Goal: Ask a question

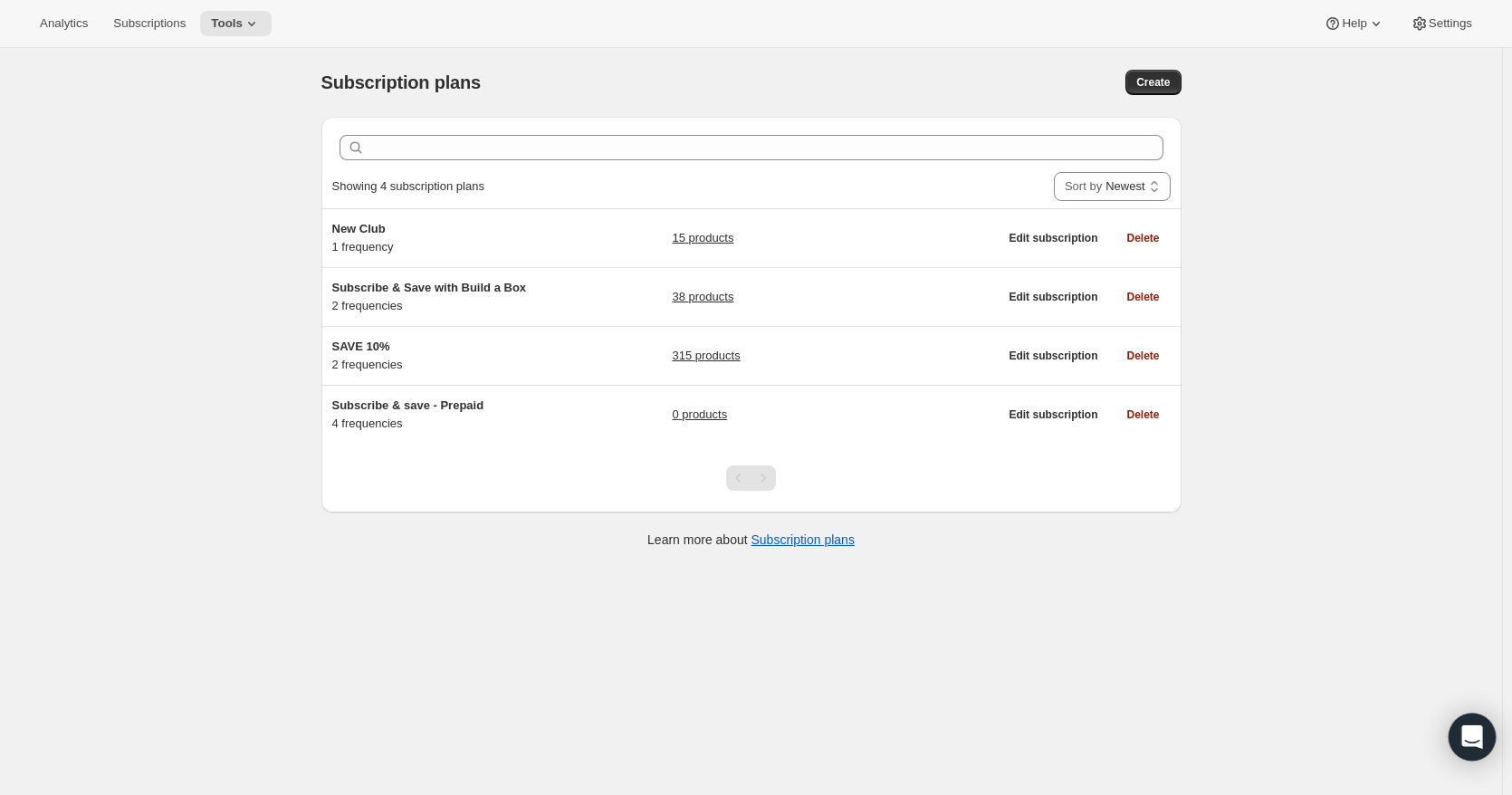
click at [1458, 734] on div "Open Intercom Messenger" at bounding box center [1473, 737] width 48 height 47
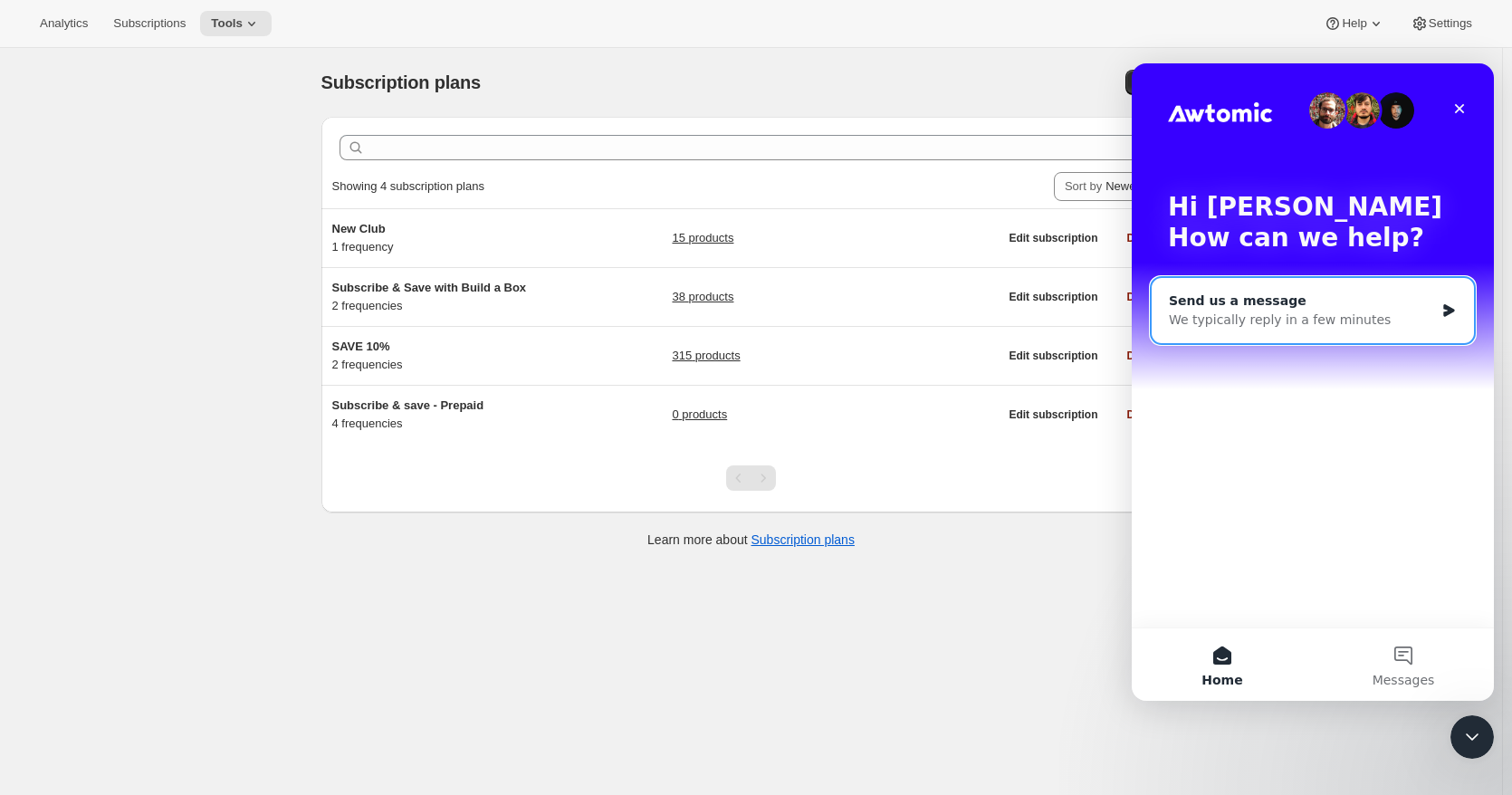
click at [1330, 304] on div "Send us a message" at bounding box center [1301, 301] width 265 height 19
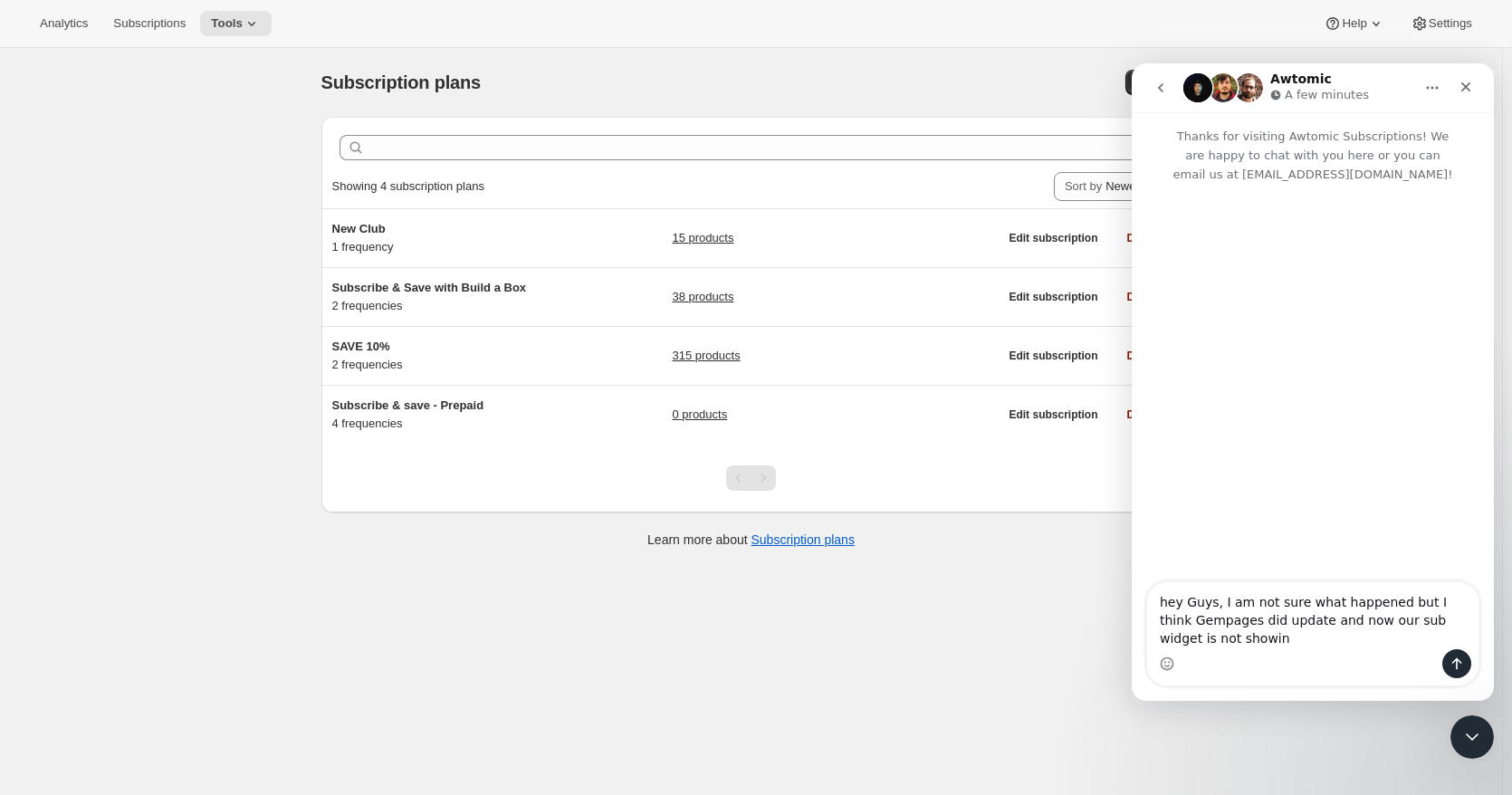
type textarea "hey Guys, I am not sure what happened but I think Gempages did update and now o…"
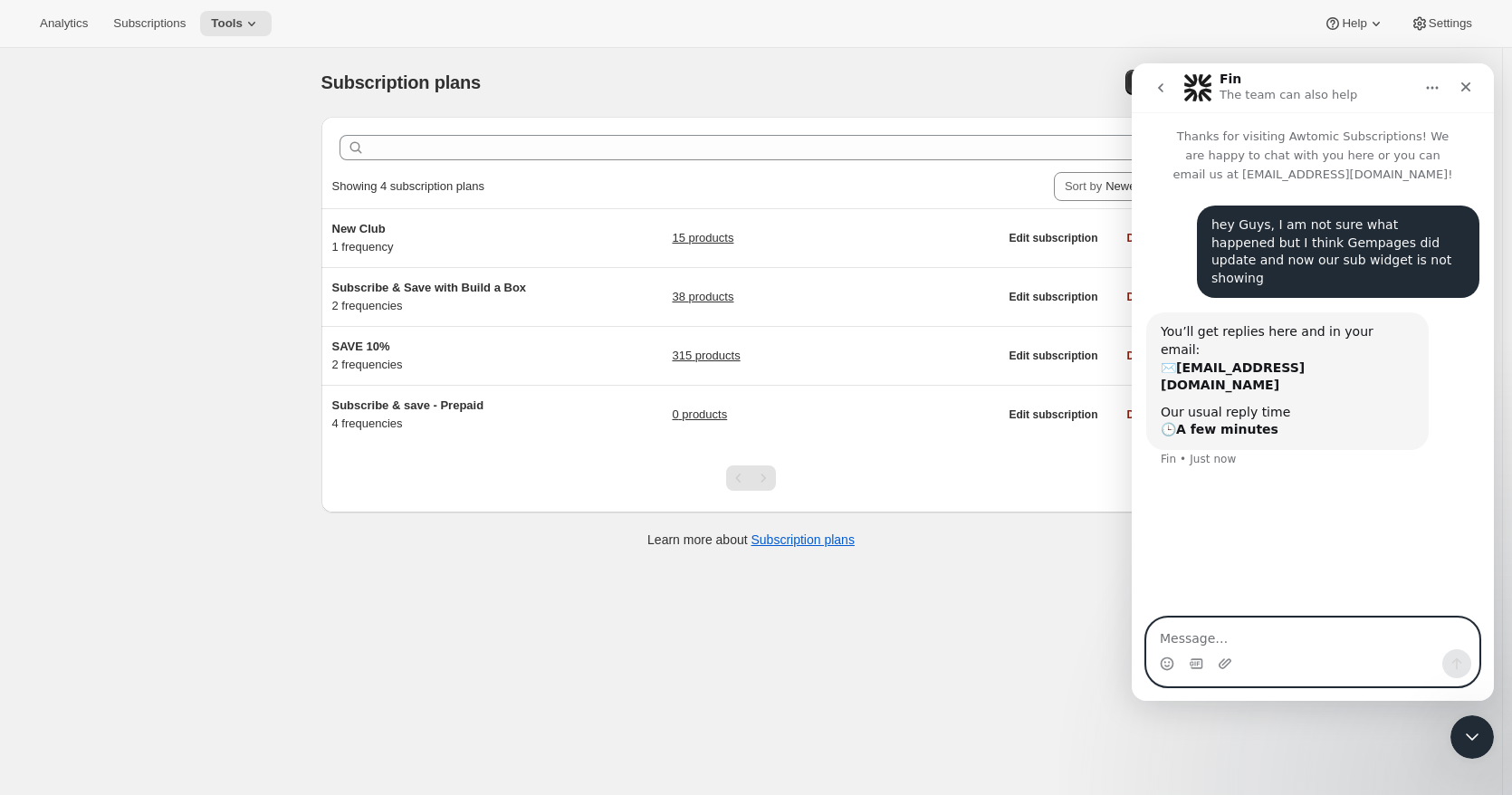
click at [1254, 635] on textarea "Message…" at bounding box center [1312, 634] width 332 height 30
type textarea "This is what they said, which I dont understand"
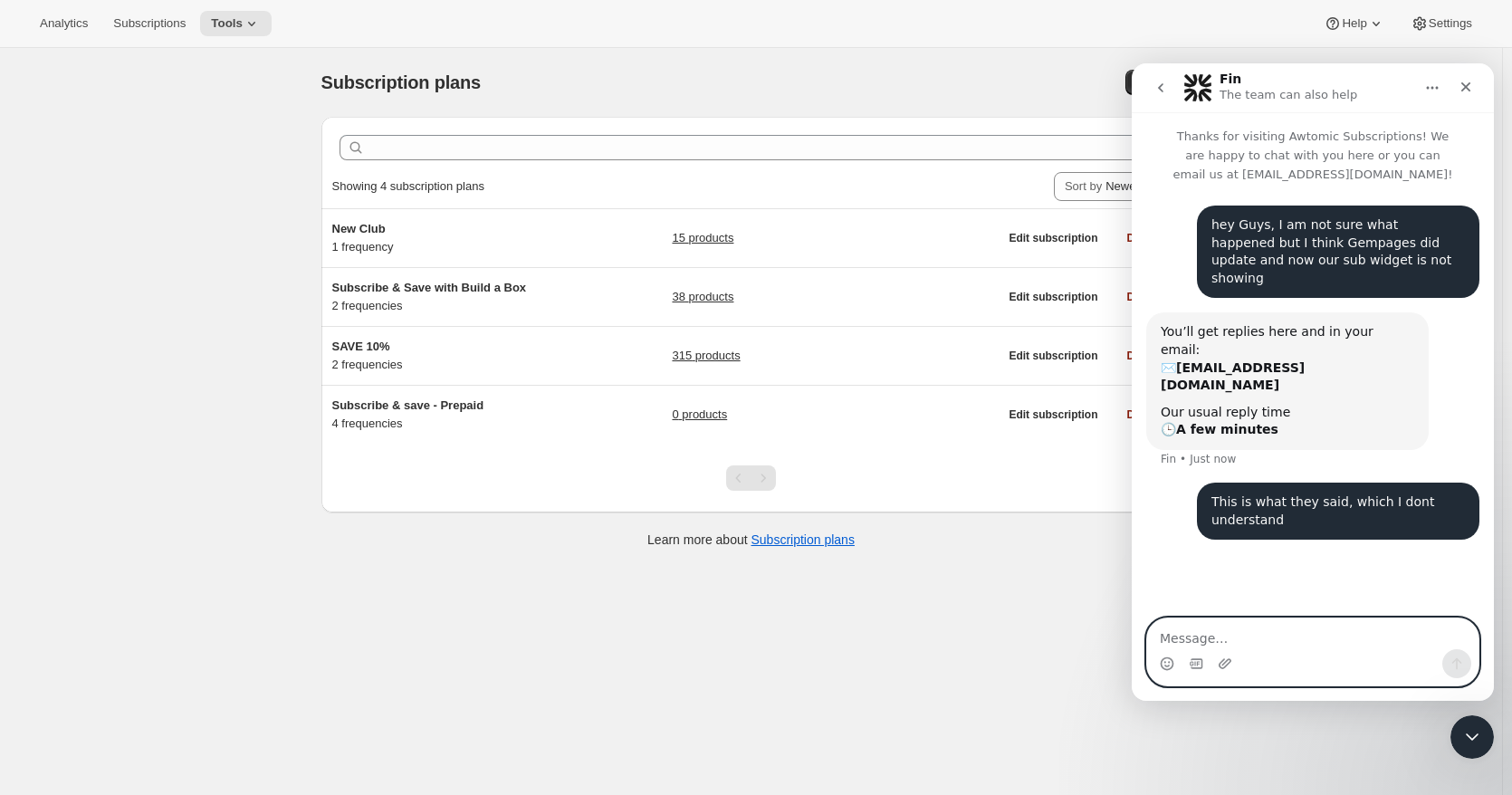
paste textarea "Message…"
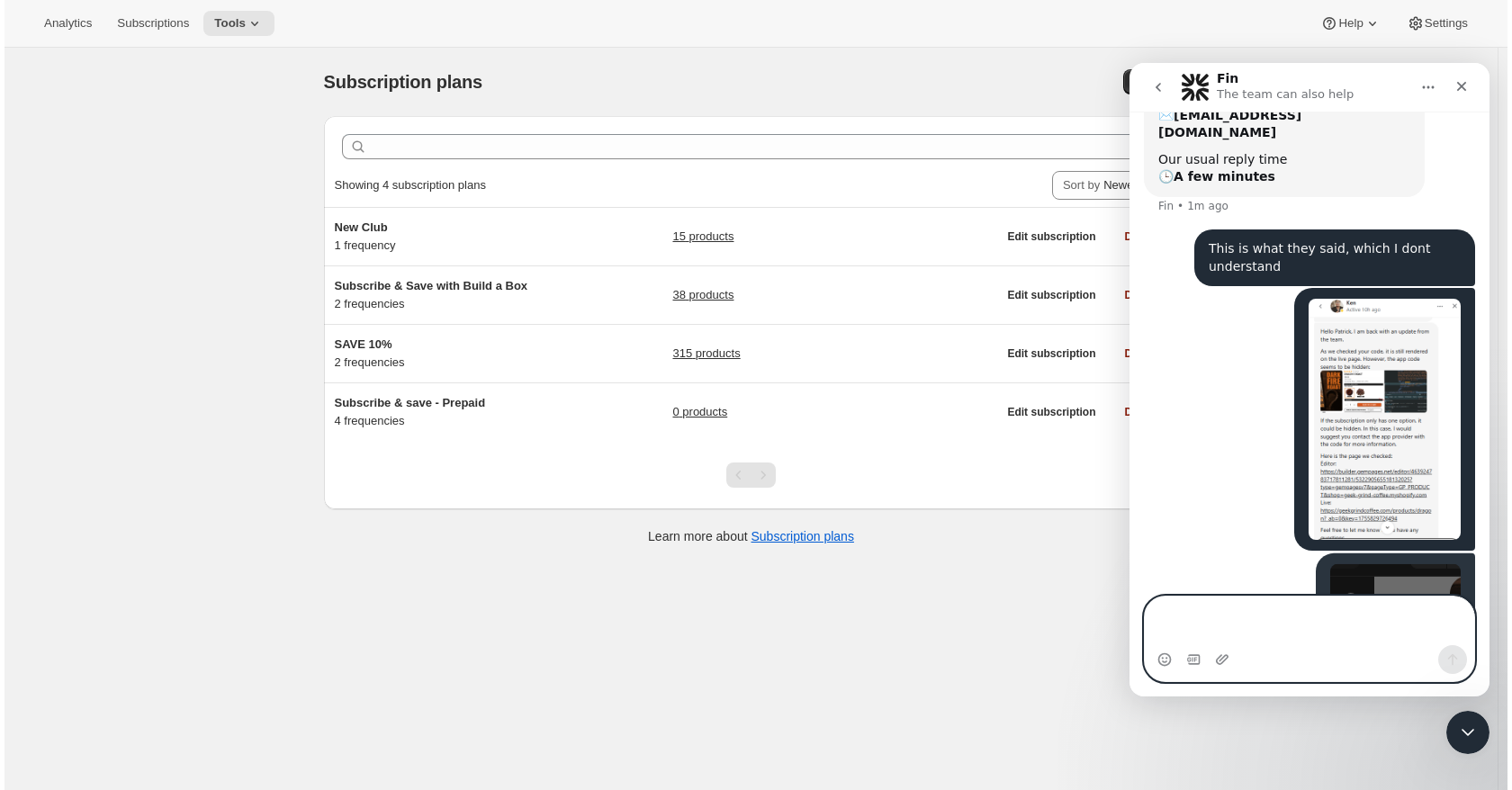
scroll to position [281, 0]
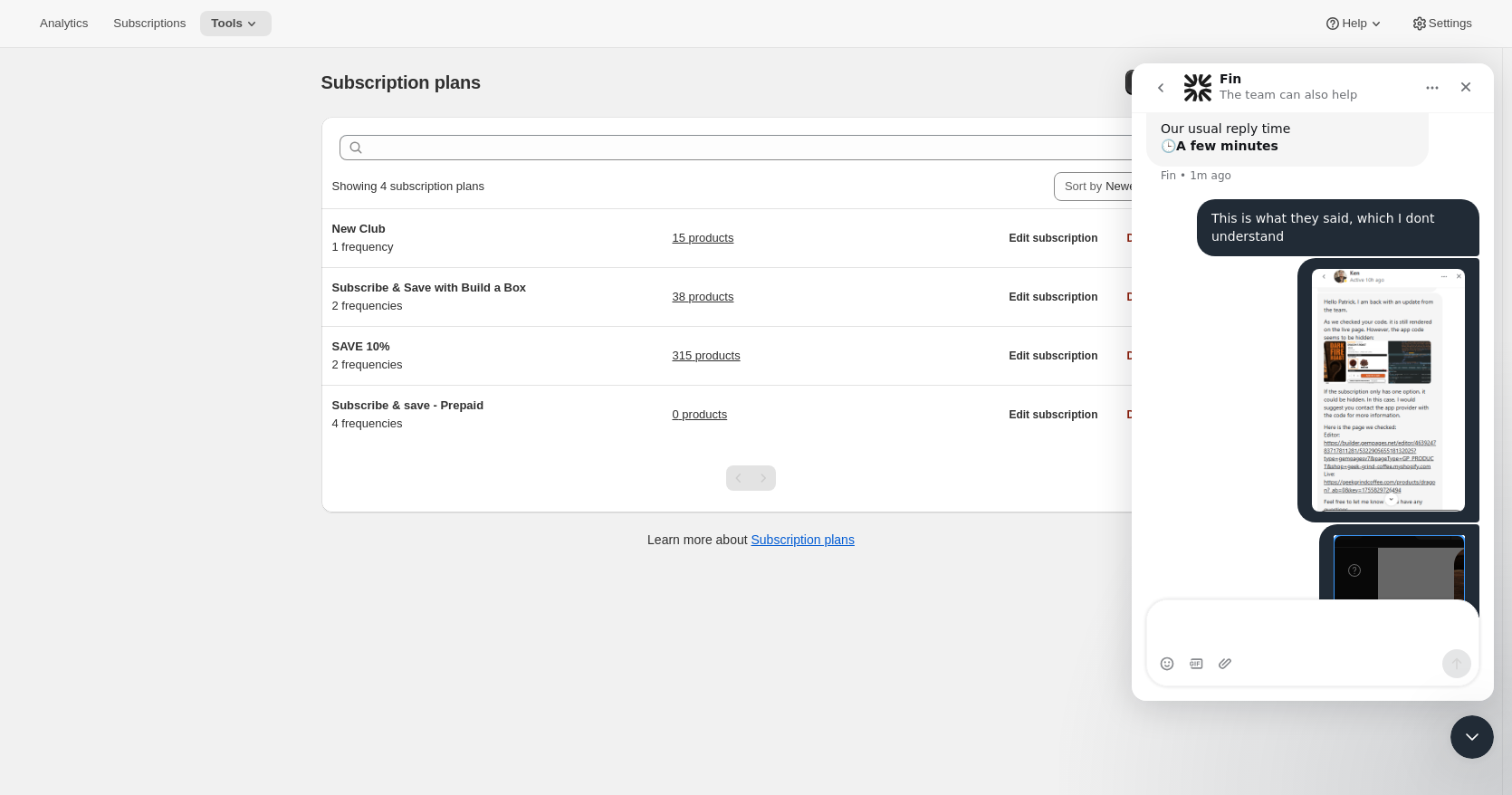
click at [1383, 535] on img "Patrick says…" at bounding box center [1400, 578] width 131 height 87
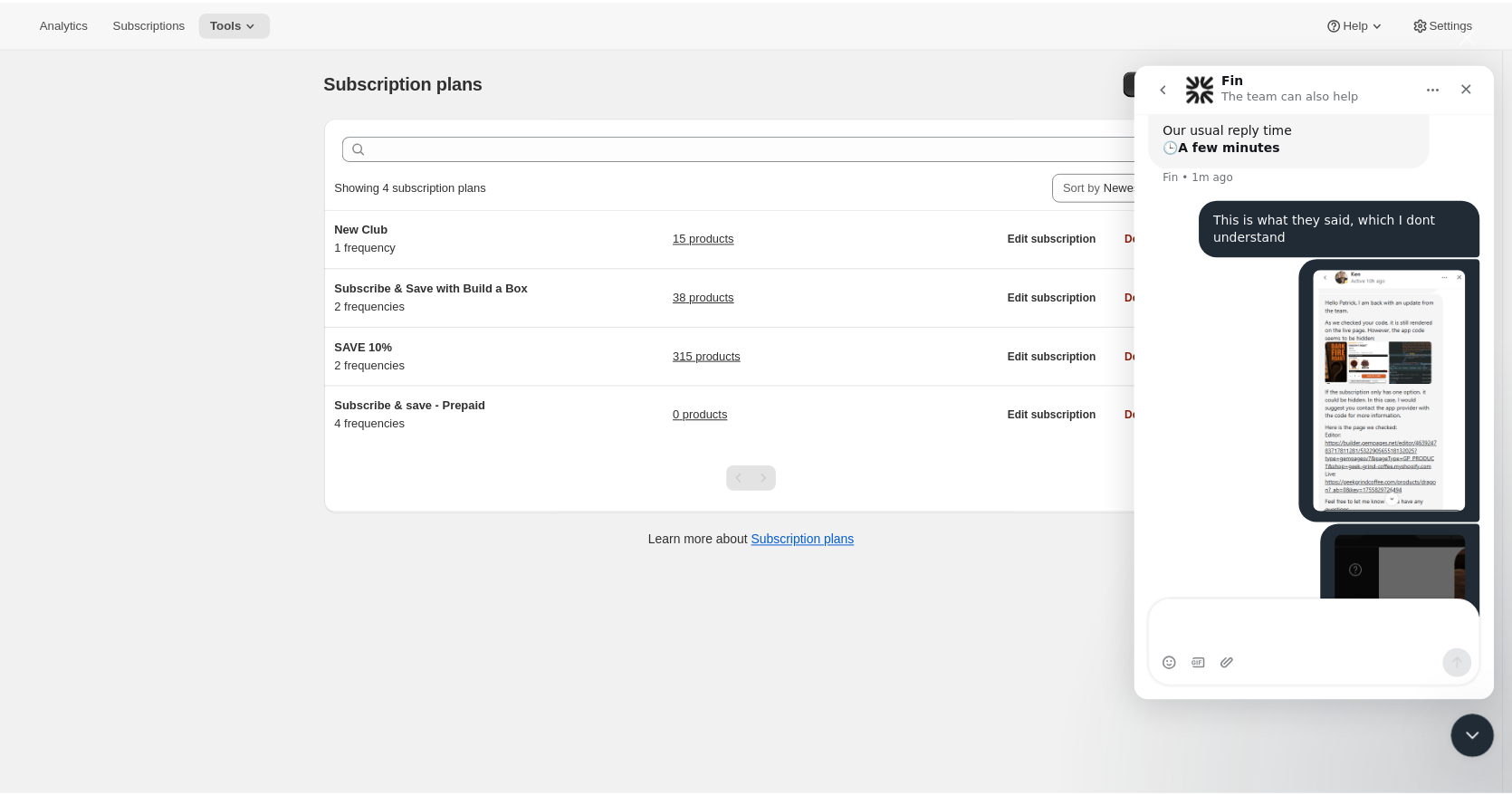
scroll to position [0, 0]
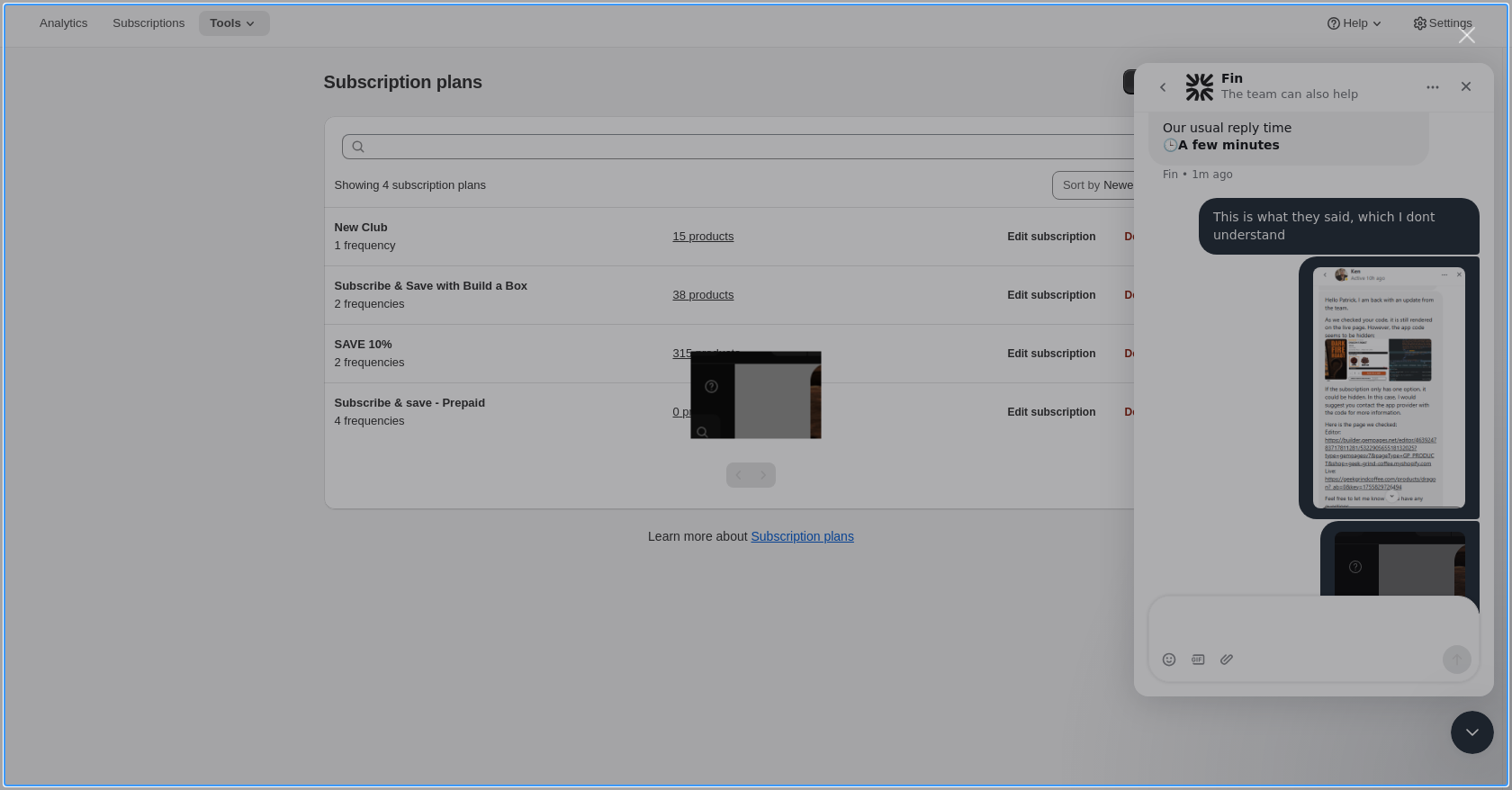
click at [1232, 535] on div "Intercom messenger" at bounding box center [756, 395] width 1512 height 790
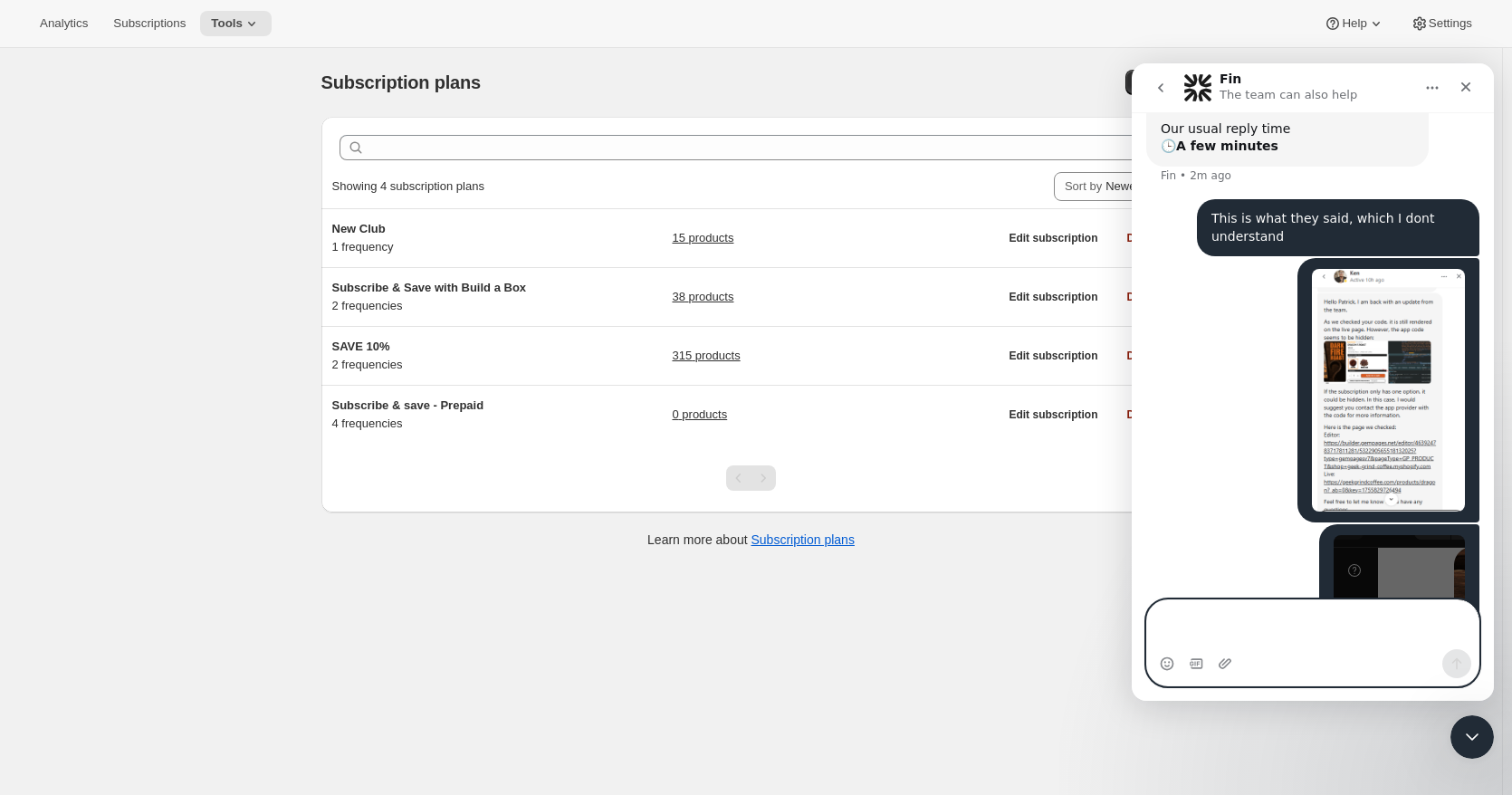
click at [1242, 638] on textarea "Message…" at bounding box center [1312, 624] width 332 height 48
click at [1223, 623] on textarea "Message…" at bounding box center [1312, 624] width 332 height 48
type textarea "This seems to be the code that is used for the widget"
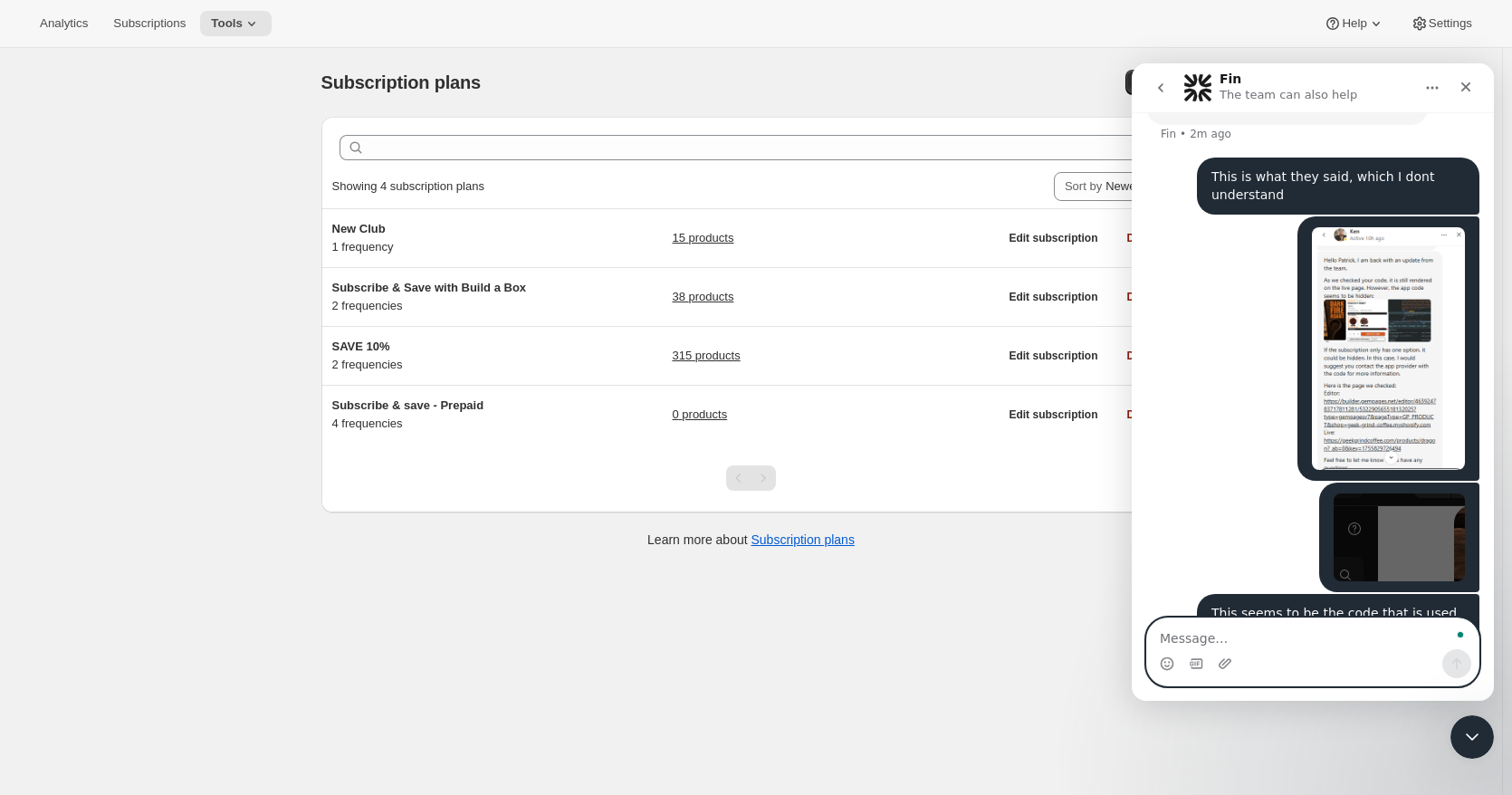
scroll to position [342, 0]
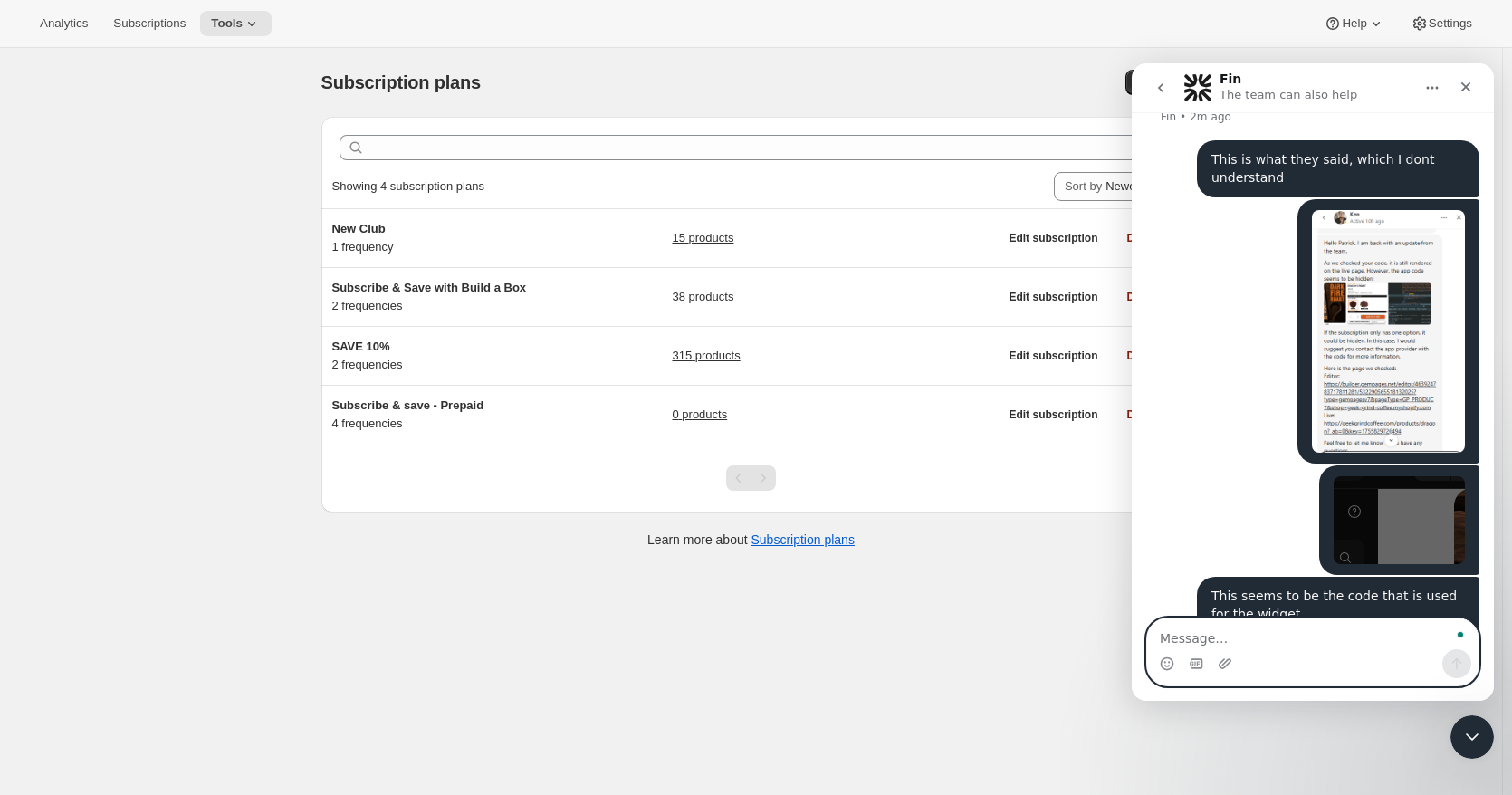
paste textarea "% comment %} Awtomic Subscriptions {% endcomment %} {% capture awtomic_plan_sel…"
type textarea "% comment %} Awtomic Subscriptions {% endcomment %} {% capture awtomic_plan_sel…"
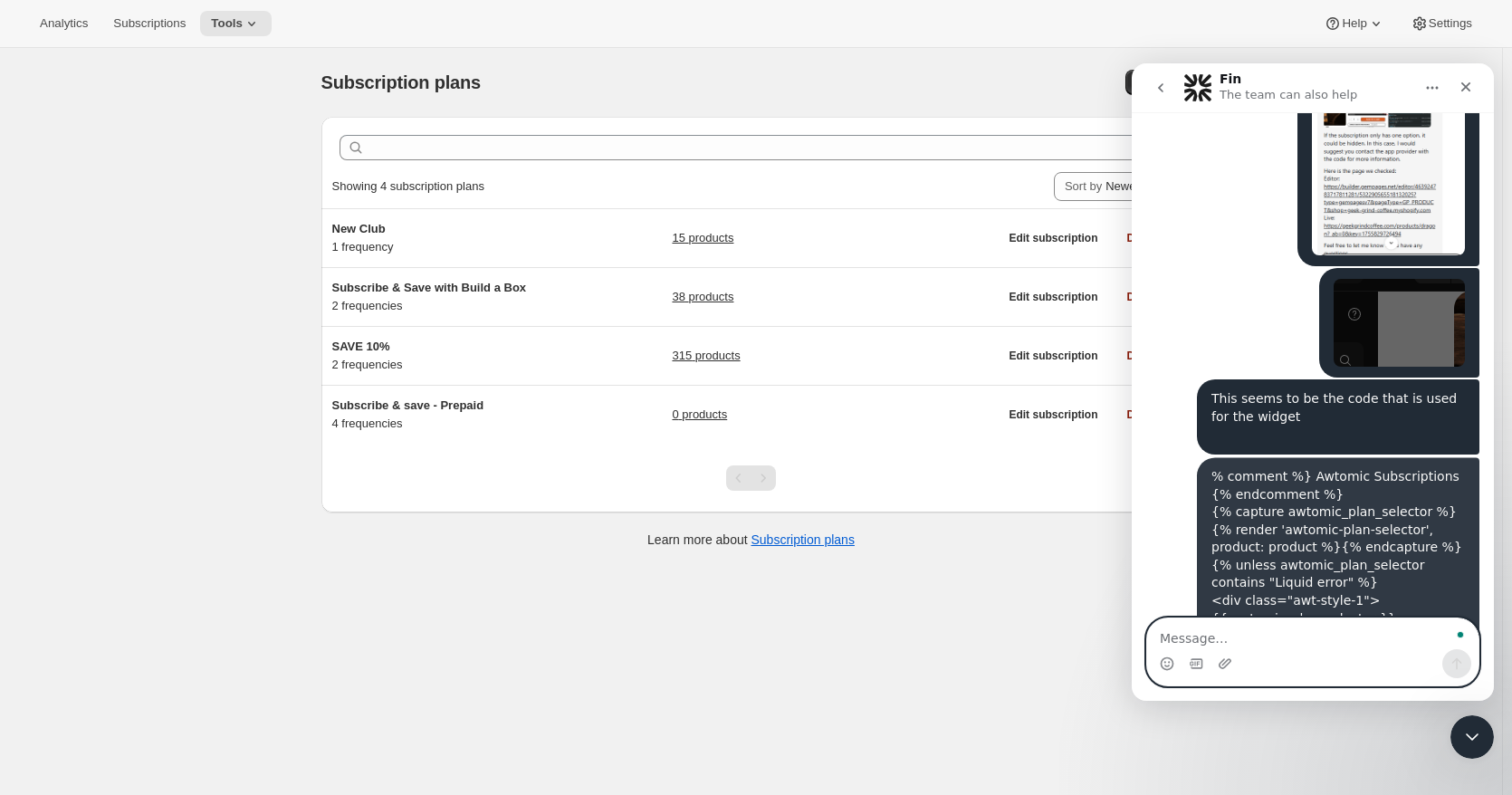
scroll to position [596, 0]
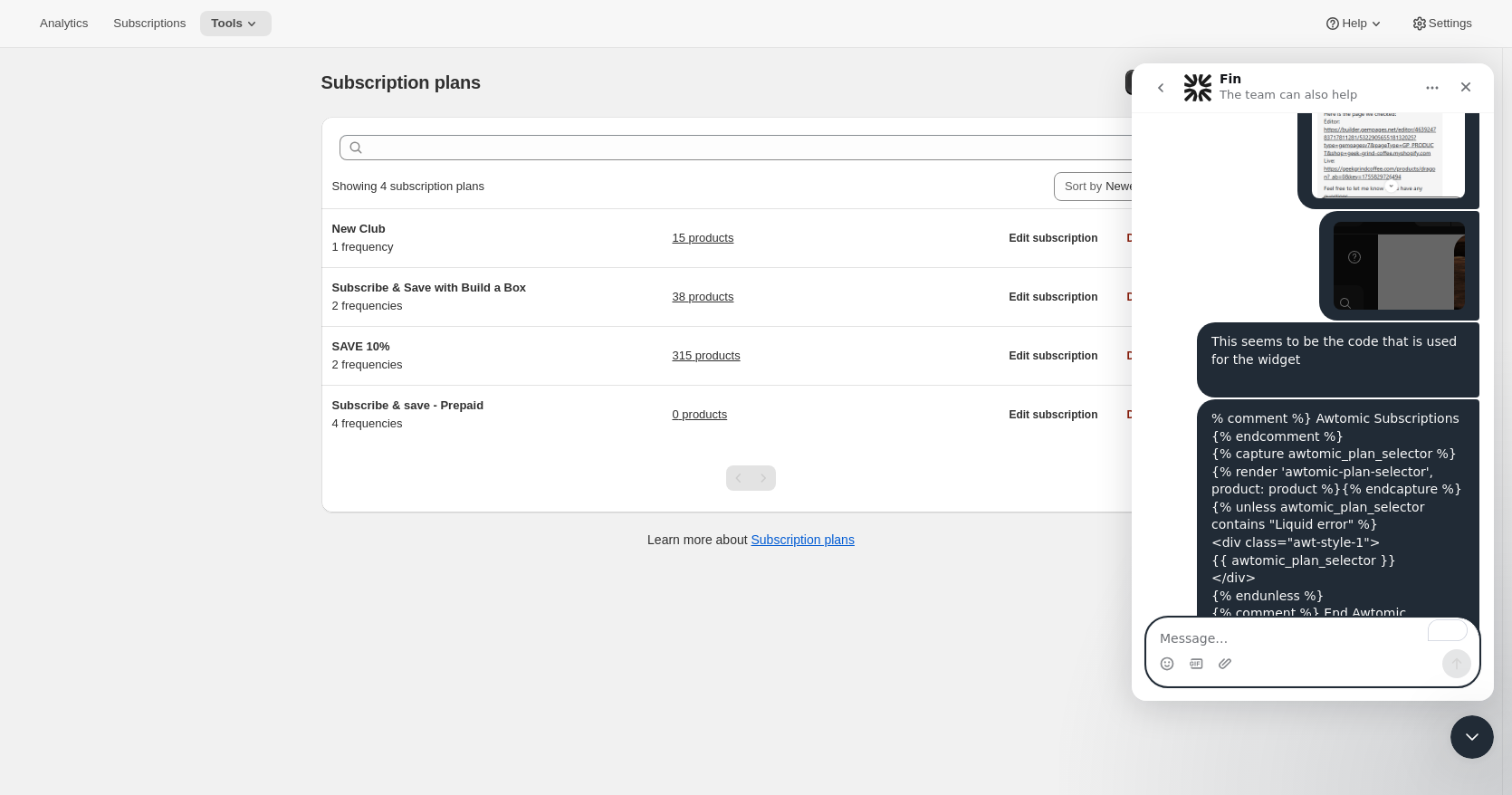
click at [1204, 635] on textarea "To enrich screen reader interactions, please activate Accessibility in Grammarl…" at bounding box center [1312, 634] width 332 height 30
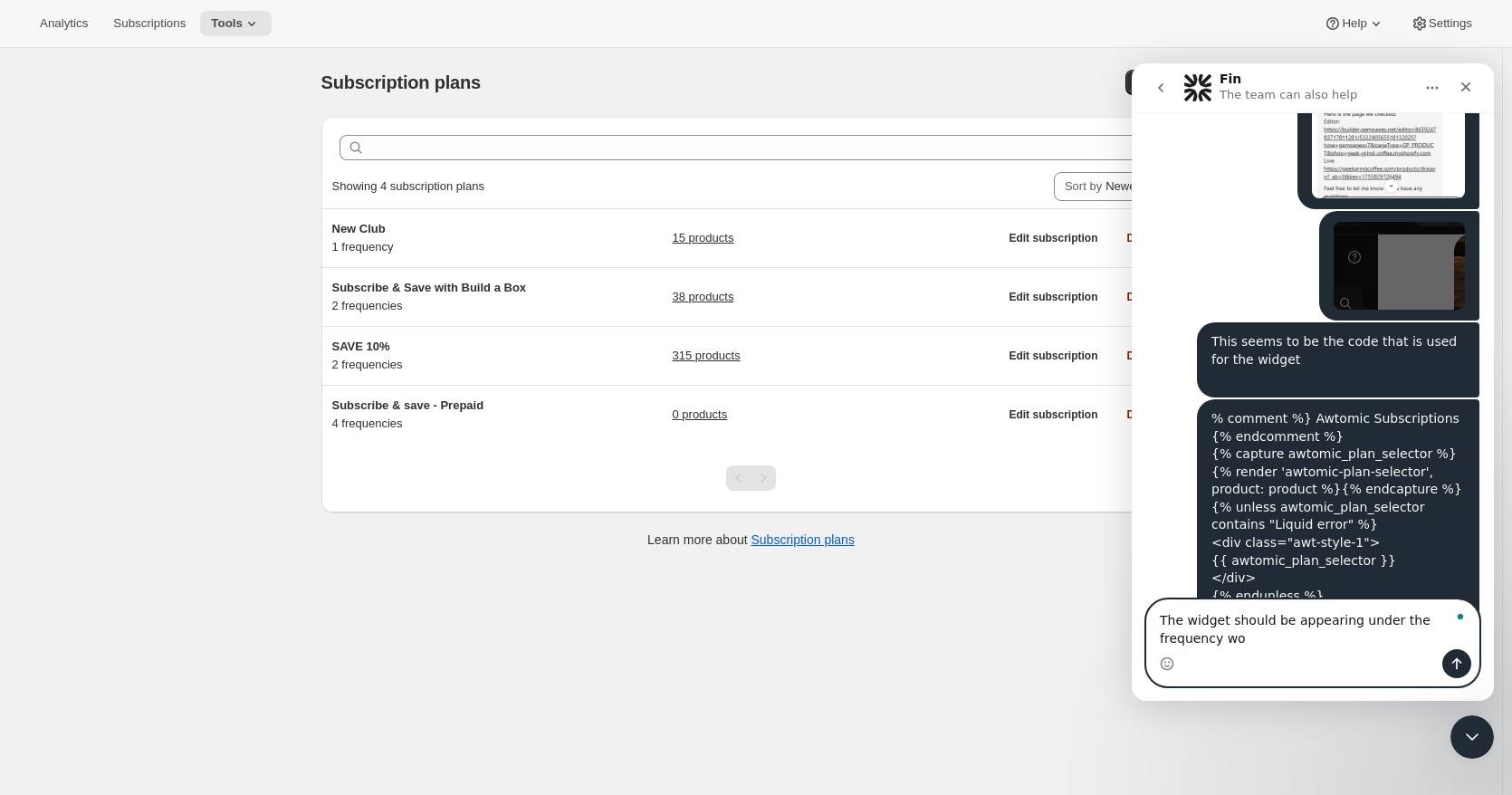
scroll to position [615, 0]
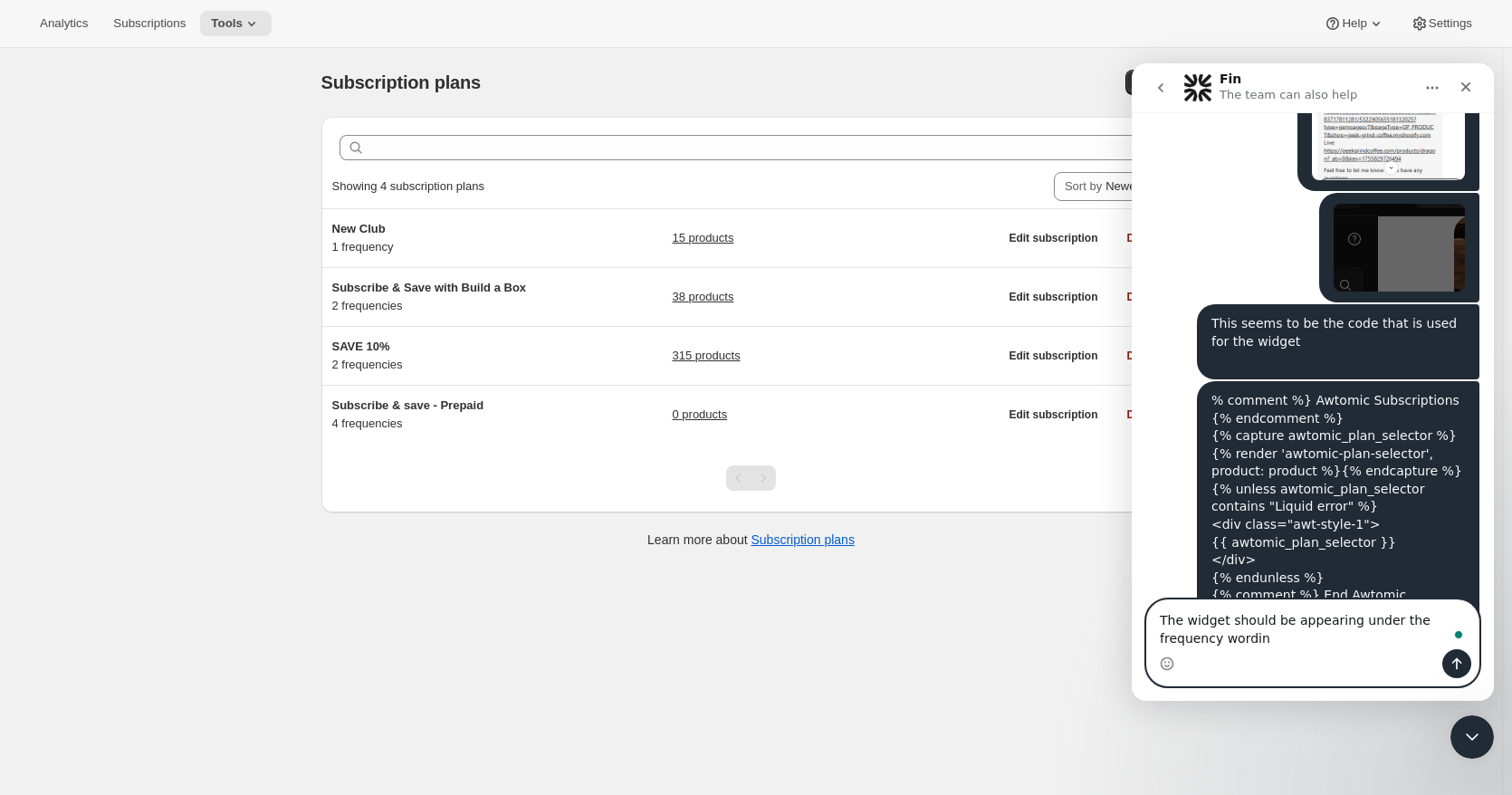
type textarea "The widget should be appearing under the frequency wording"
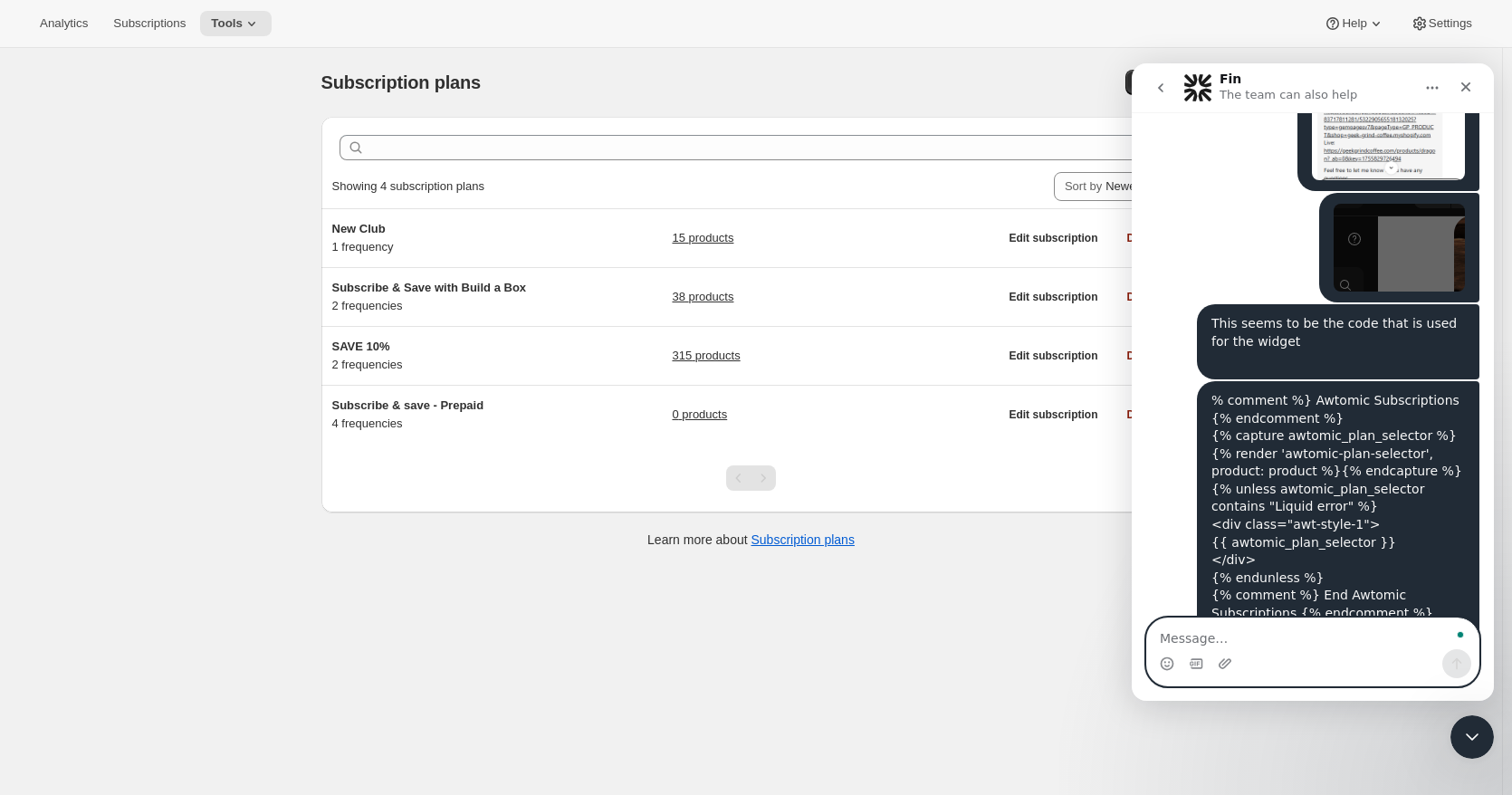
scroll to position [655, 0]
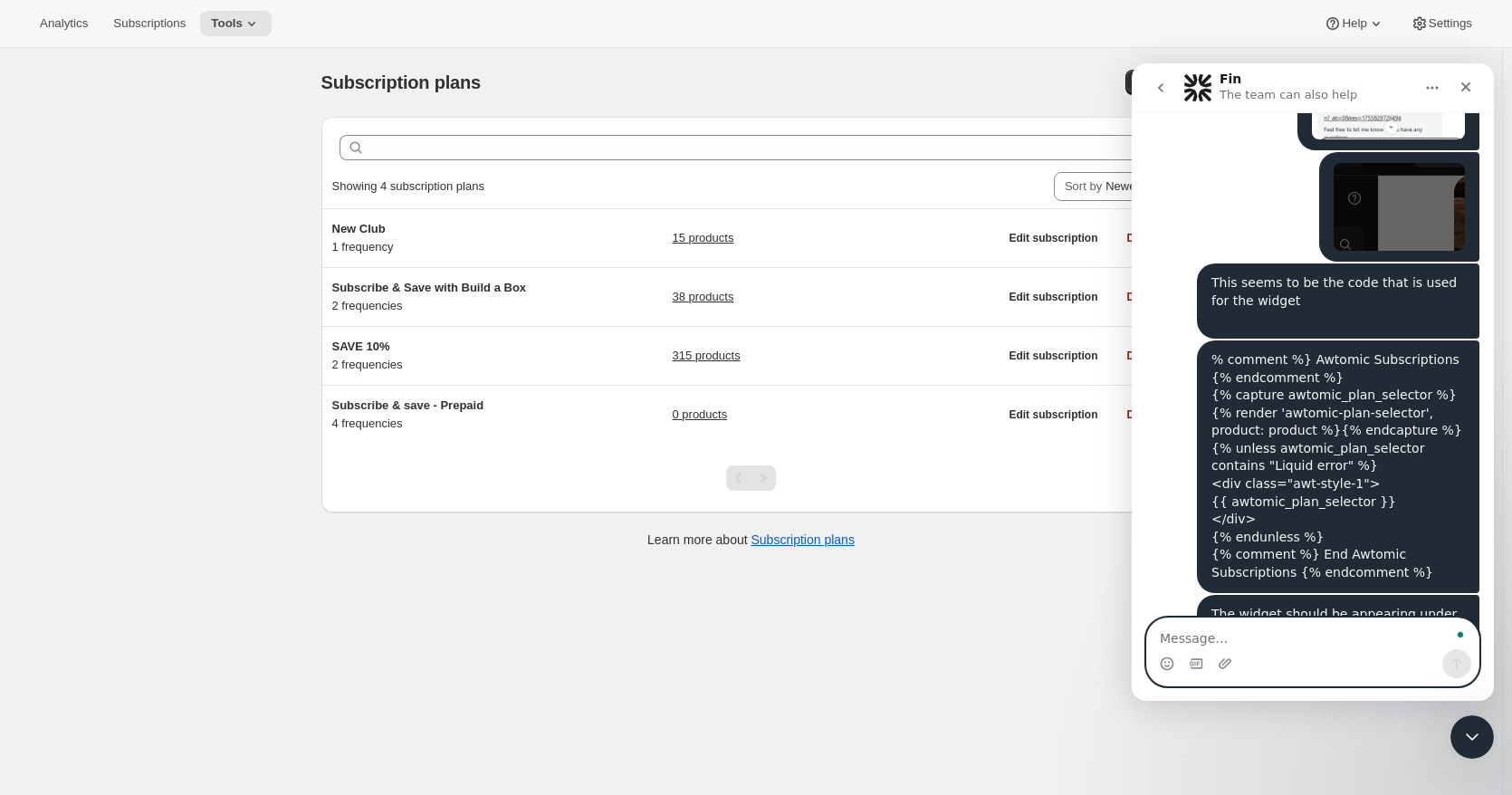
paste textarea "[URL][DOMAIN_NAME]"
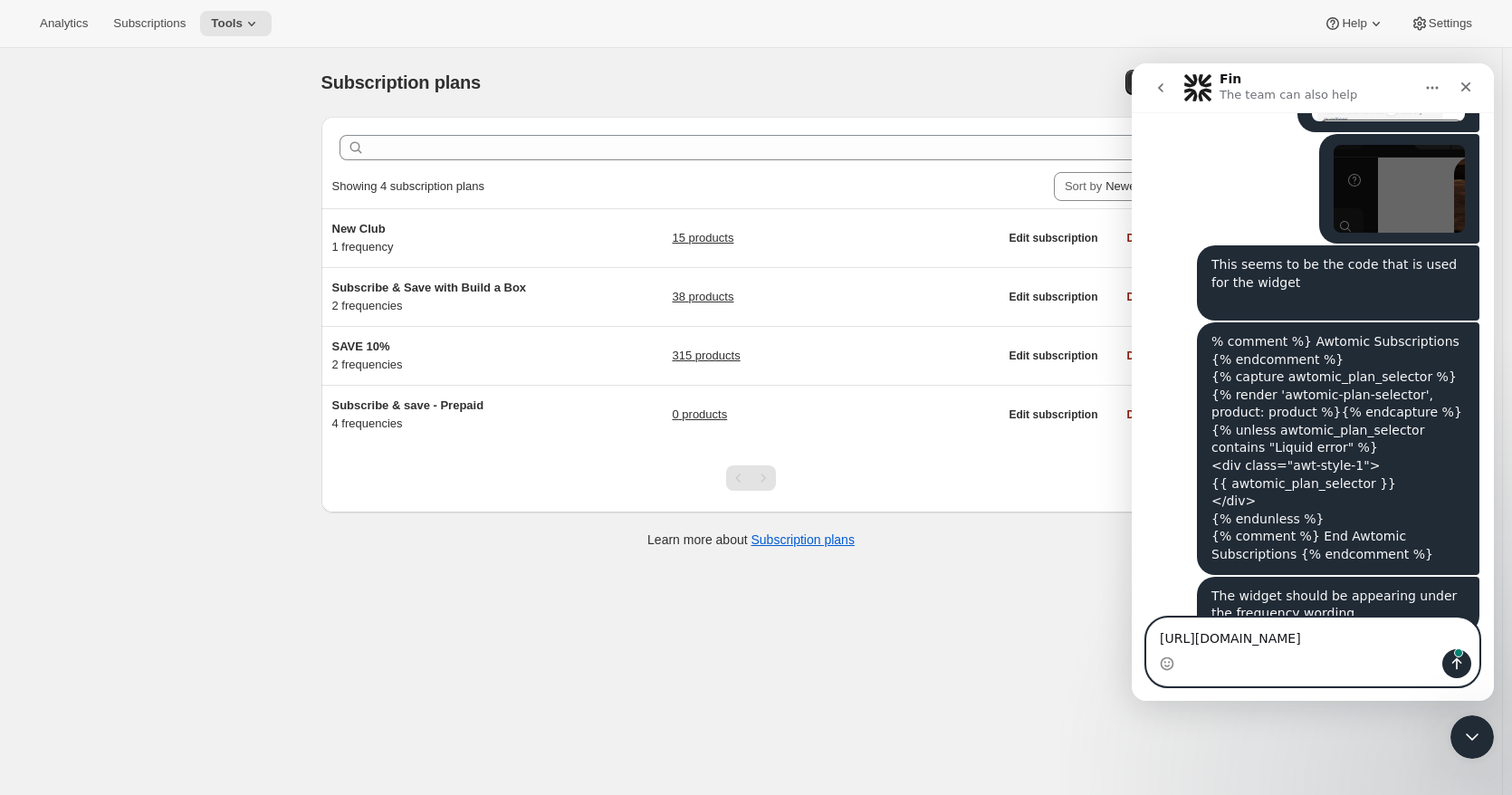
type textarea "[URL][DOMAIN_NAME]"
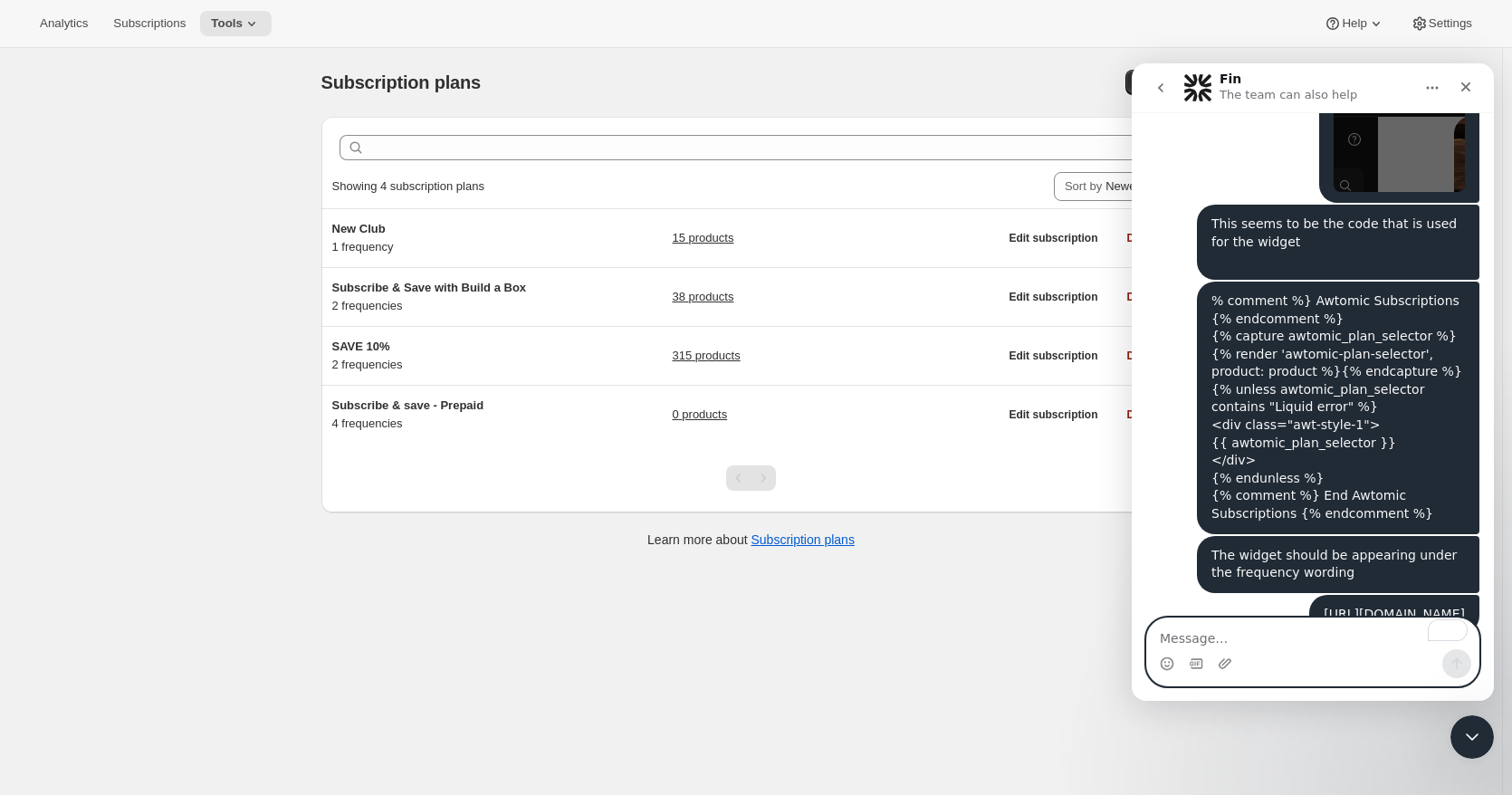
paste textarea "https://www.dropbox.com/scl/fi/lsxq1jznyza6q3pvlf81t/Screenshot-2025-08-22-14.0…"
type textarea "https://www.dropbox.com/scl/fi/lsxq1jznyza6q3pvlf81t/Screenshot-2025-08-22-14.0…"
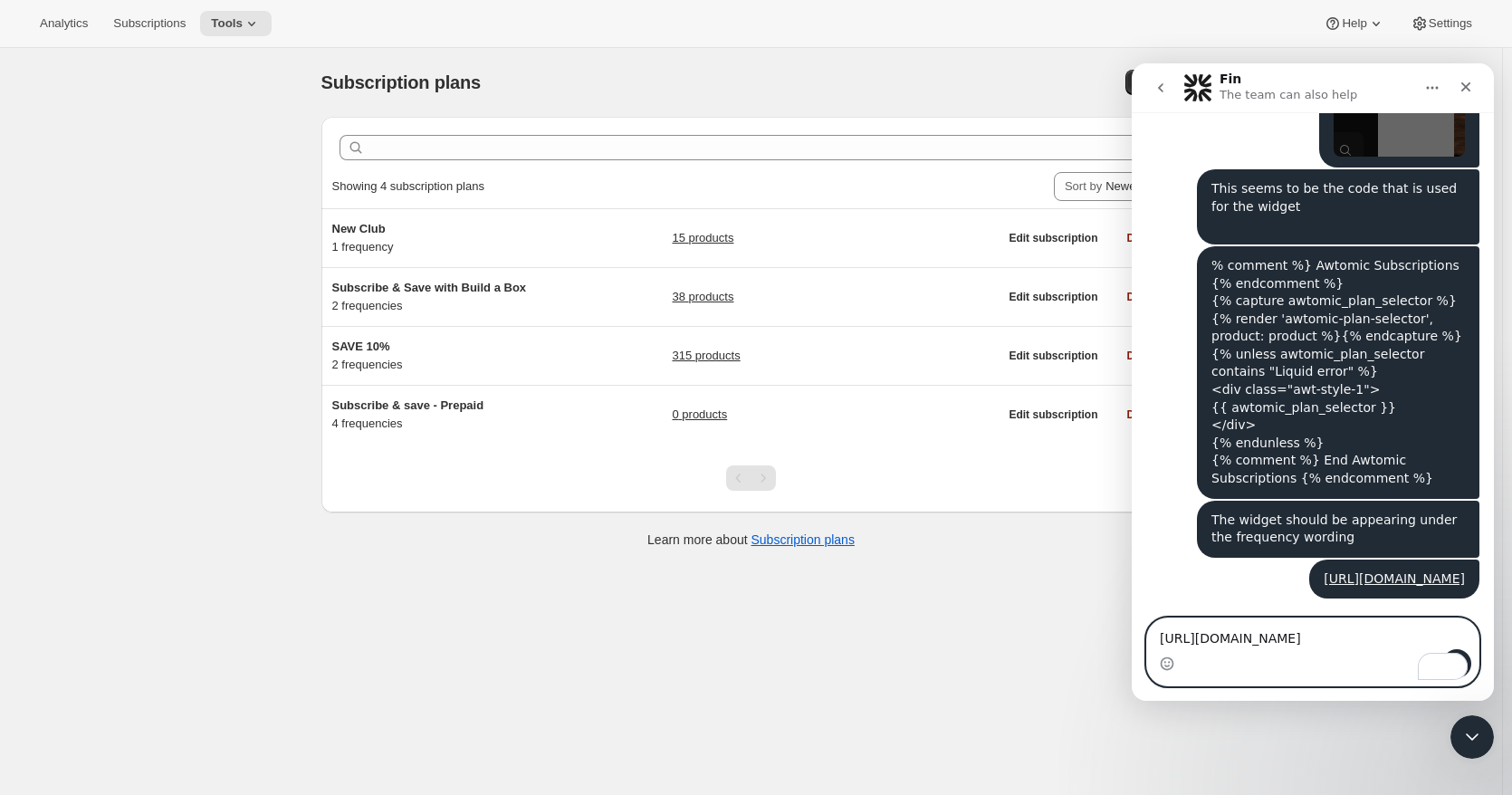
drag, startPoint x: 1411, startPoint y: 641, endPoint x: 1109, endPoint y: 572, distance: 309.8
click html "Fin The team can also help Thanks for visiting Awtomic Subscriptions! We are ha…"
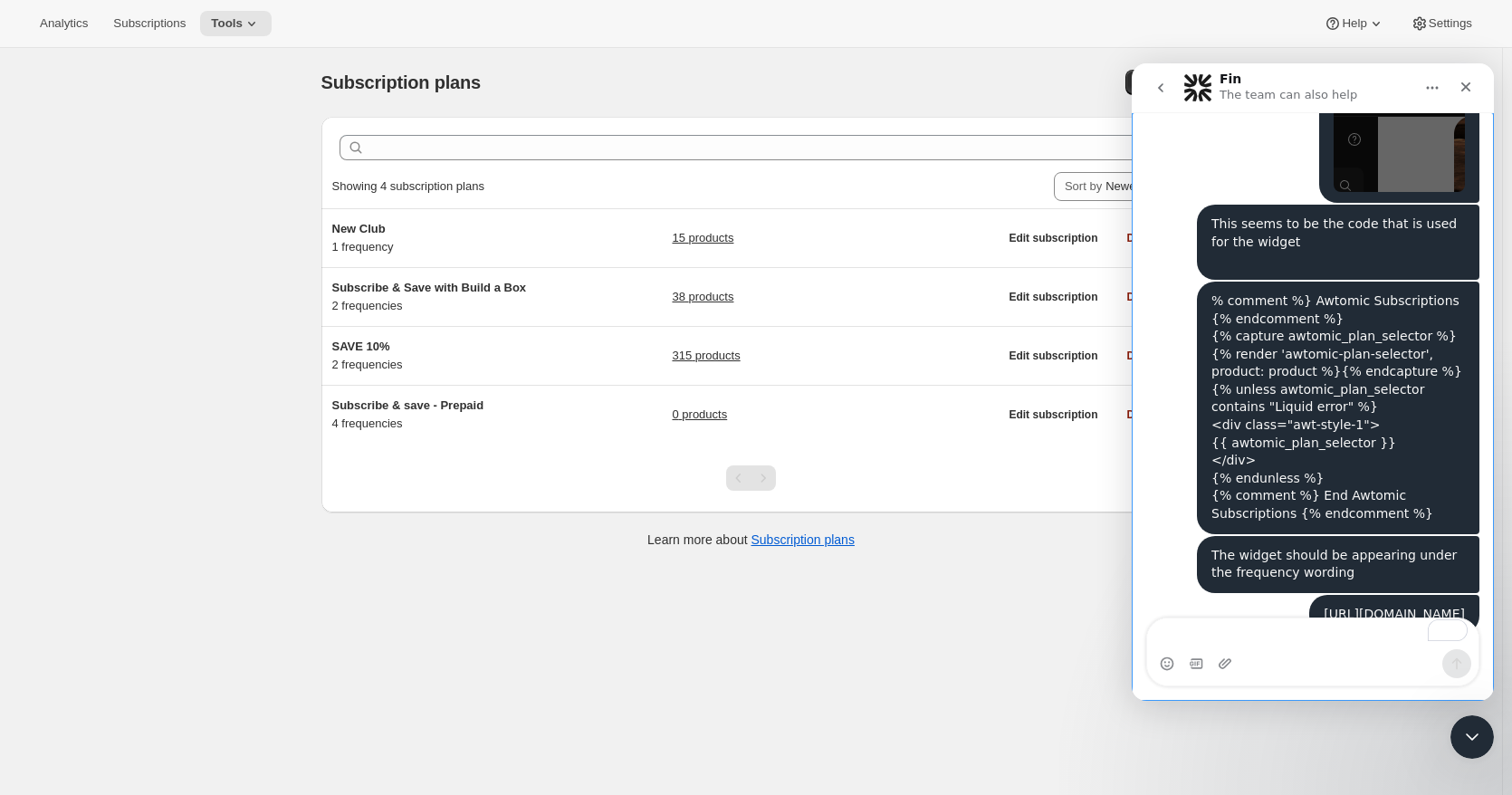
click at [1217, 669] on div "Intercom messenger" at bounding box center [1312, 663] width 332 height 28
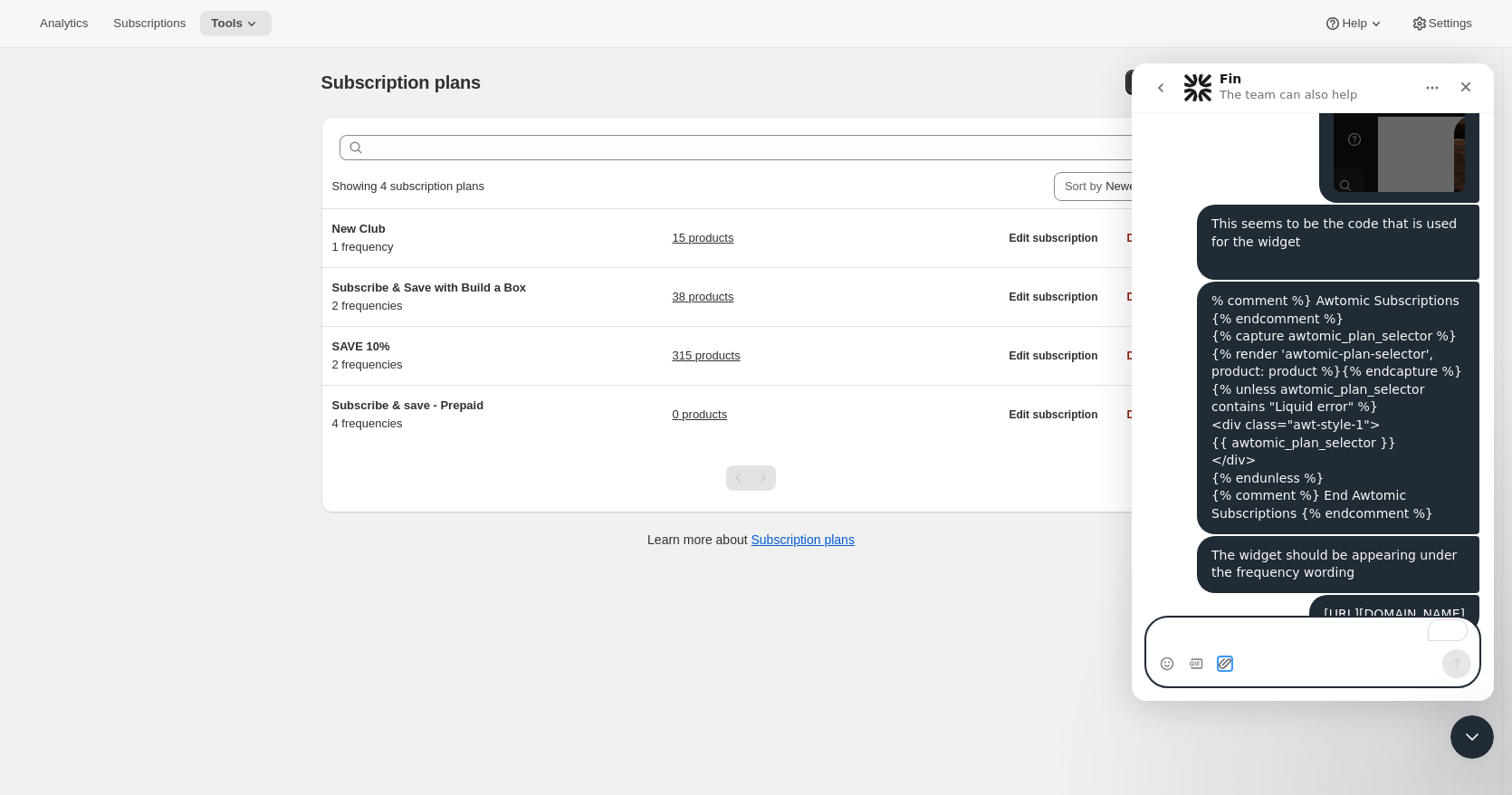
click at [1228, 669] on icon "Upload attachment" at bounding box center [1225, 663] width 14 height 14
paste textarea "To enrich screen reader interactions, please activate Accessibility in Grammarl…"
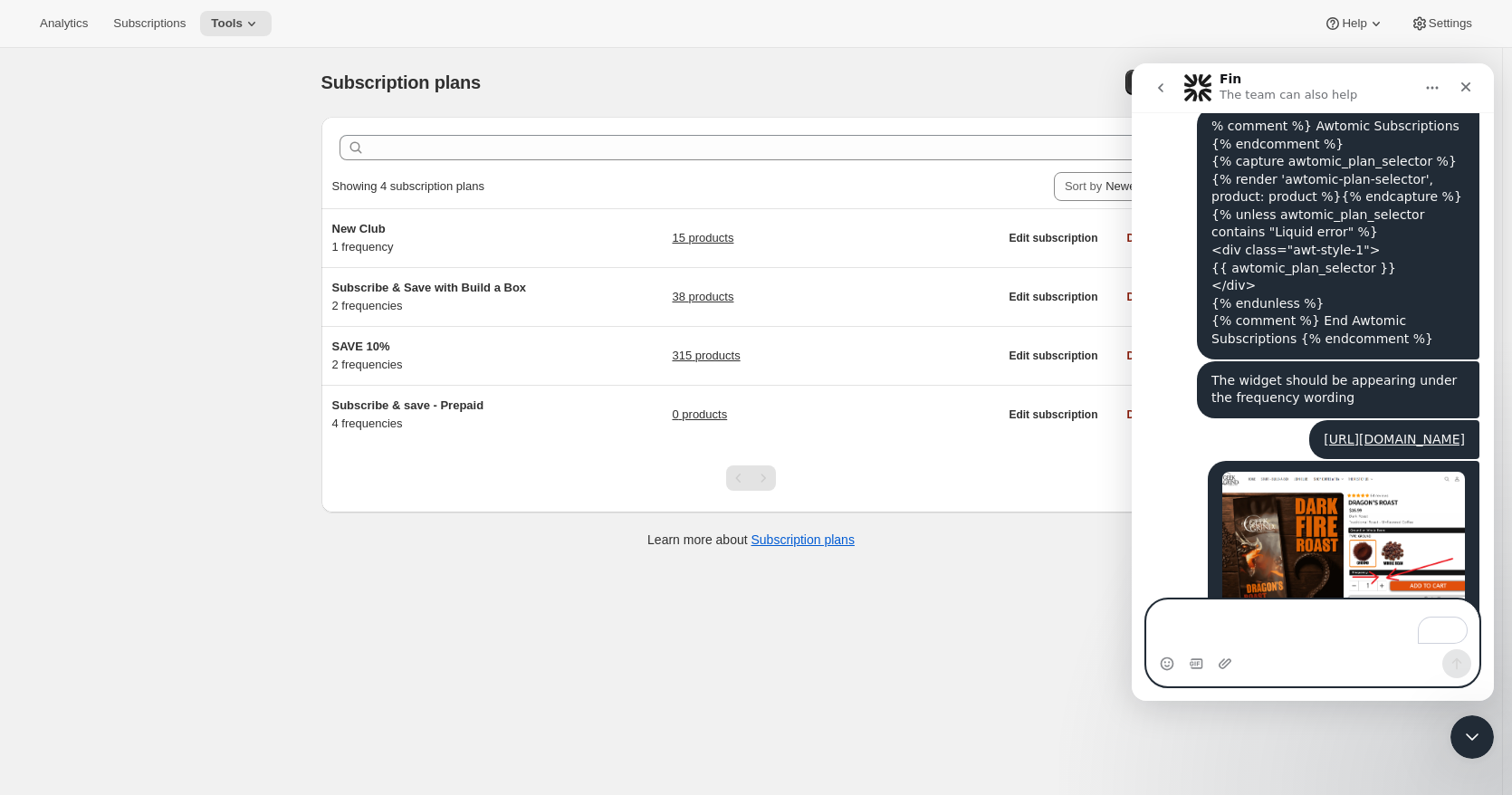
scroll to position [907, 0]
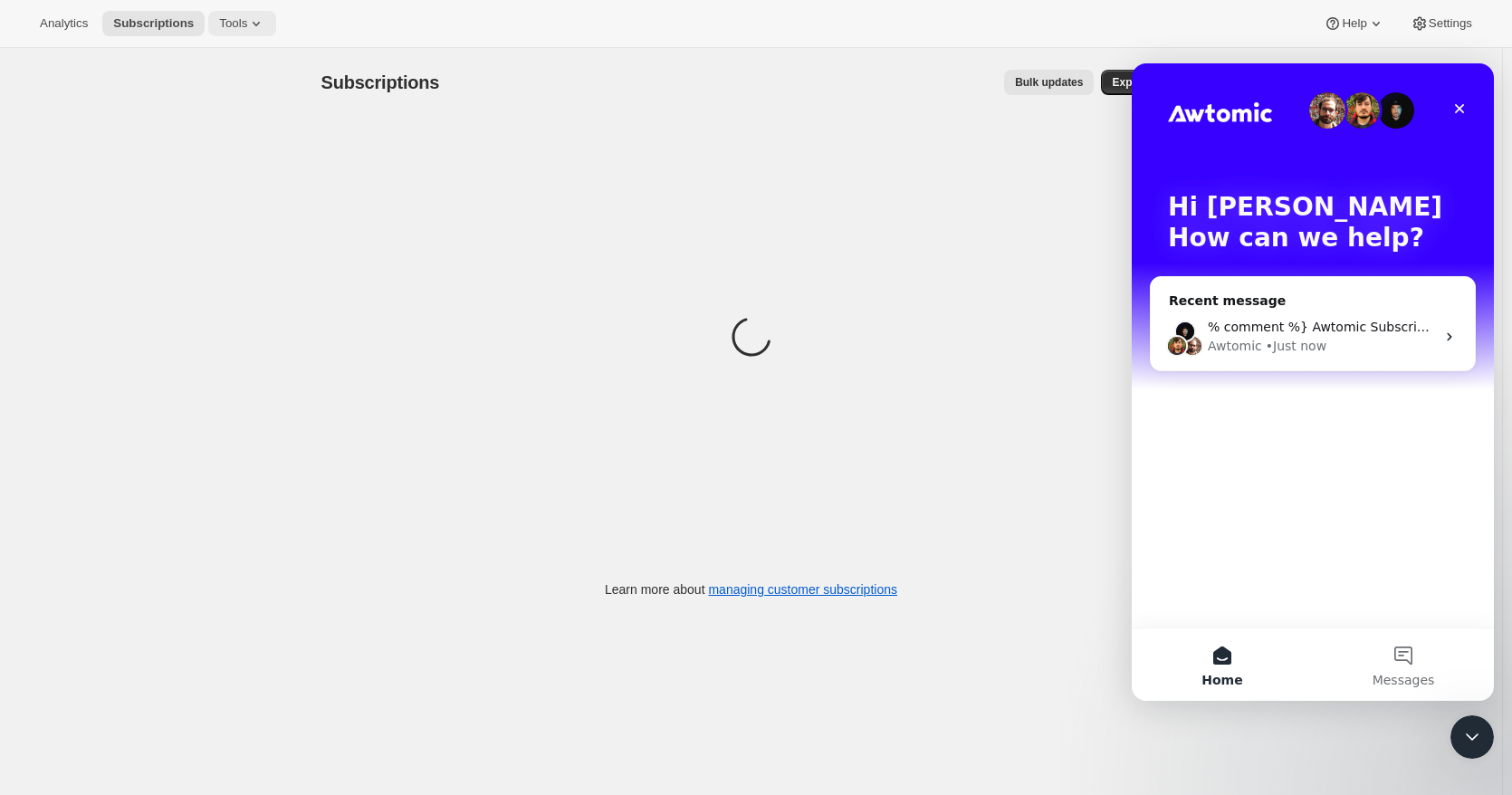
click at [246, 25] on span "Tools" at bounding box center [234, 23] width 29 height 14
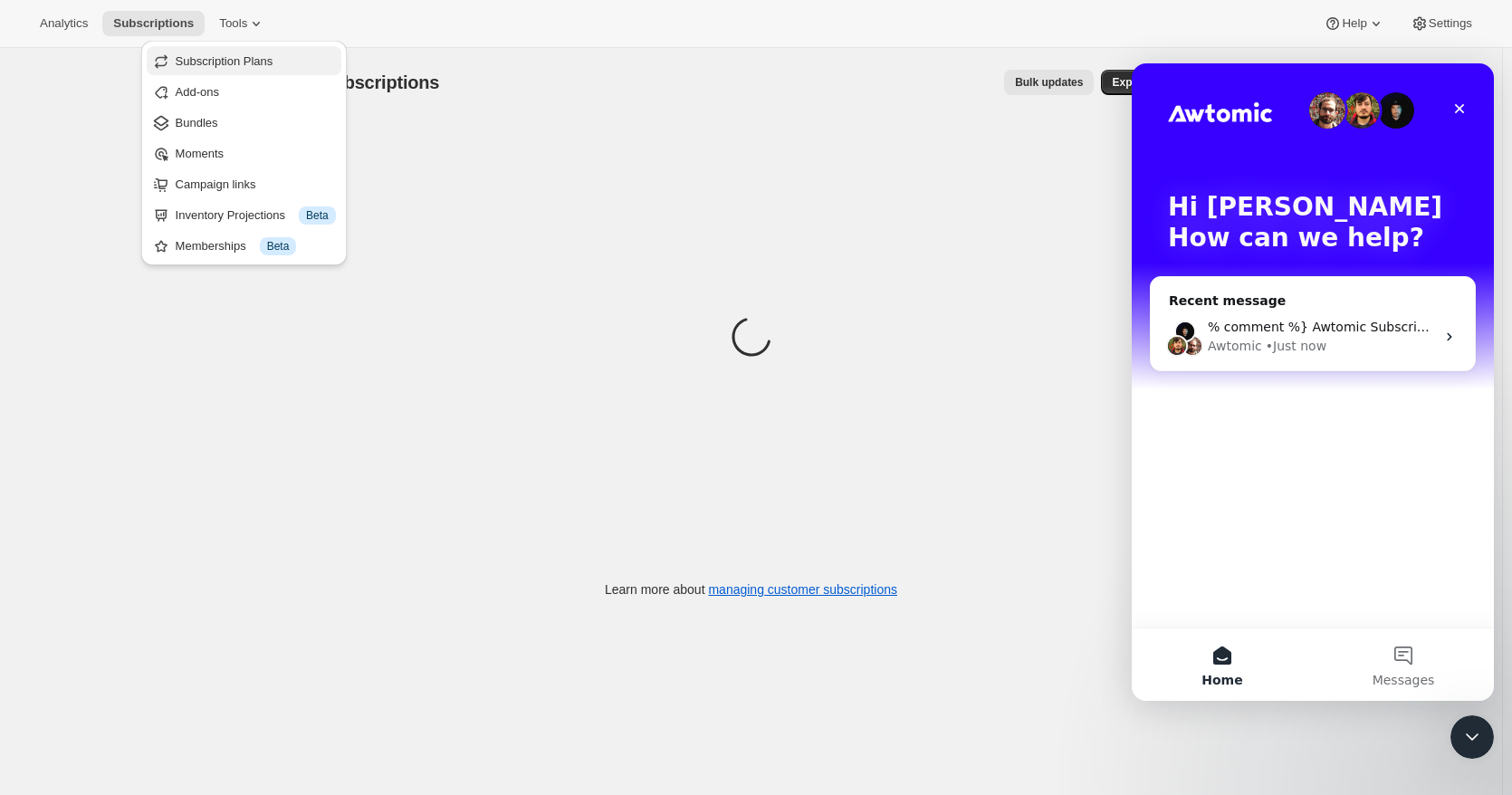
click at [245, 60] on span "Subscription Plans" at bounding box center [224, 61] width 98 height 13
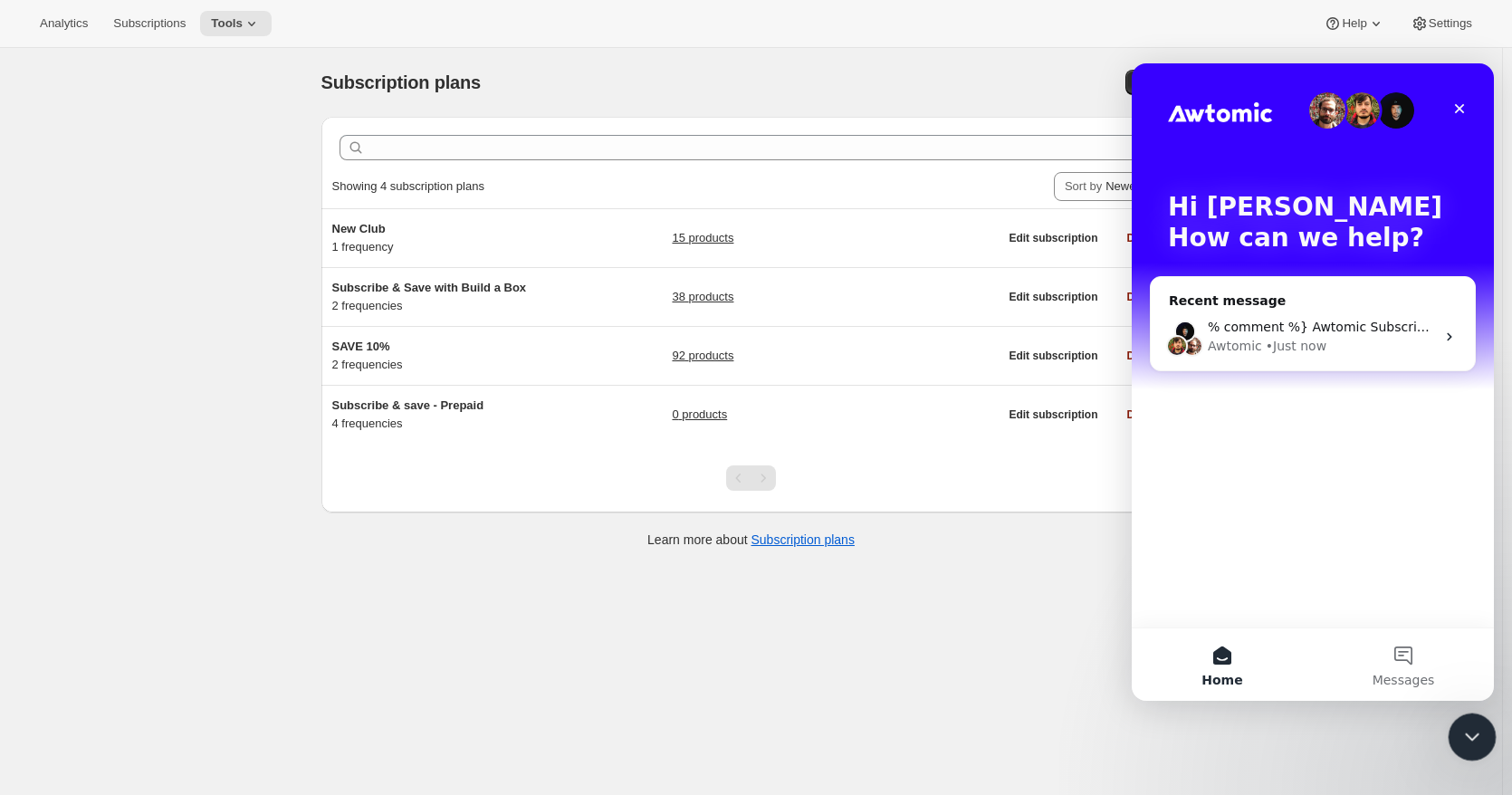
click at [1467, 740] on icon "Close Intercom Messenger" at bounding box center [1469, 733] width 22 height 22
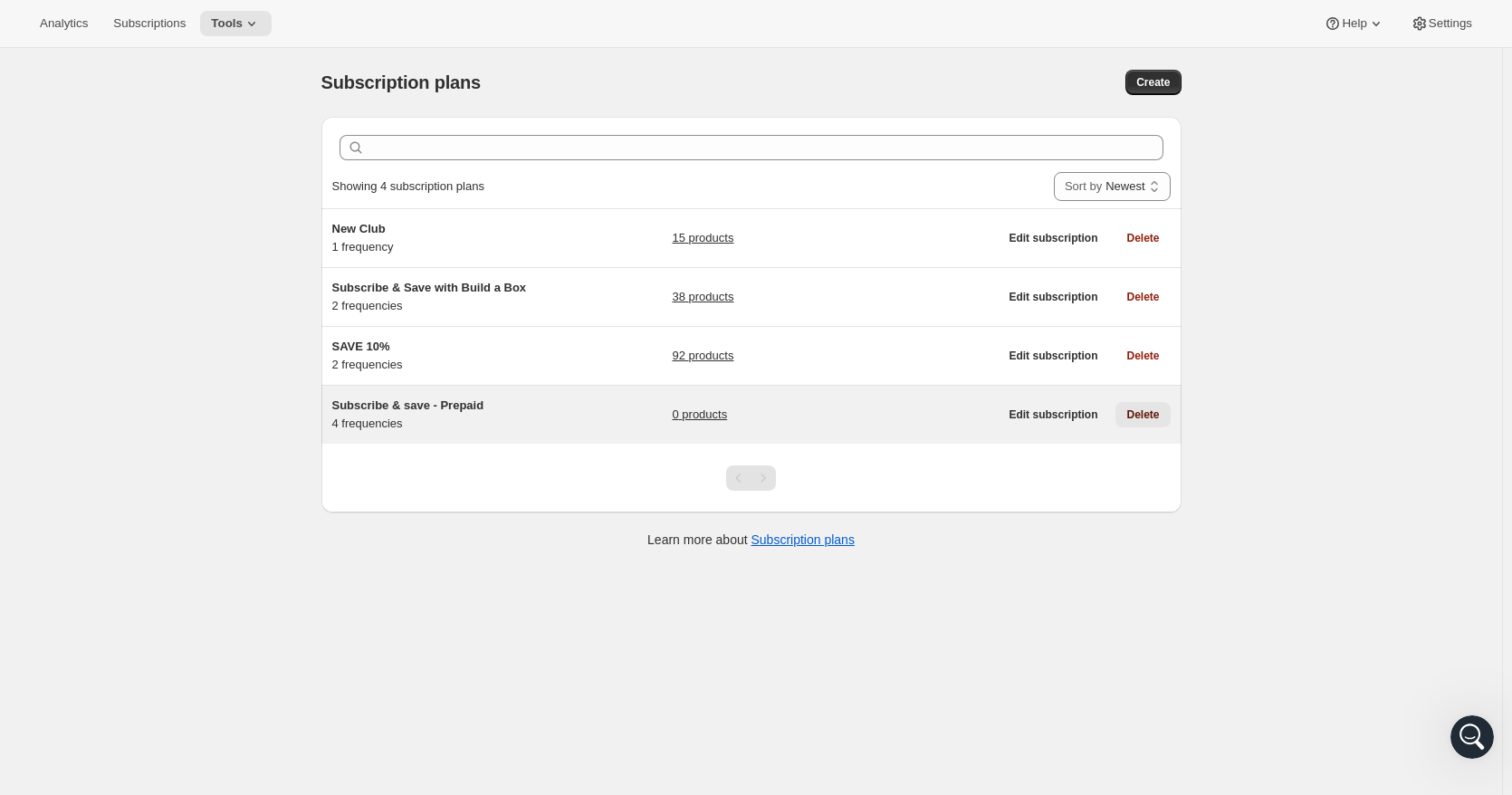
click at [1156, 411] on span "Delete" at bounding box center [1142, 414] width 32 height 14
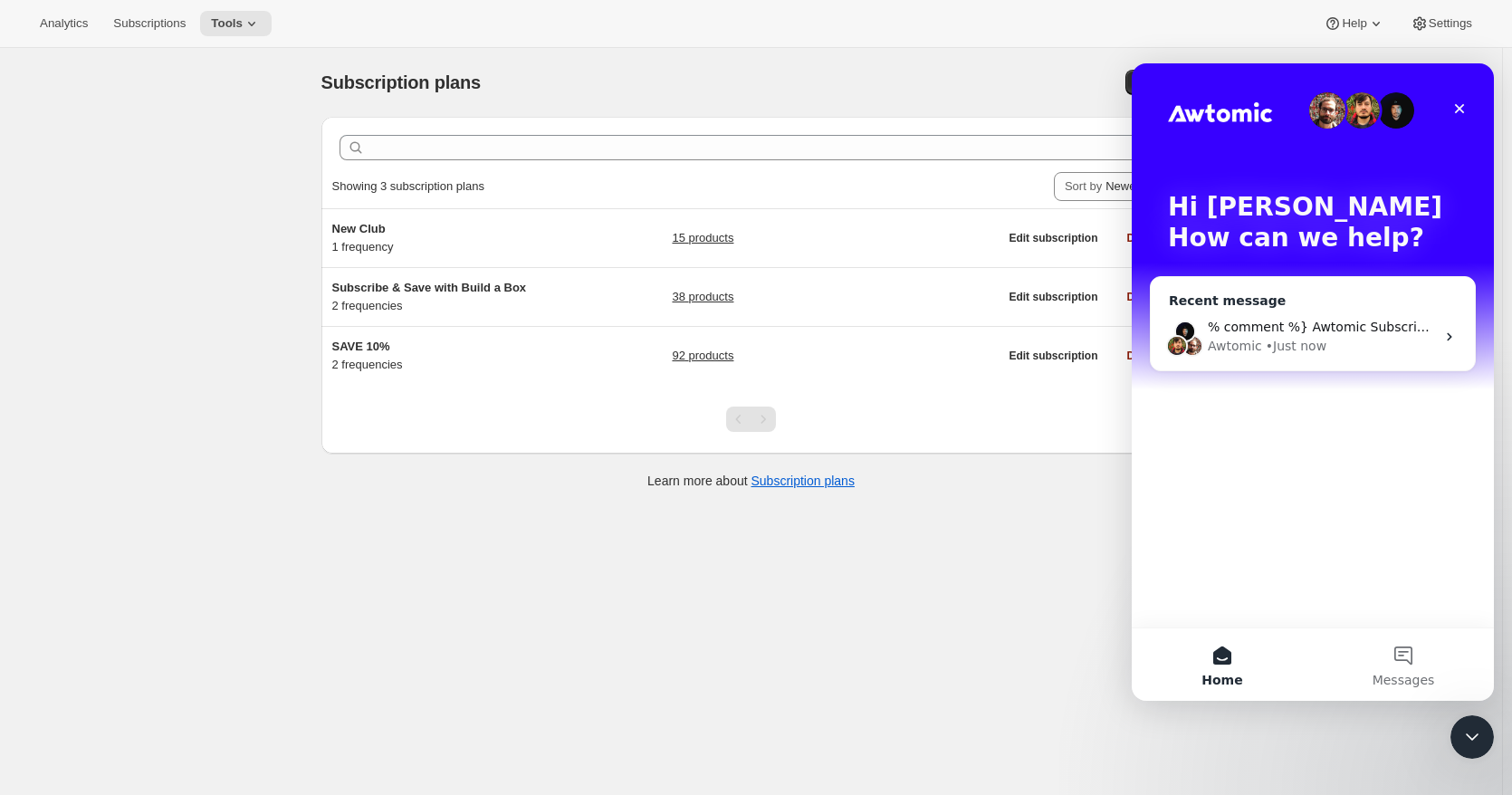
click at [1315, 315] on div "% comment %} Awtomic Subscriptions {% endcomment %} {% capture awtomic_plan_sel…" at bounding box center [1312, 336] width 324 height 67
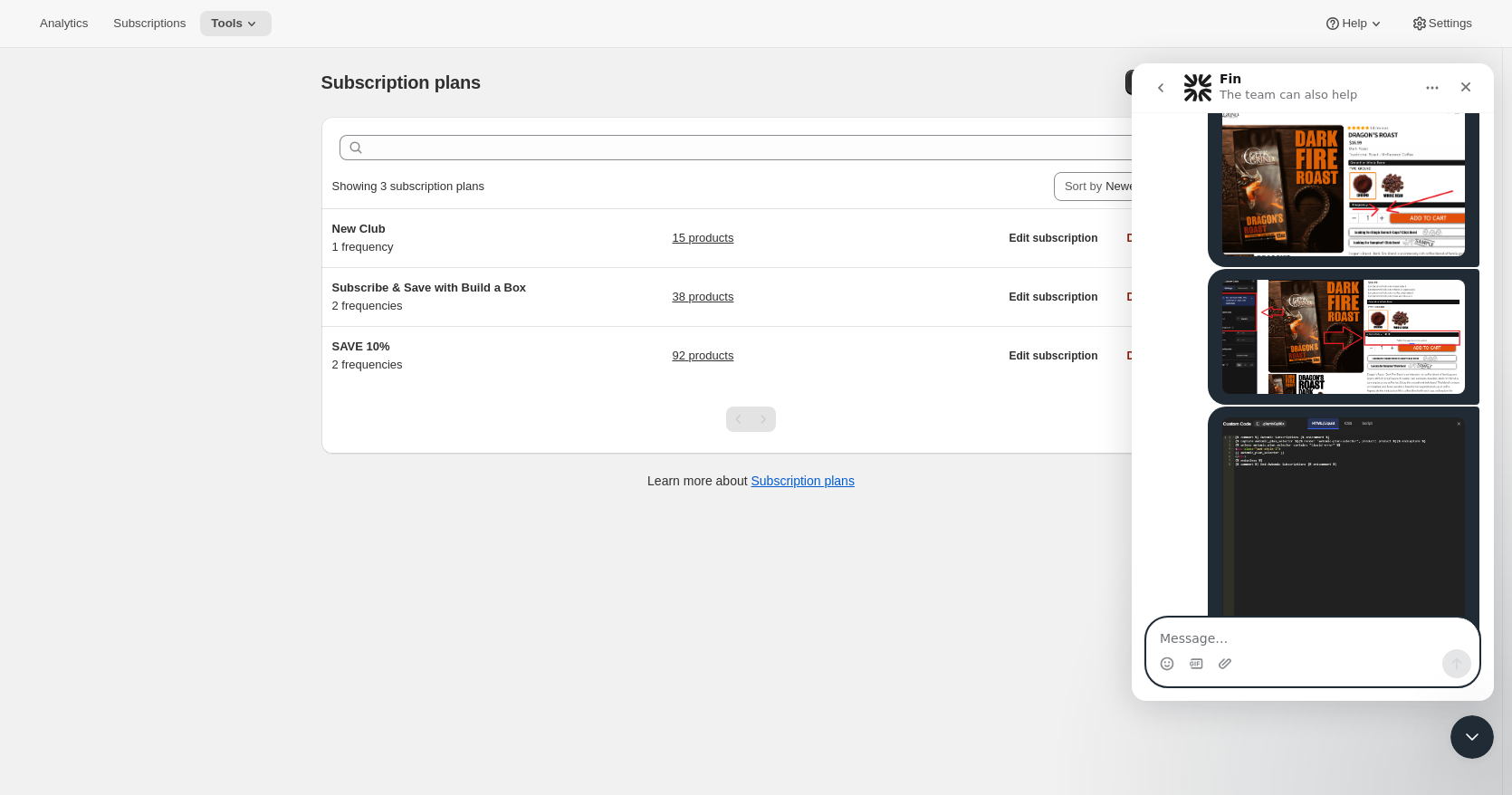
scroll to position [1291, 0]
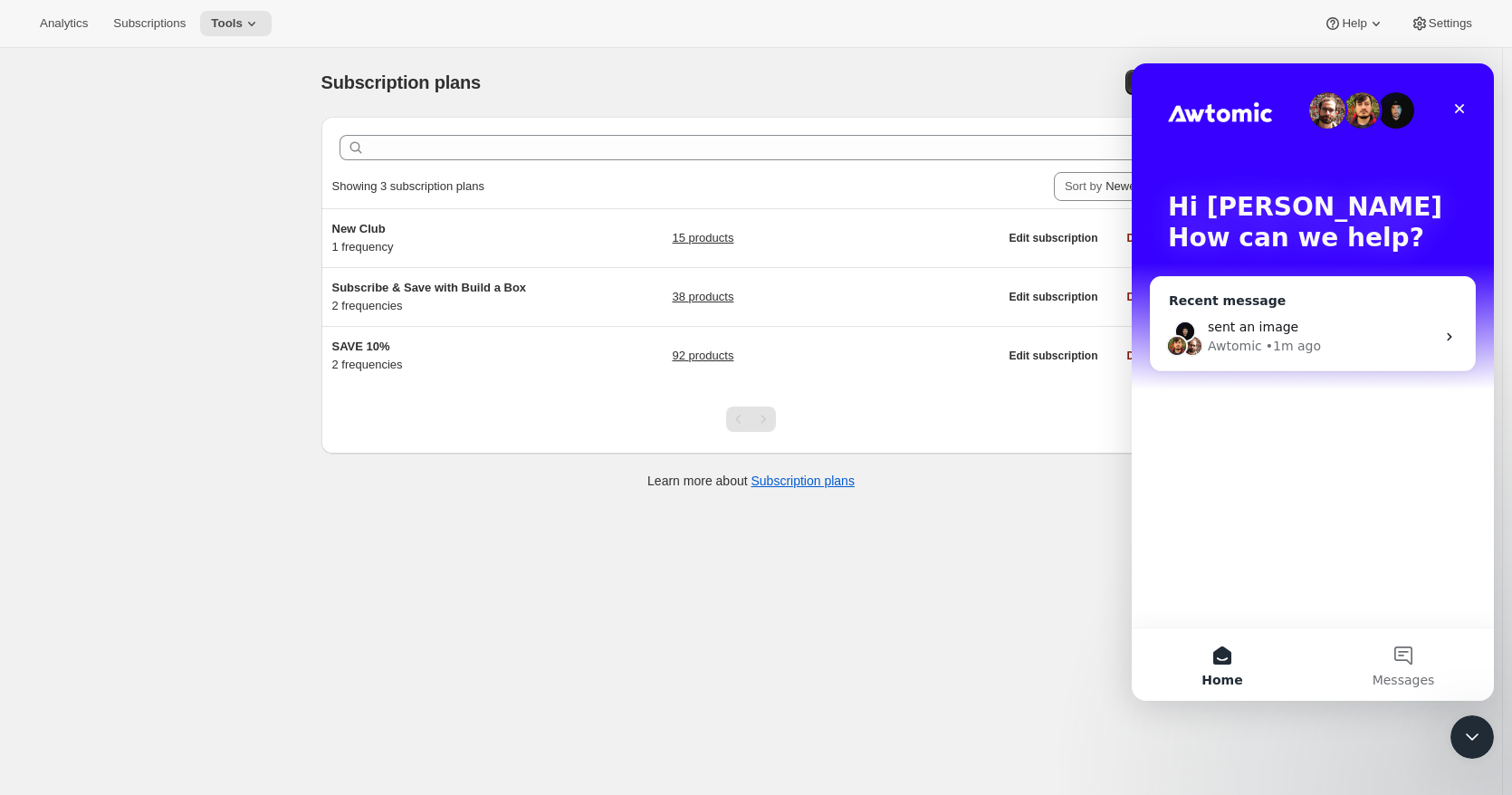
click at [1266, 336] on div "• 1m ago" at bounding box center [1293, 346] width 55 height 19
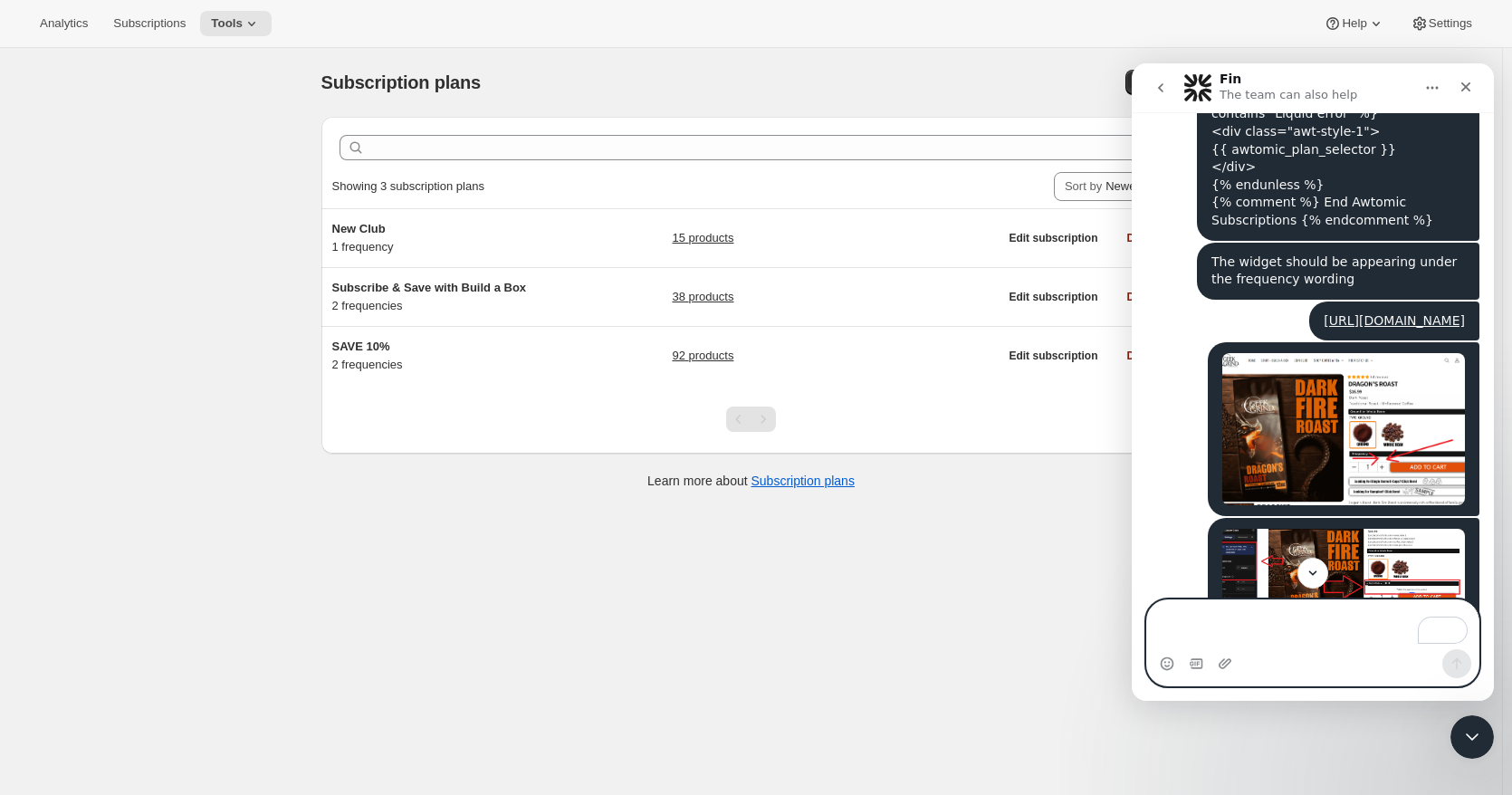
scroll to position [1309, 0]
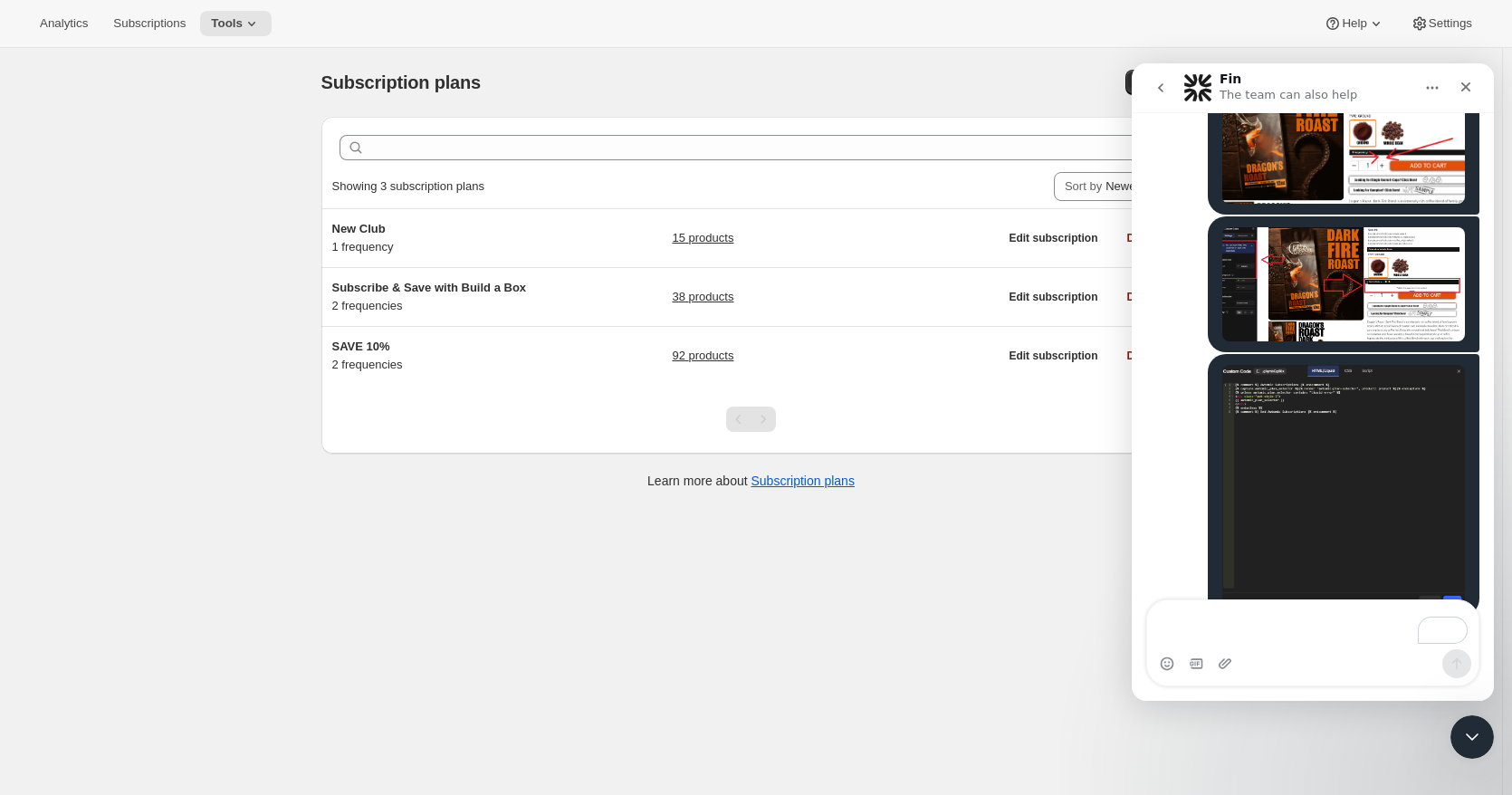
click at [111, 310] on div "Subscription plans. This page is ready Subscription plans Create Clear Showing …" at bounding box center [751, 445] width 1502 height 795
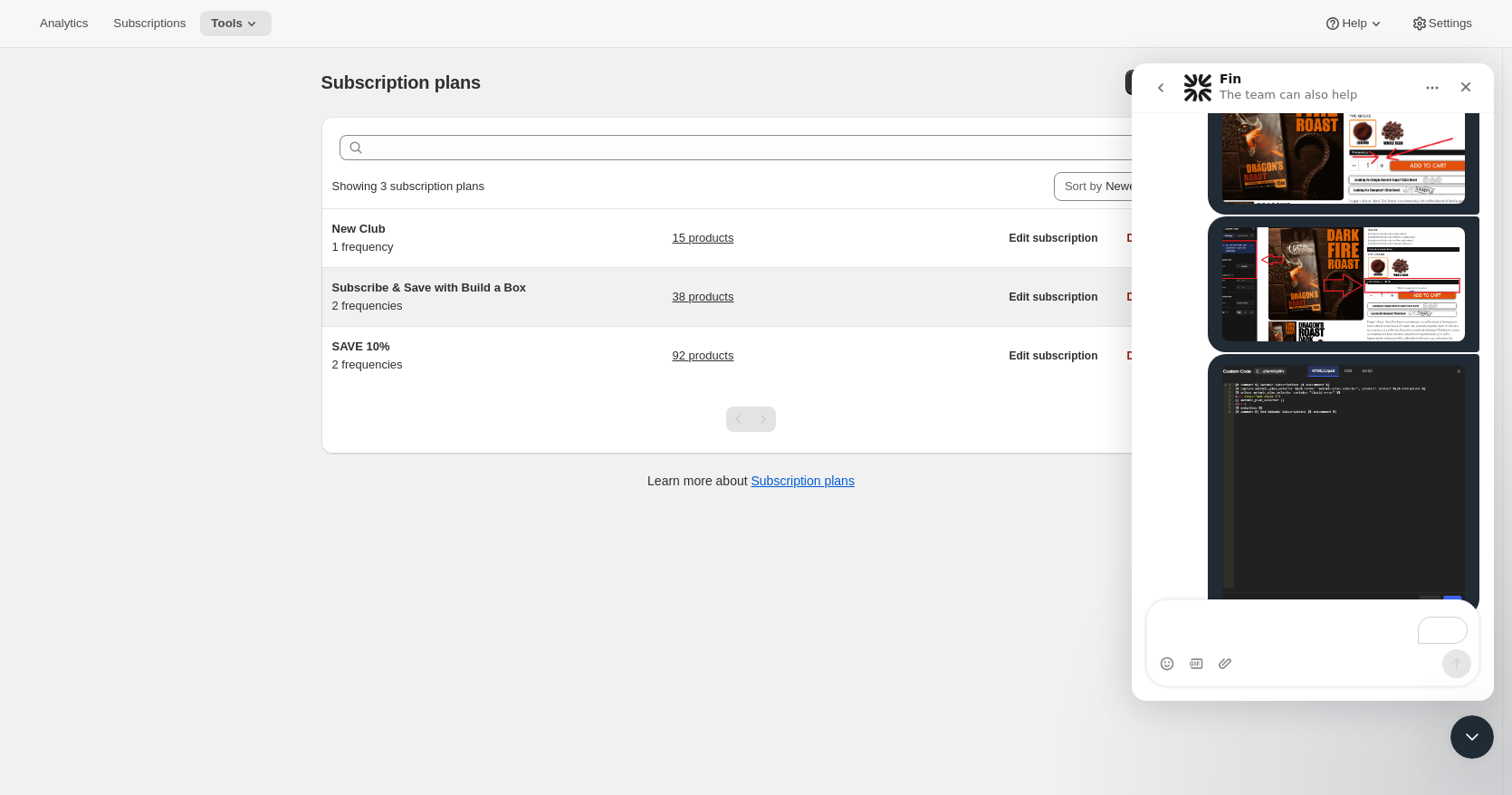
click at [387, 287] on span "Subscribe & Save with Build a Box" at bounding box center [430, 287] width 195 height 13
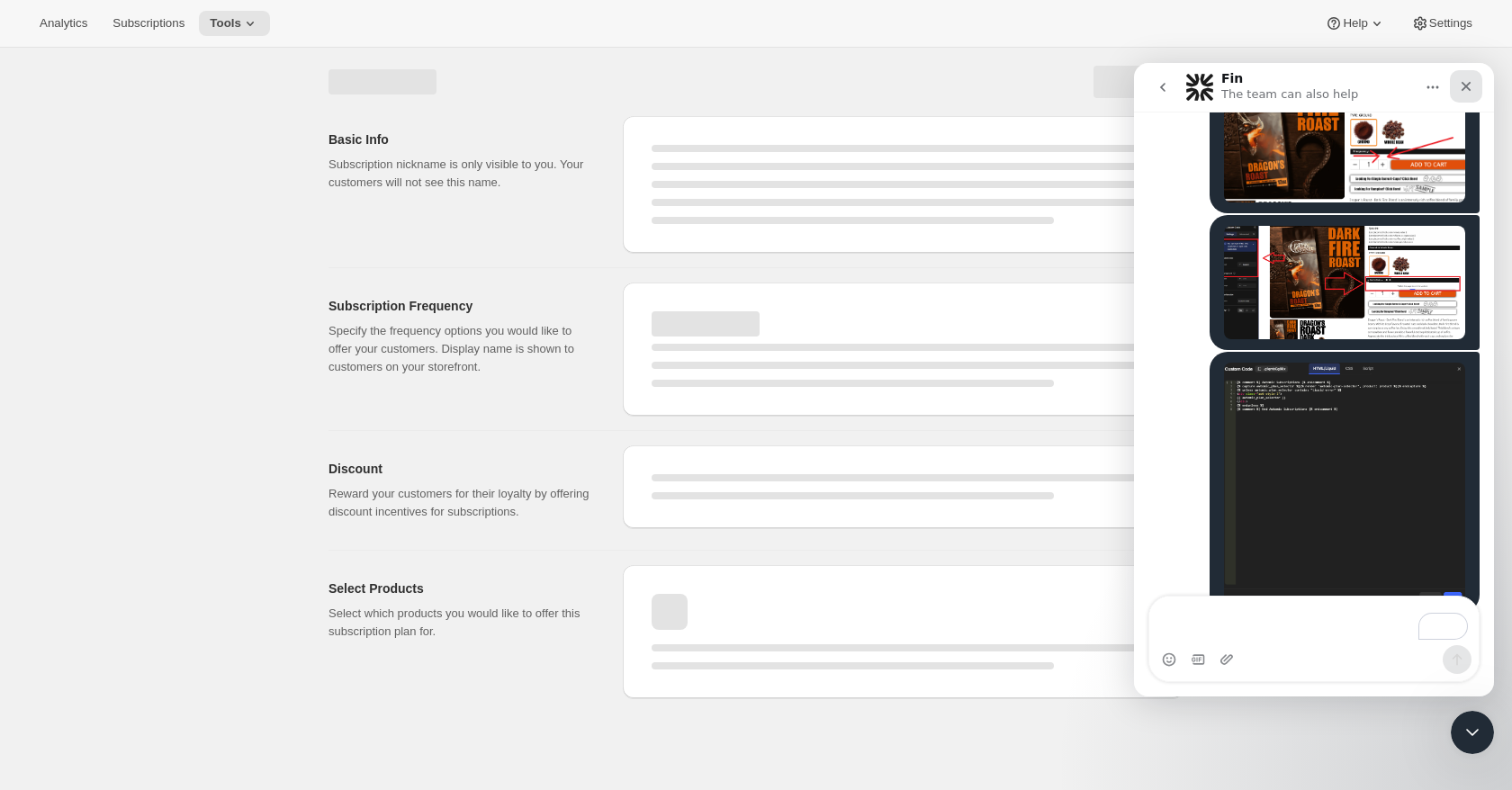
select select "WEEK"
select select "MONTH"
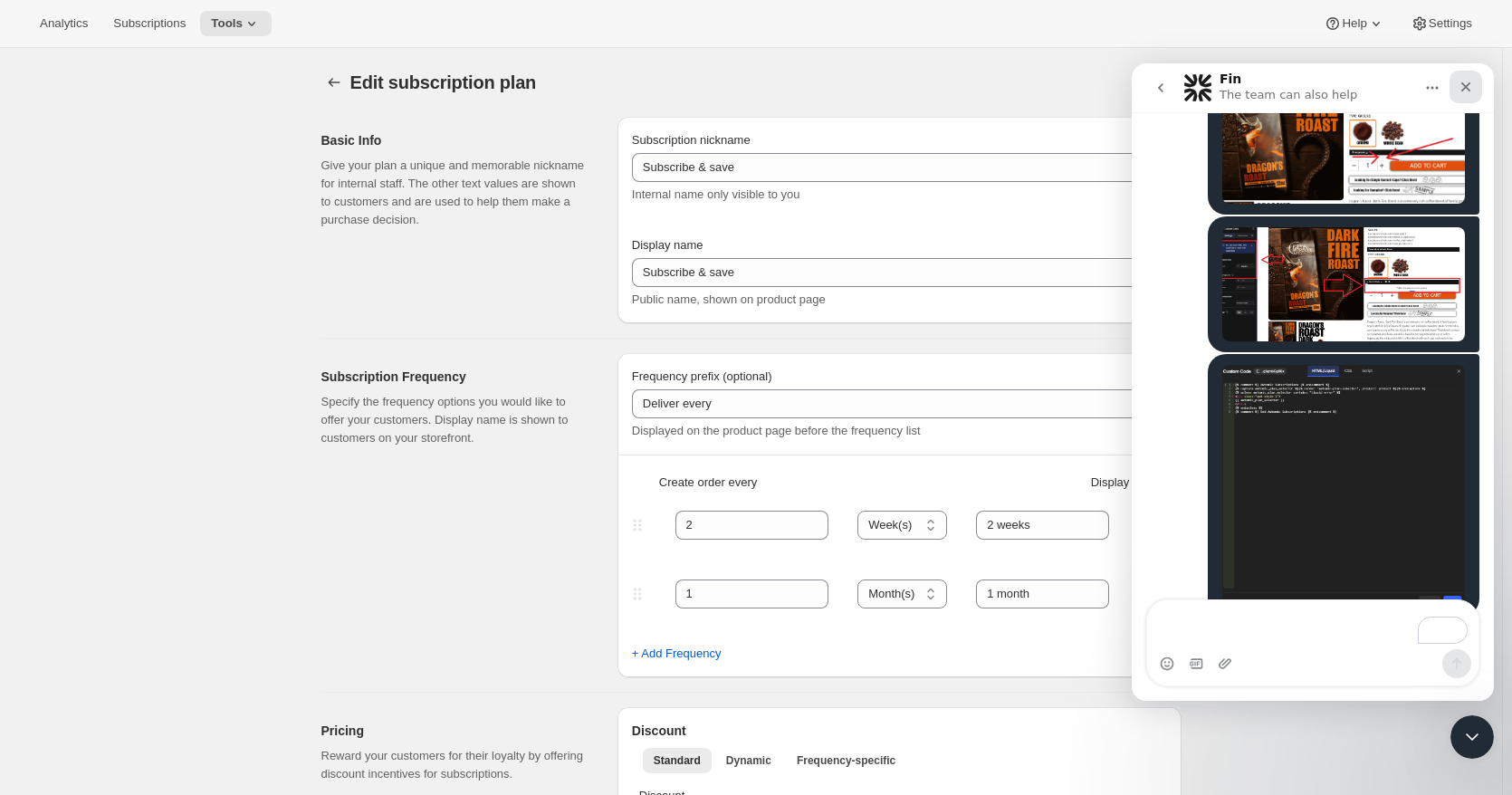
type input "Subscribe & Save with Build a Box"
type input "SUBSCRIBE YOUR BUILD-A-BOX FOR ADDITIONAL 10% SAVINGS!"
type input "DELIVER FRESH EVERY:"
type input "1"
select select "MONTH"
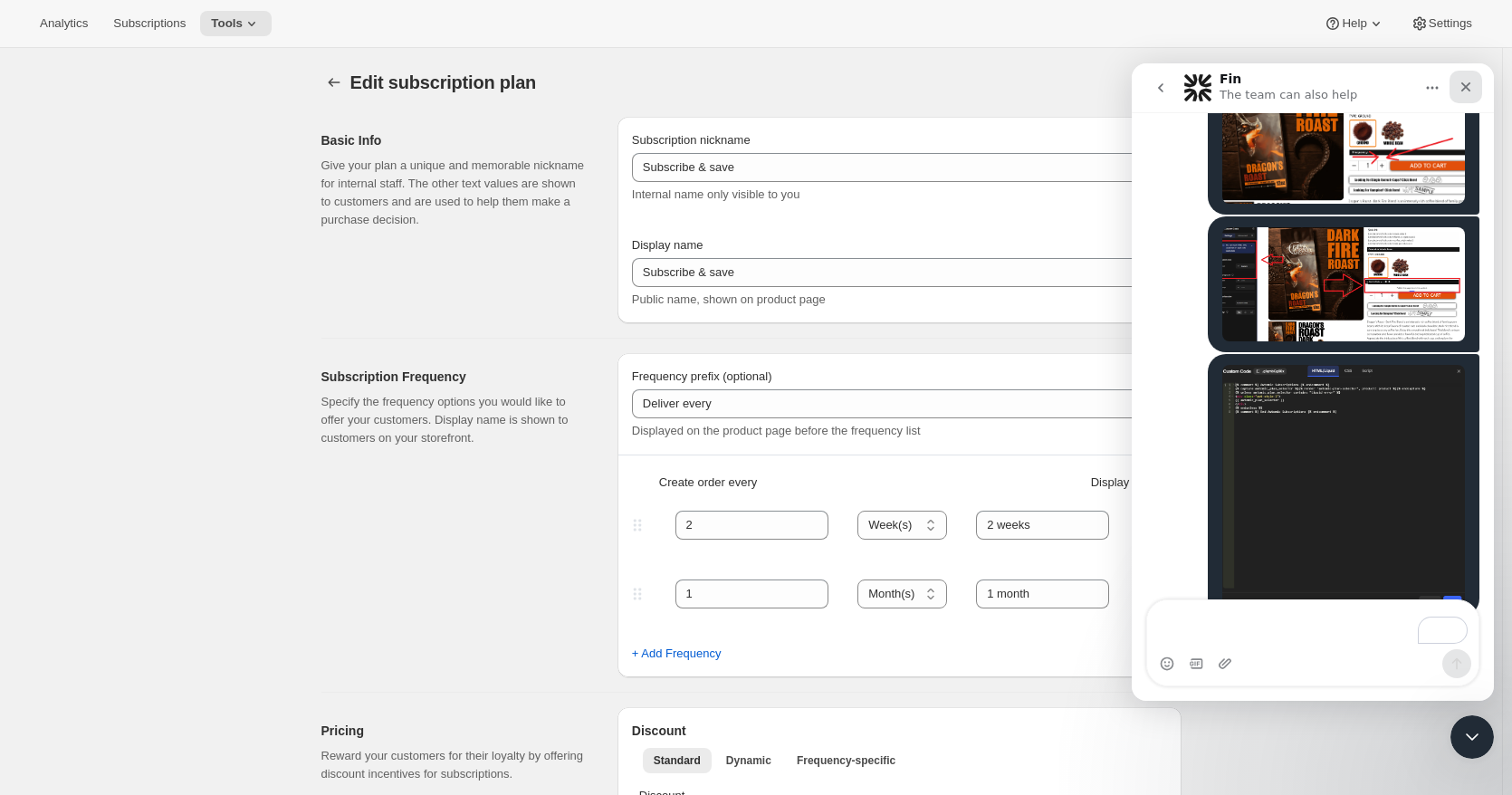
type input "1 month"
type input "2"
select select "WEEK"
type input "2 weeks"
type input "10"
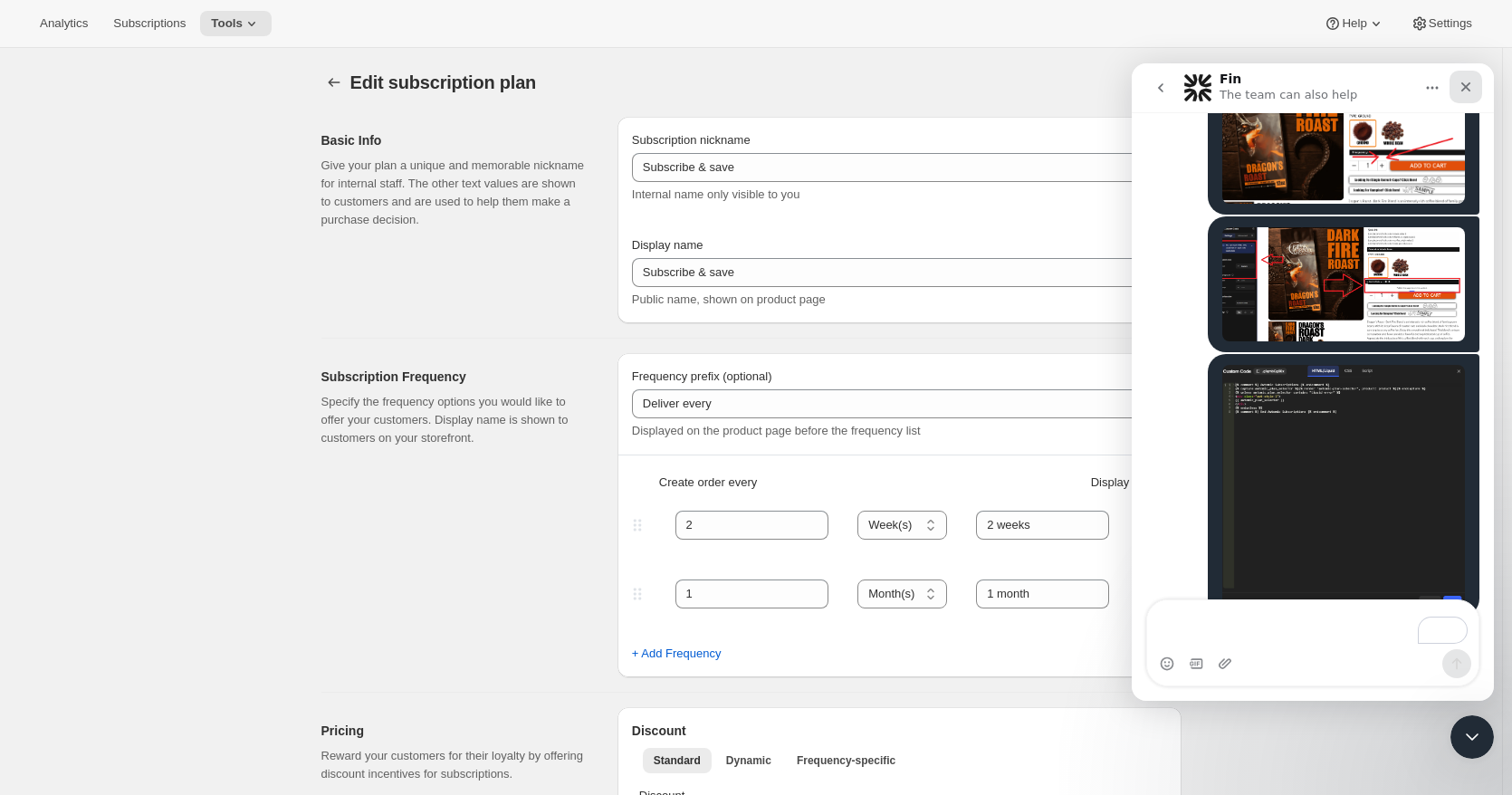
type input "Save an additional 10% off the already discounted Build-A-Box prices!"
click at [1468, 751] on div "Close Intercom Messenger" at bounding box center [1470, 734] width 44 height 44
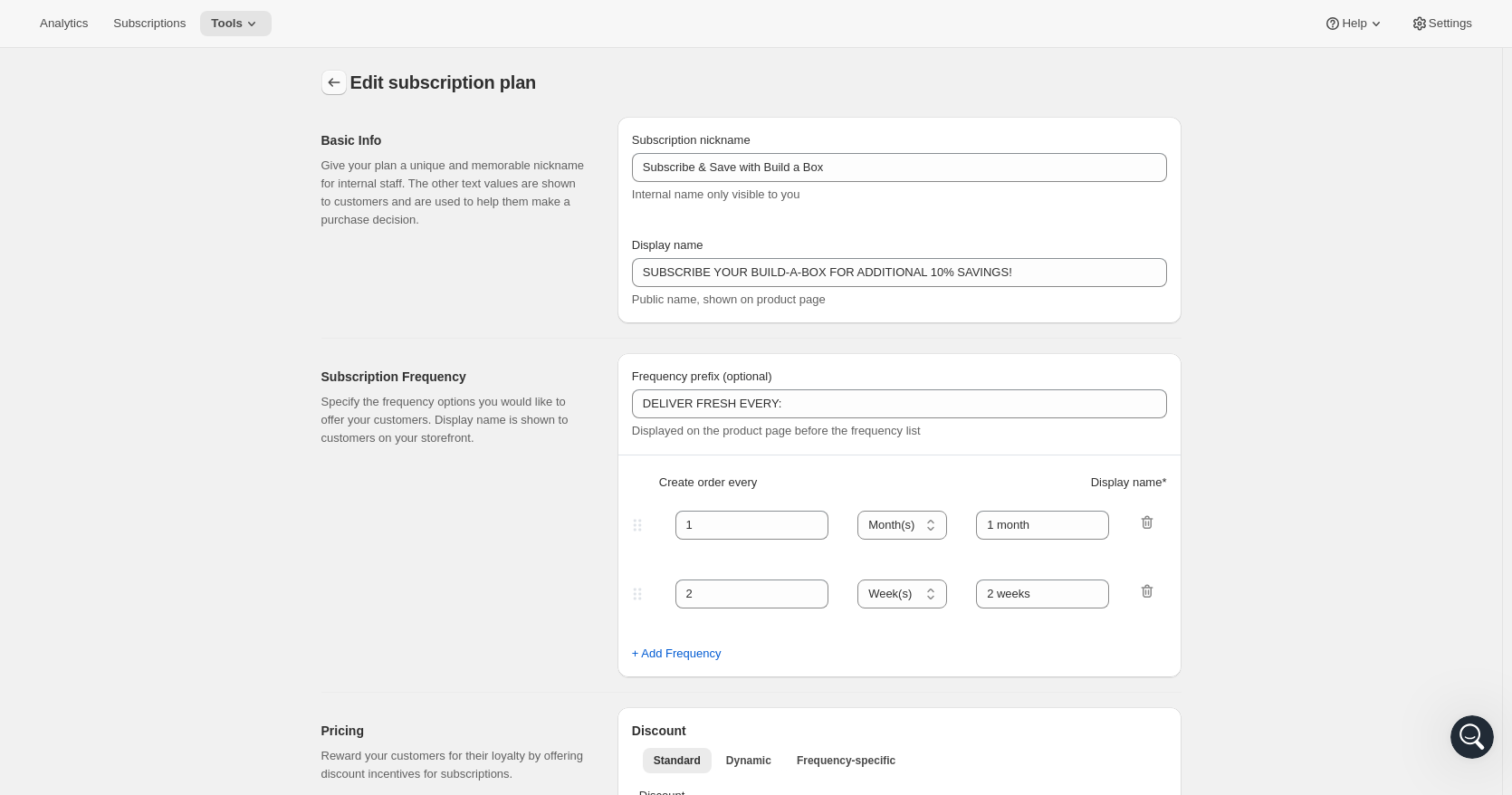
click at [335, 83] on icon "Subscription plans" at bounding box center [334, 82] width 18 height 18
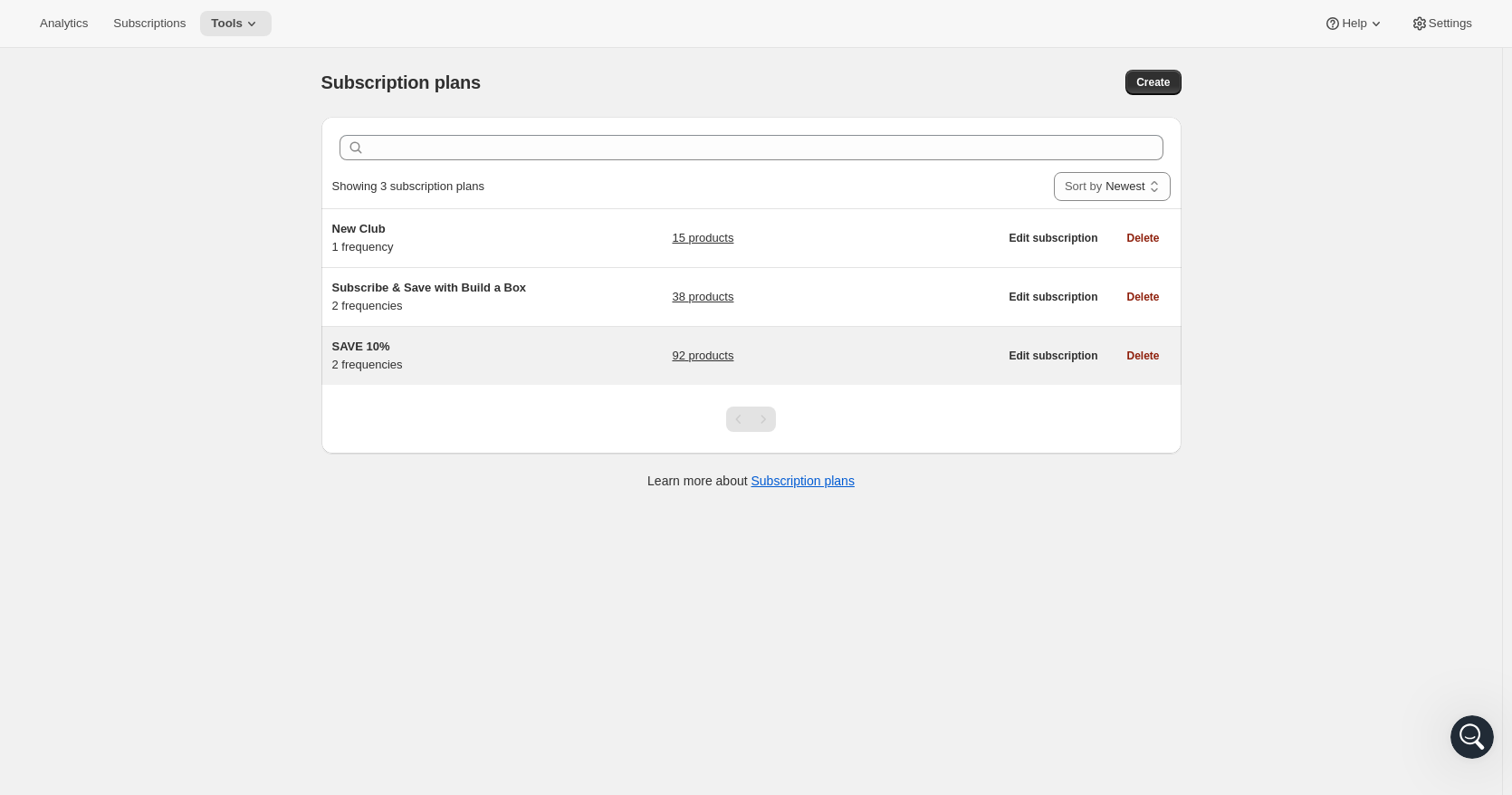
click at [694, 356] on link "92 products" at bounding box center [702, 355] width 62 height 18
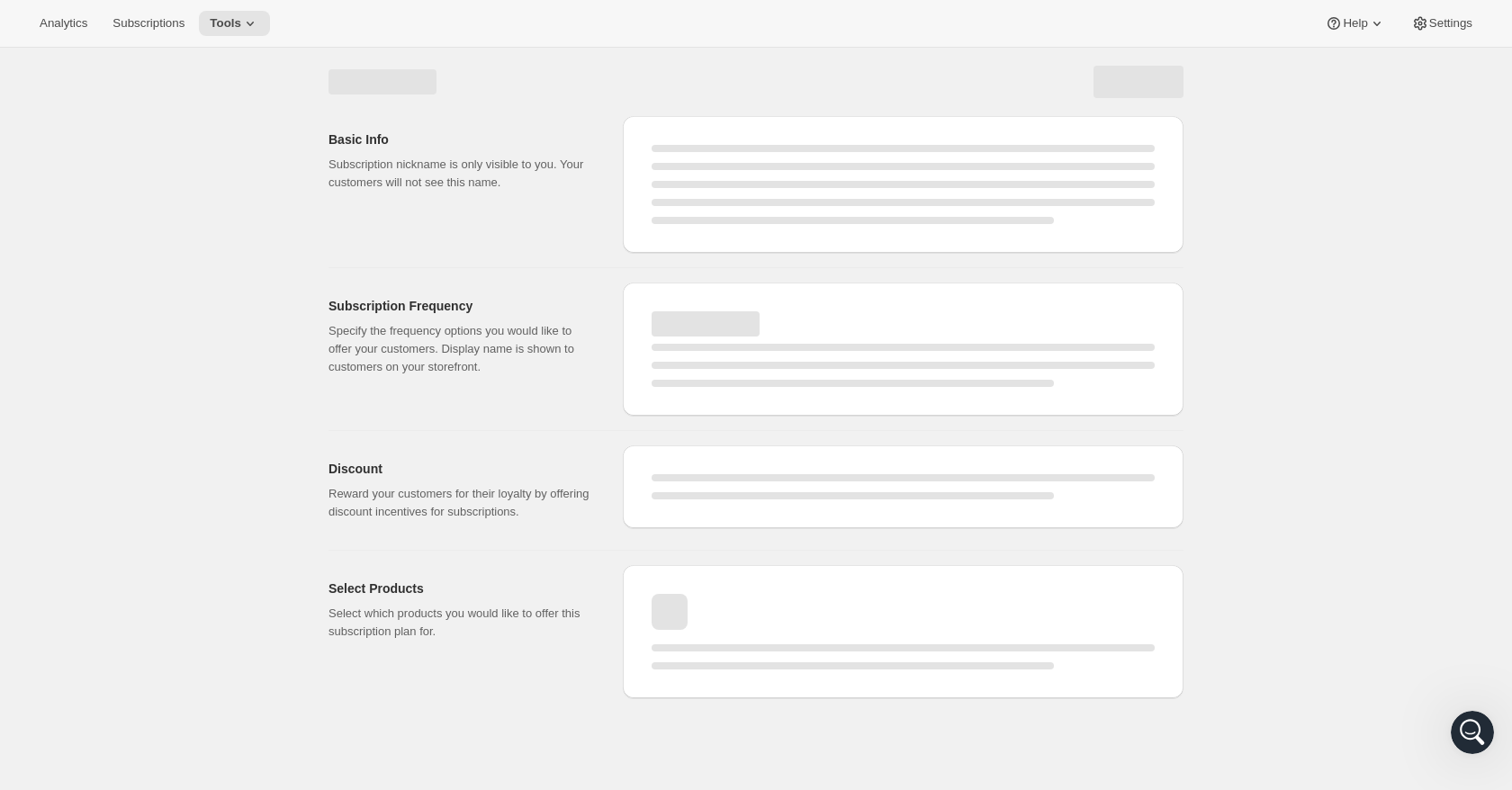
select select "WEEK"
select select "MONTH"
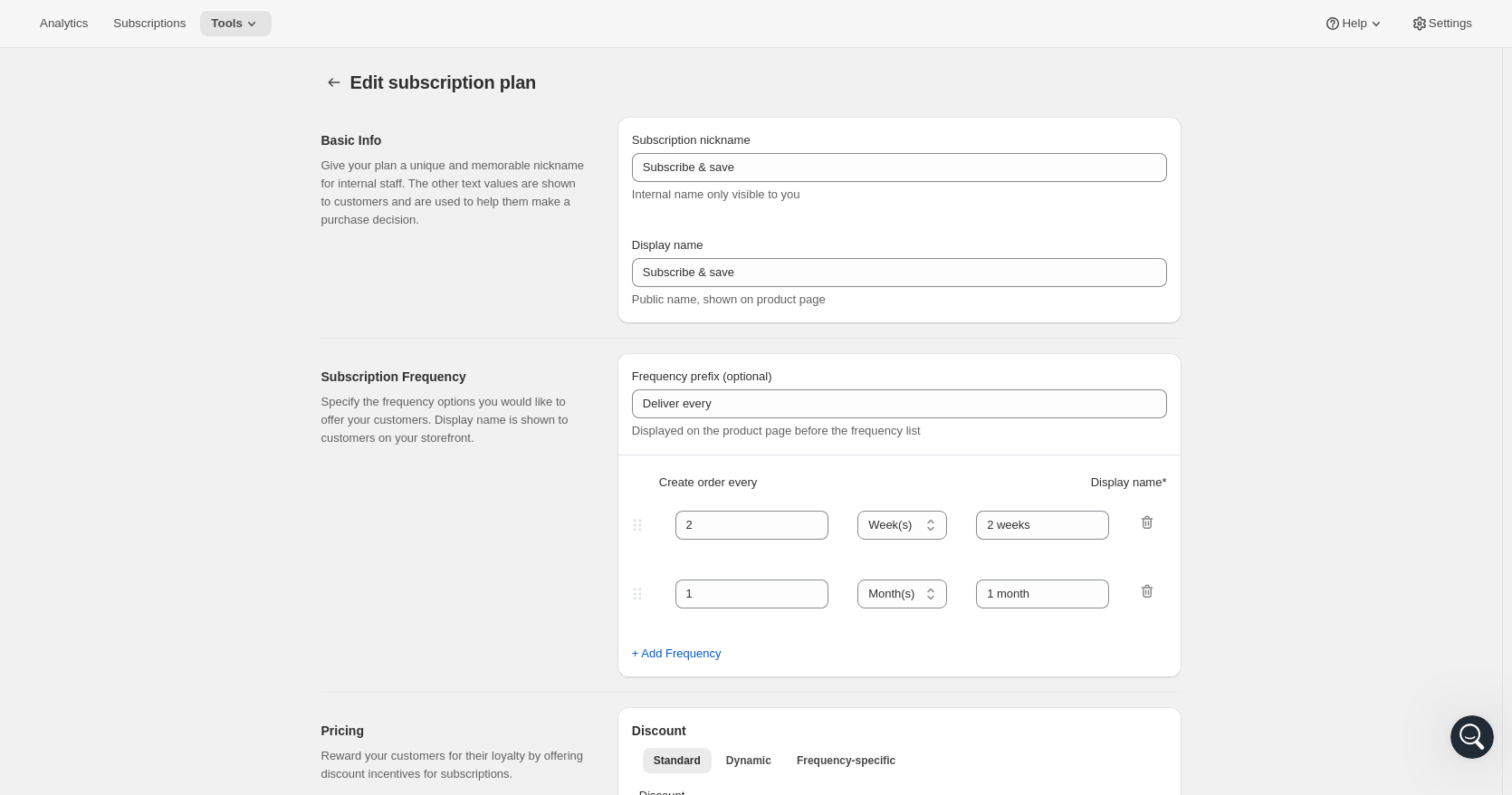
type input "SAVE 10%"
type input "SAVE 10% WITH ROAST & SHIP DELIVERY"
type input "DELIVER FRESH EVERY:"
type input "1"
select select "MONTH"
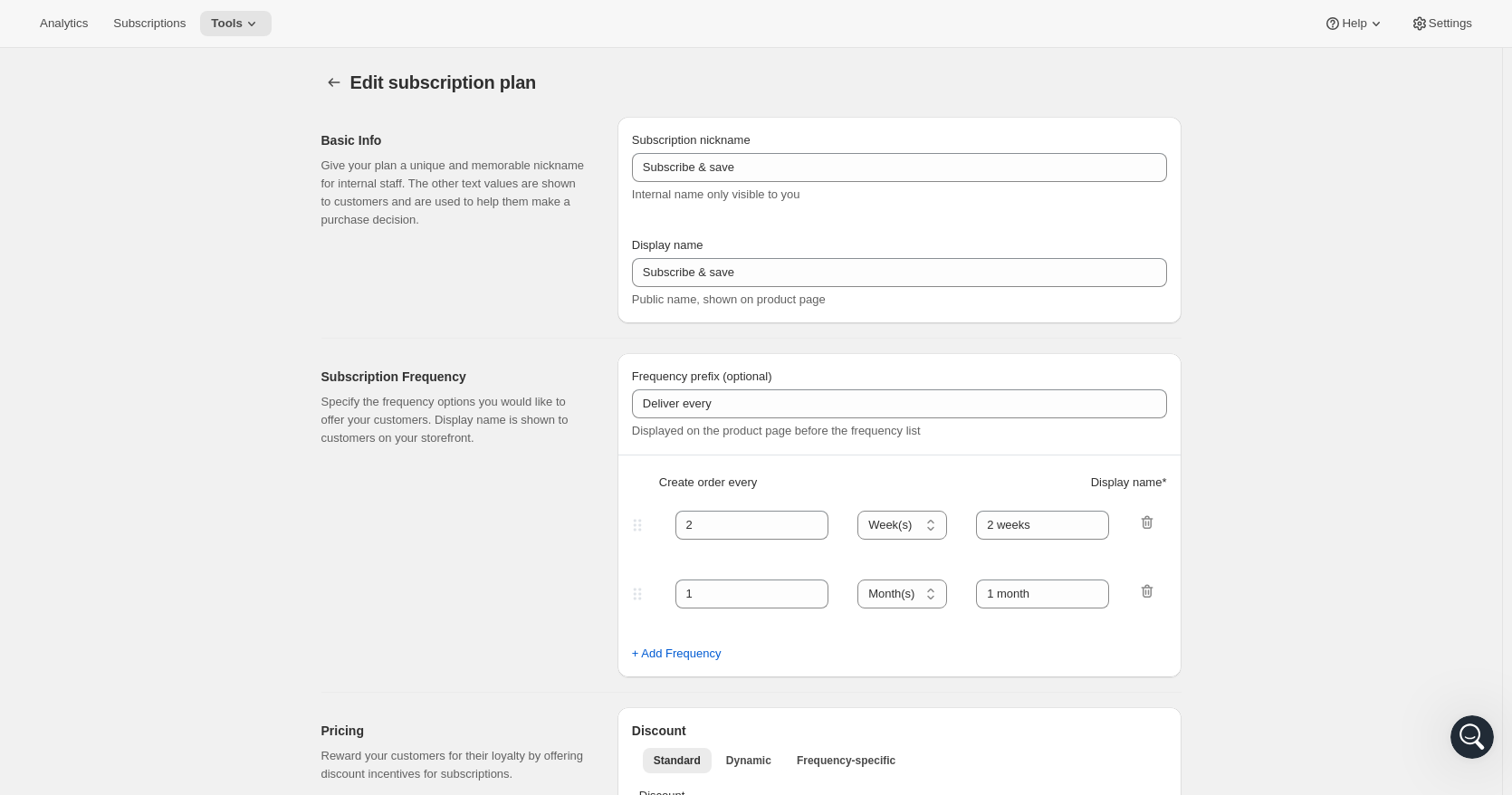
type input "One Month"
type input "2"
select select "WEEK"
type input "Two Weeks"
type input "10"
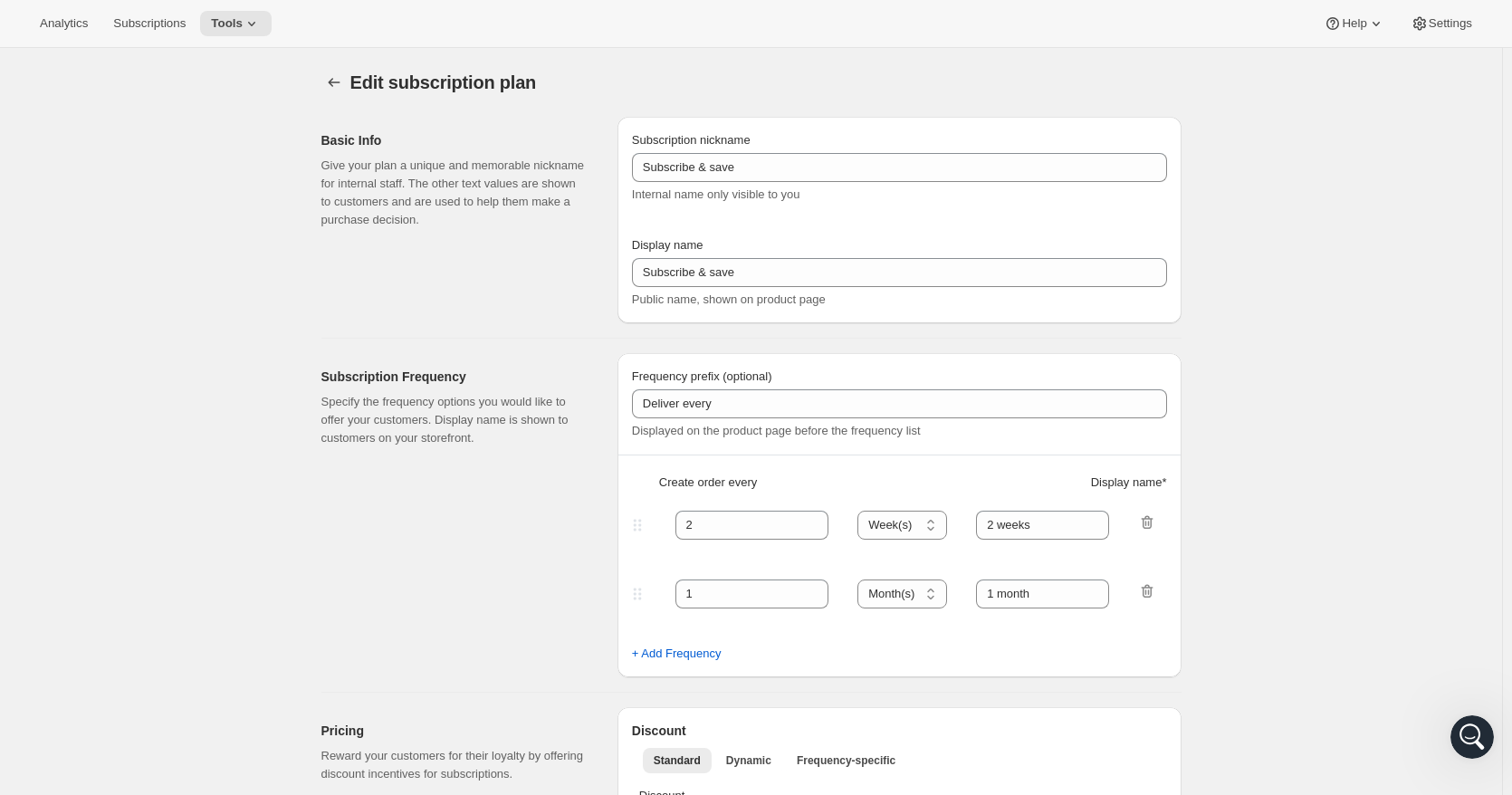
type input "Don't worry! You can adjust, cancel, add or delete your deliveries anytime."
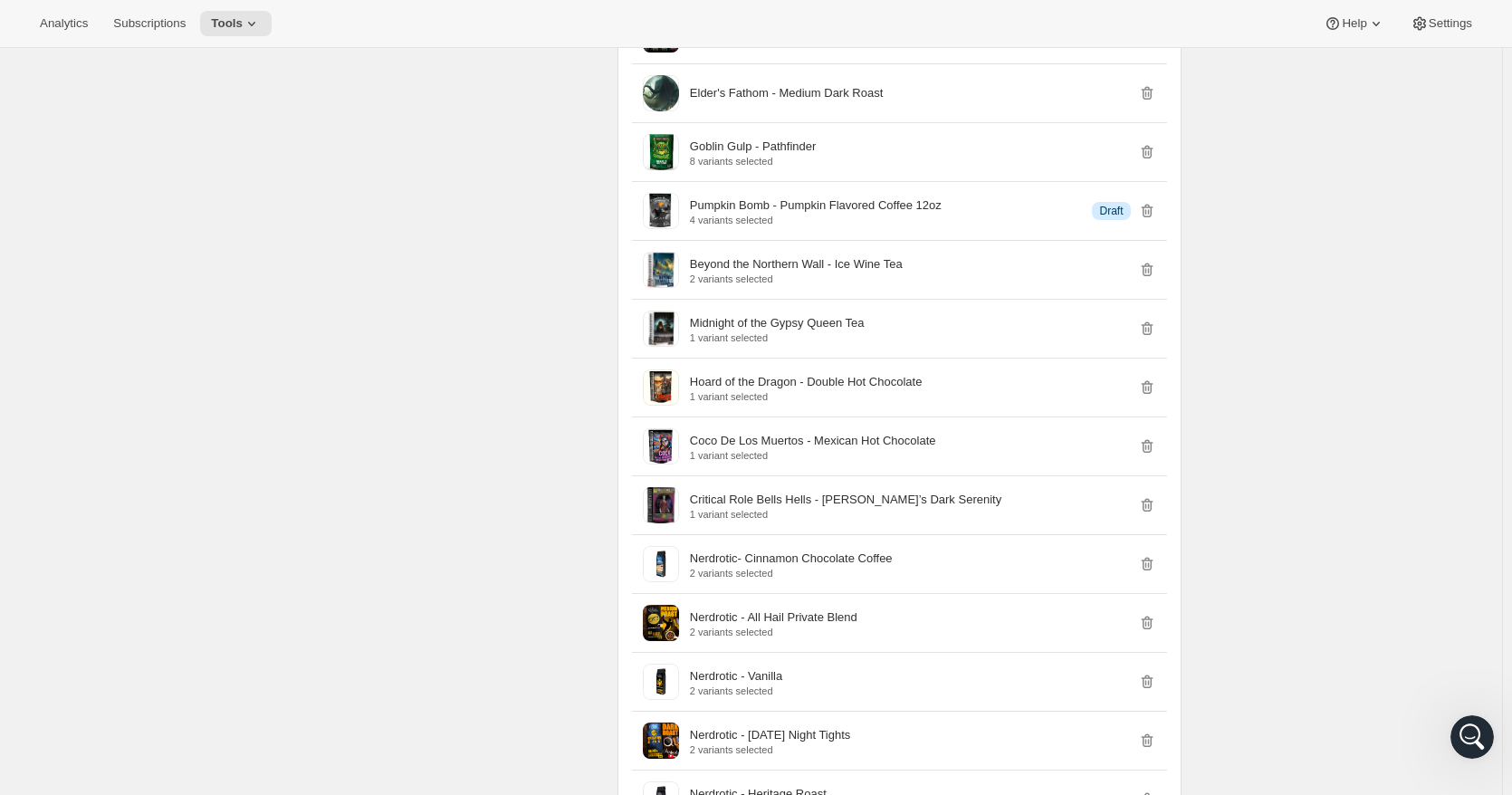
scroll to position [452, 0]
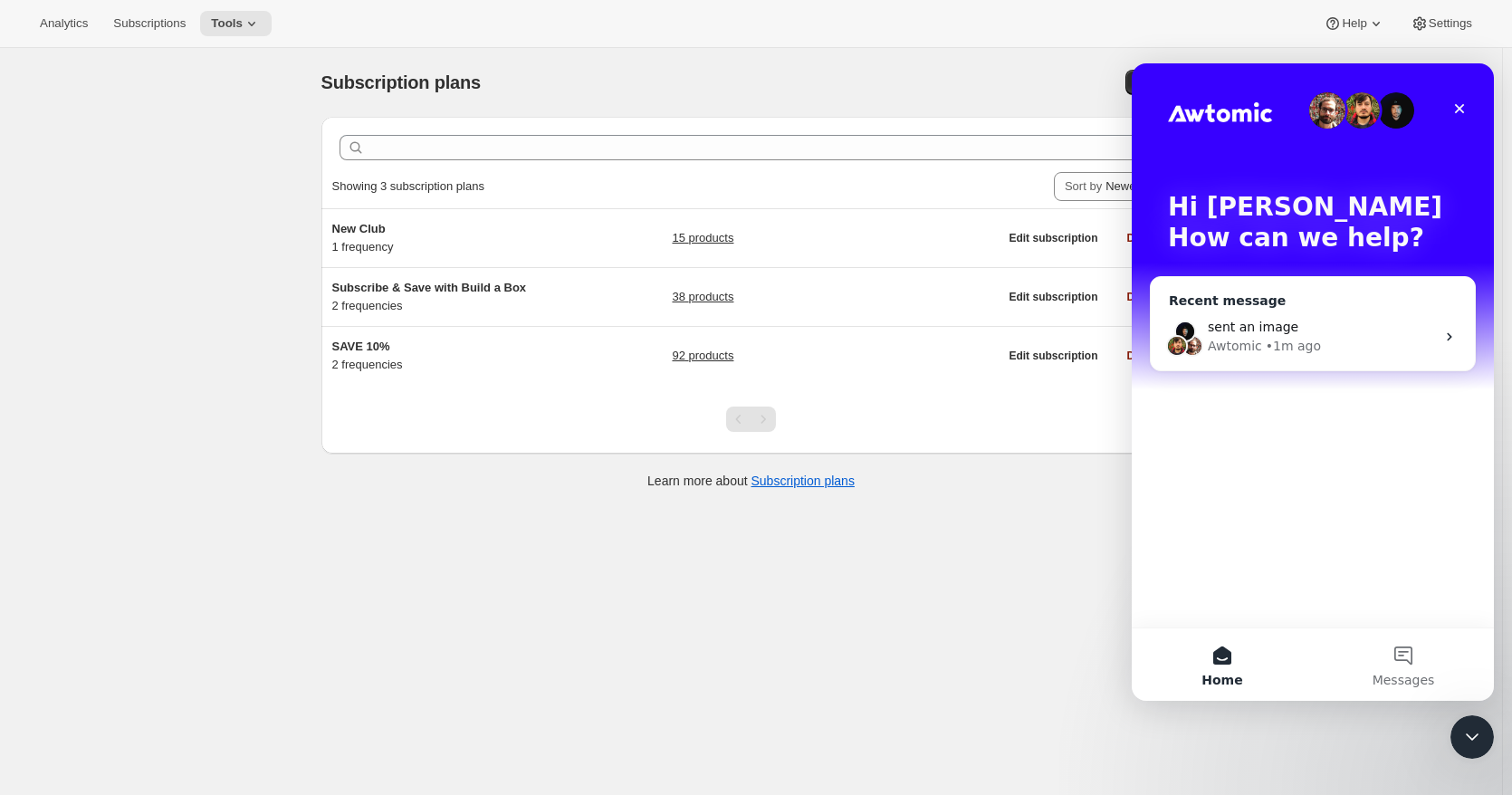
click at [1357, 321] on div "sent an image" at bounding box center [1321, 327] width 227 height 19
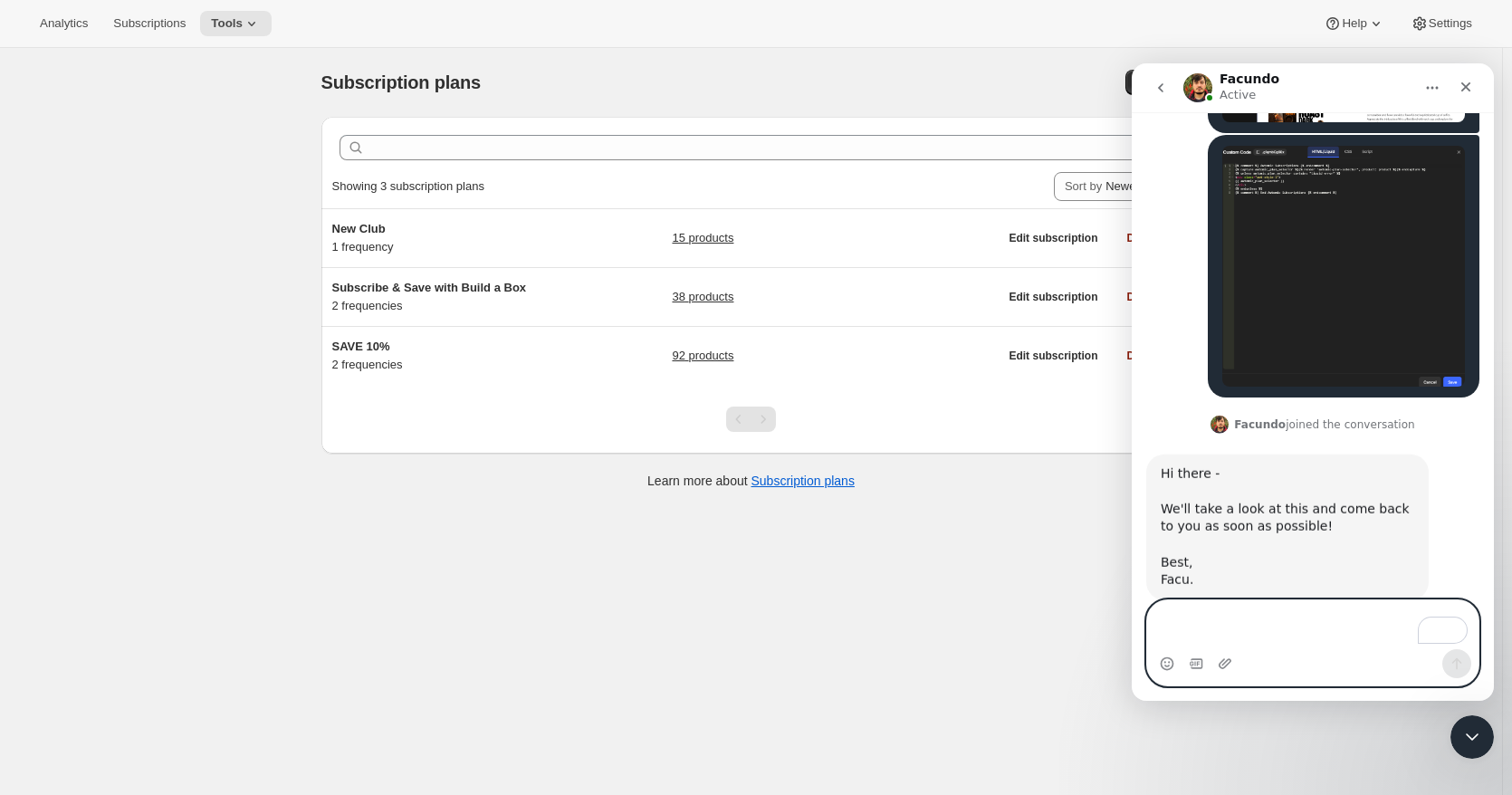
scroll to position [1511, 0]
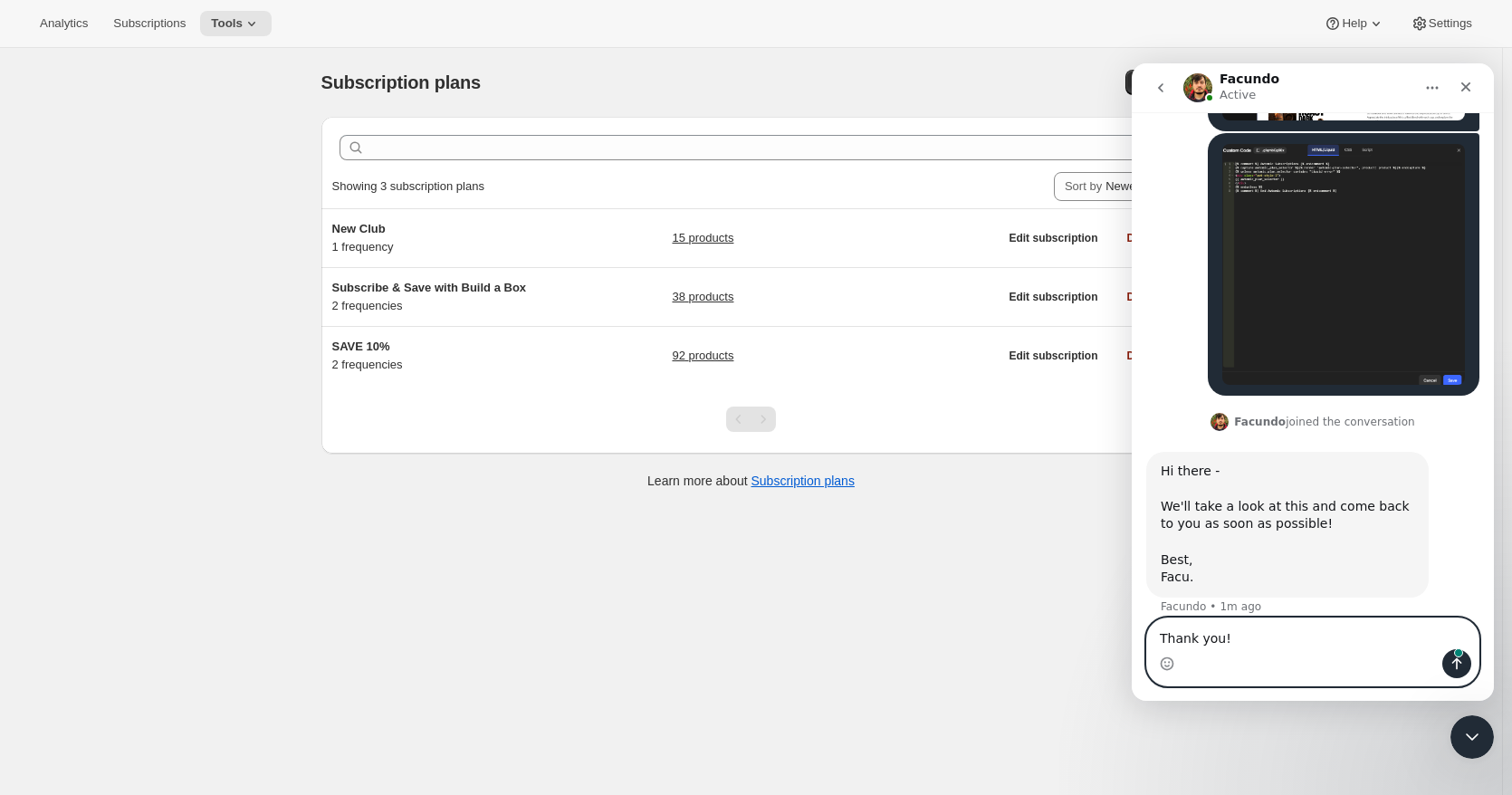
type textarea "Thank you!"
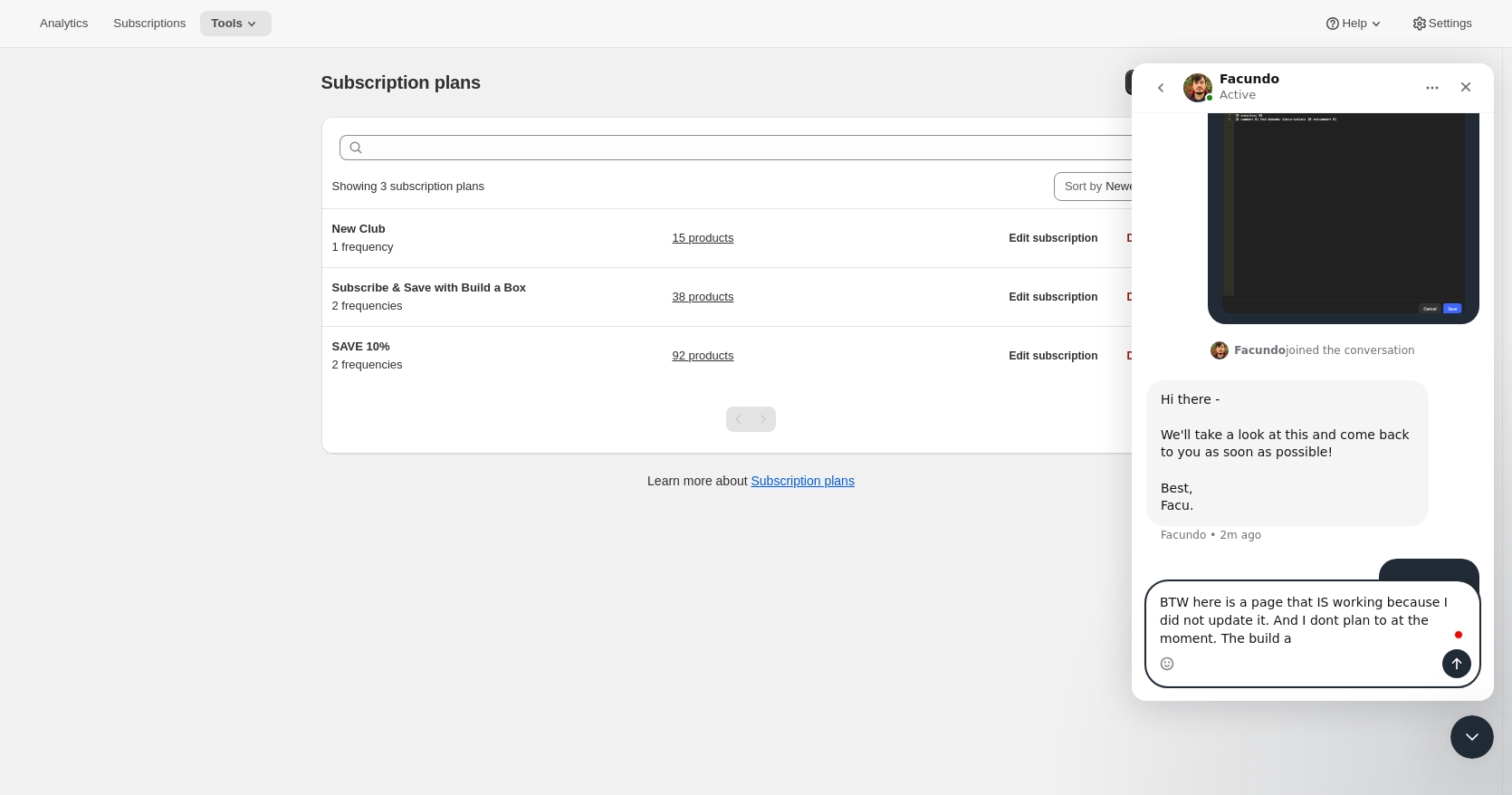
scroll to position [1601, 0]
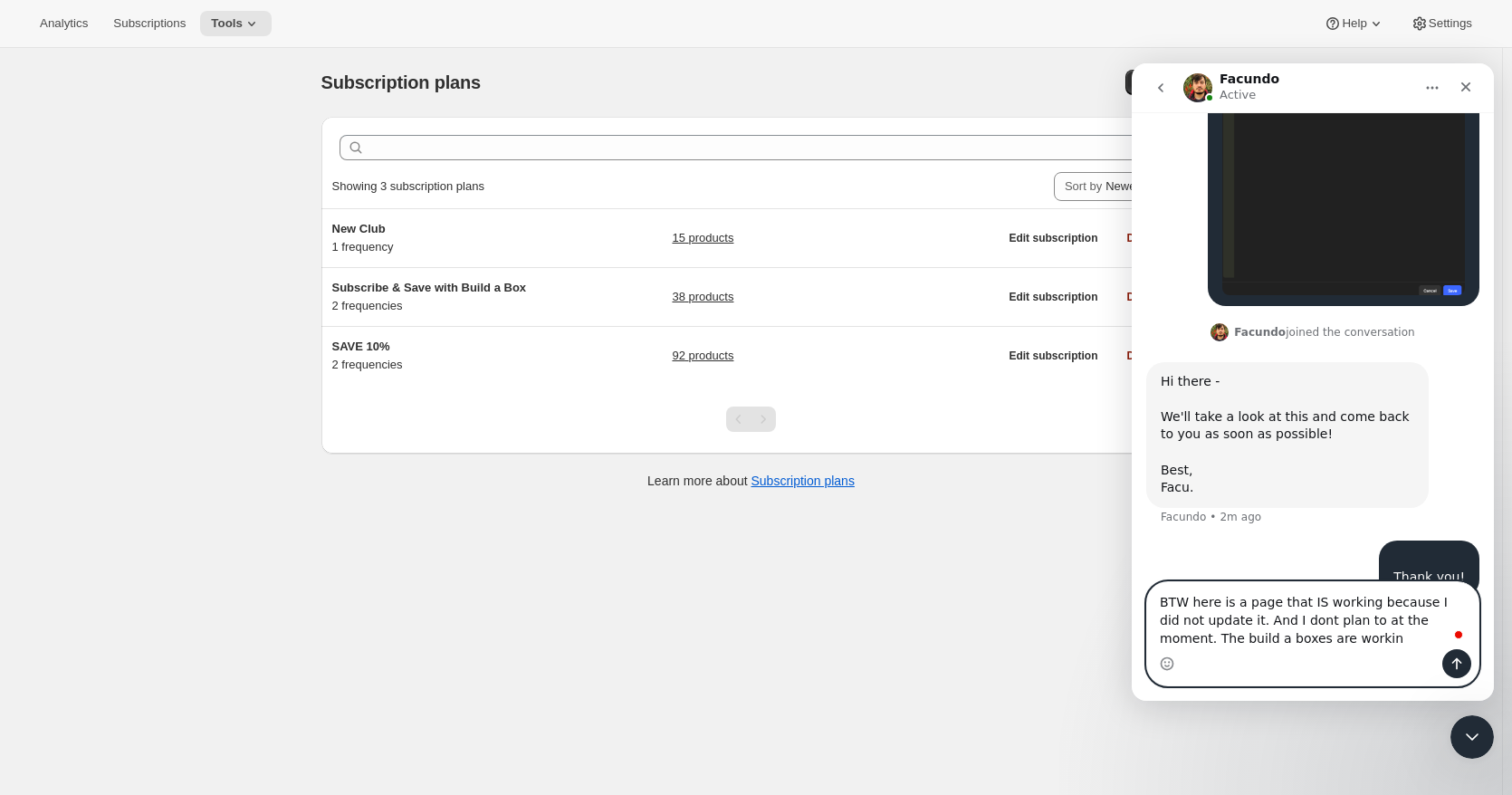
type textarea "BTW here is a page that IS working because I did not update it. And I dont plan…"
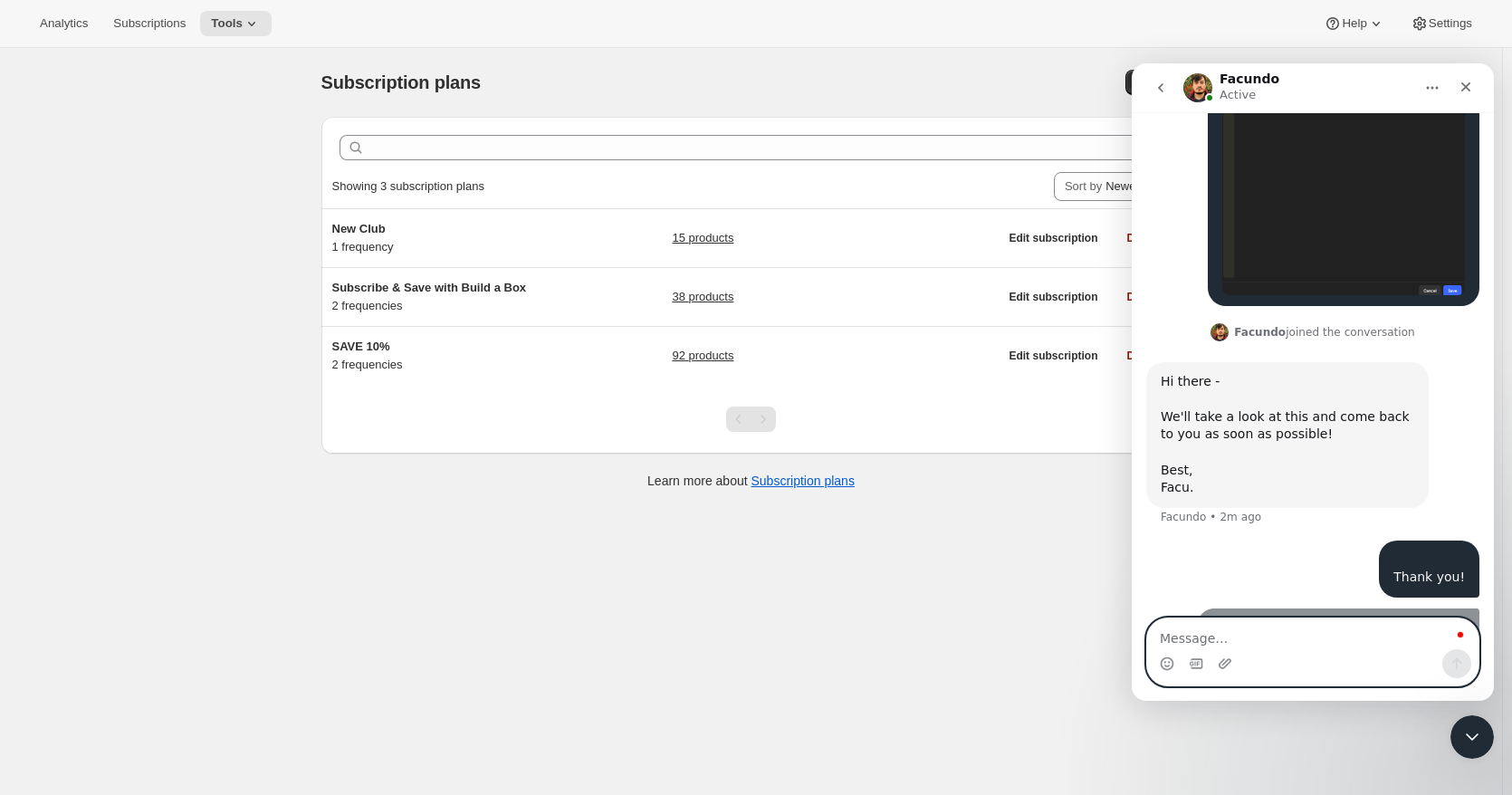
scroll to position [1641, 0]
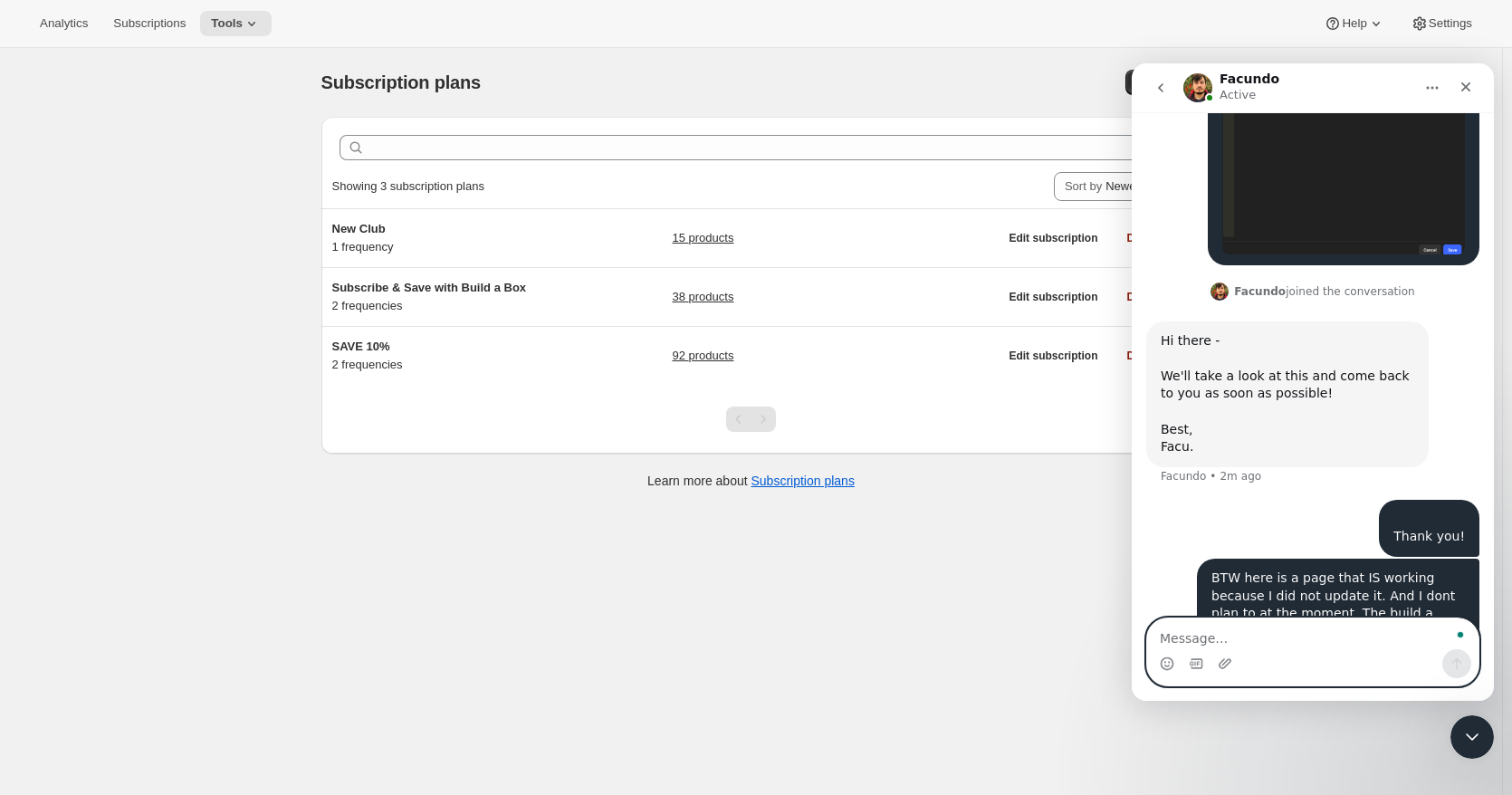
paste textarea "[URL][DOMAIN_NAME]"
type textarea "[URL][DOMAIN_NAME]"
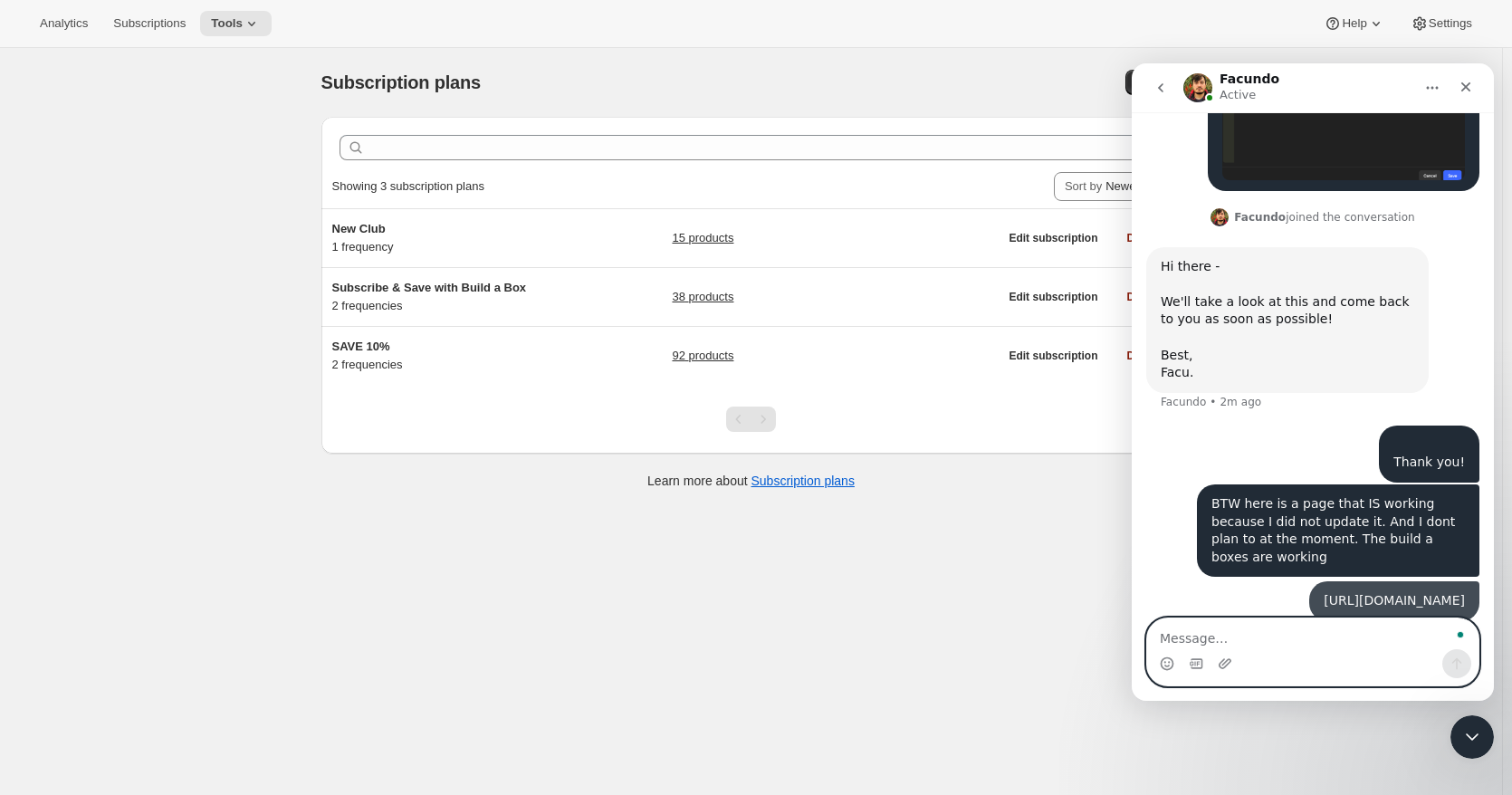
scroll to position [1717, 0]
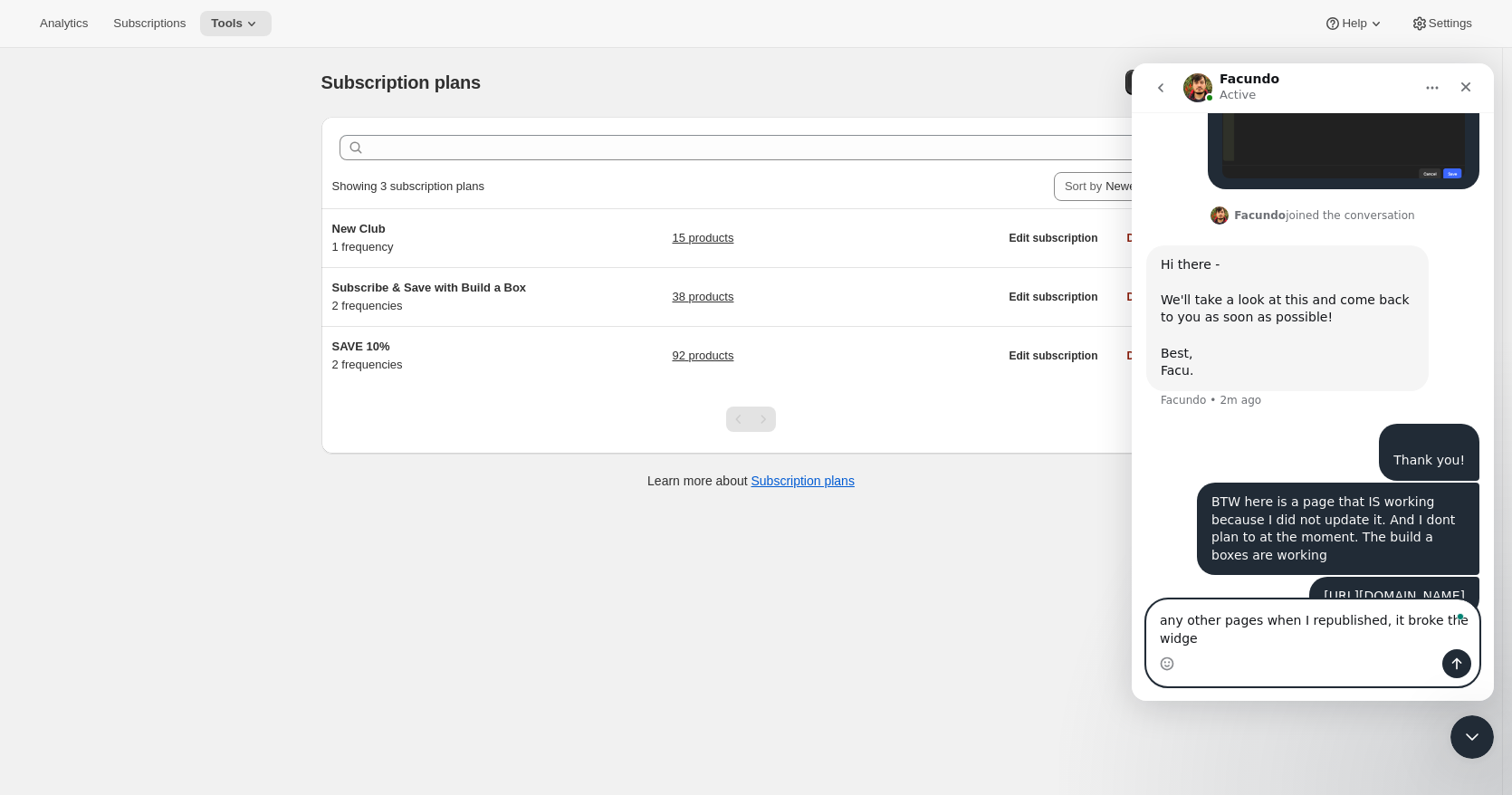
type textarea "any other pages when I republished, it broke the widget"
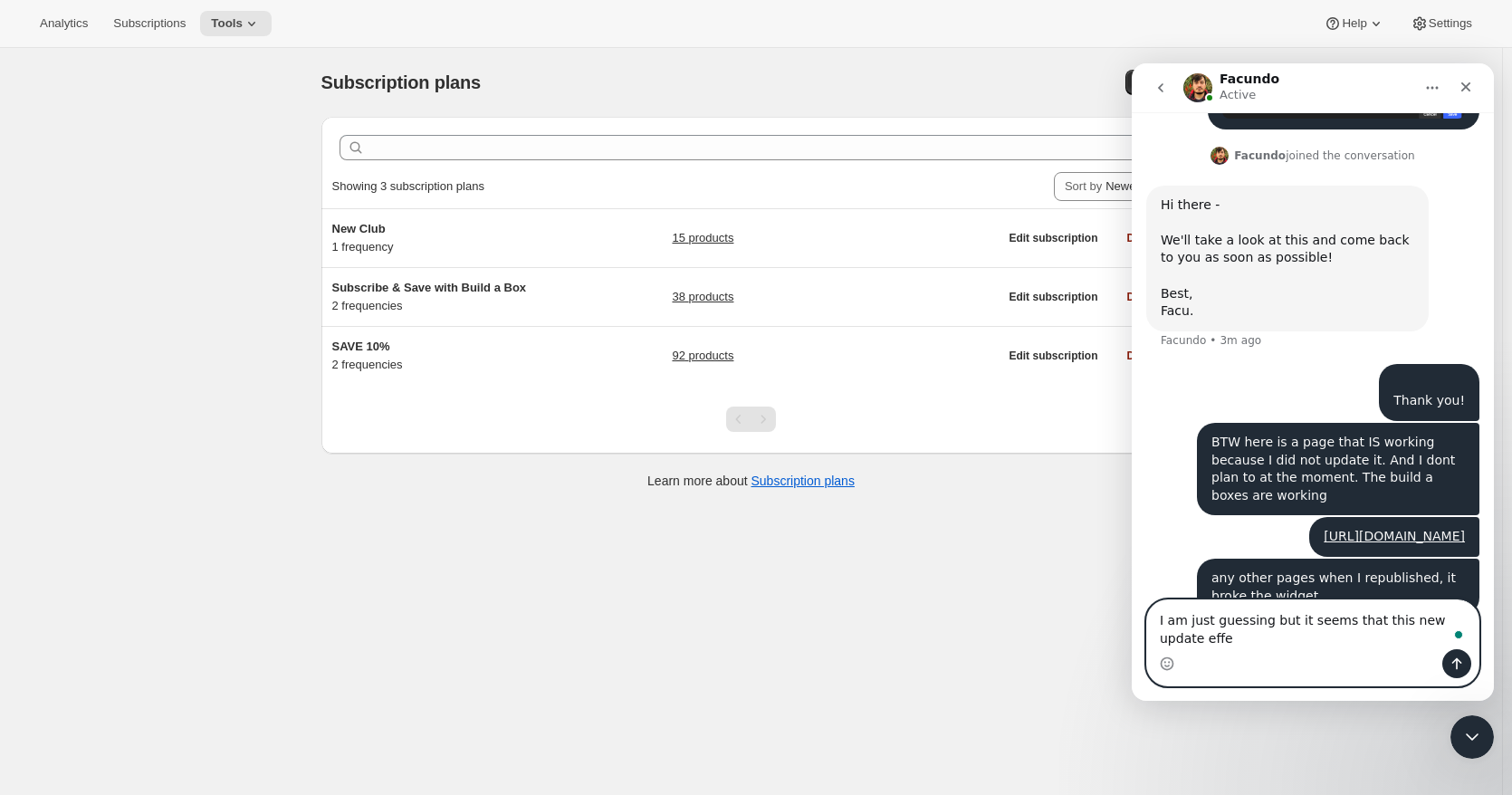
scroll to position [1795, 0]
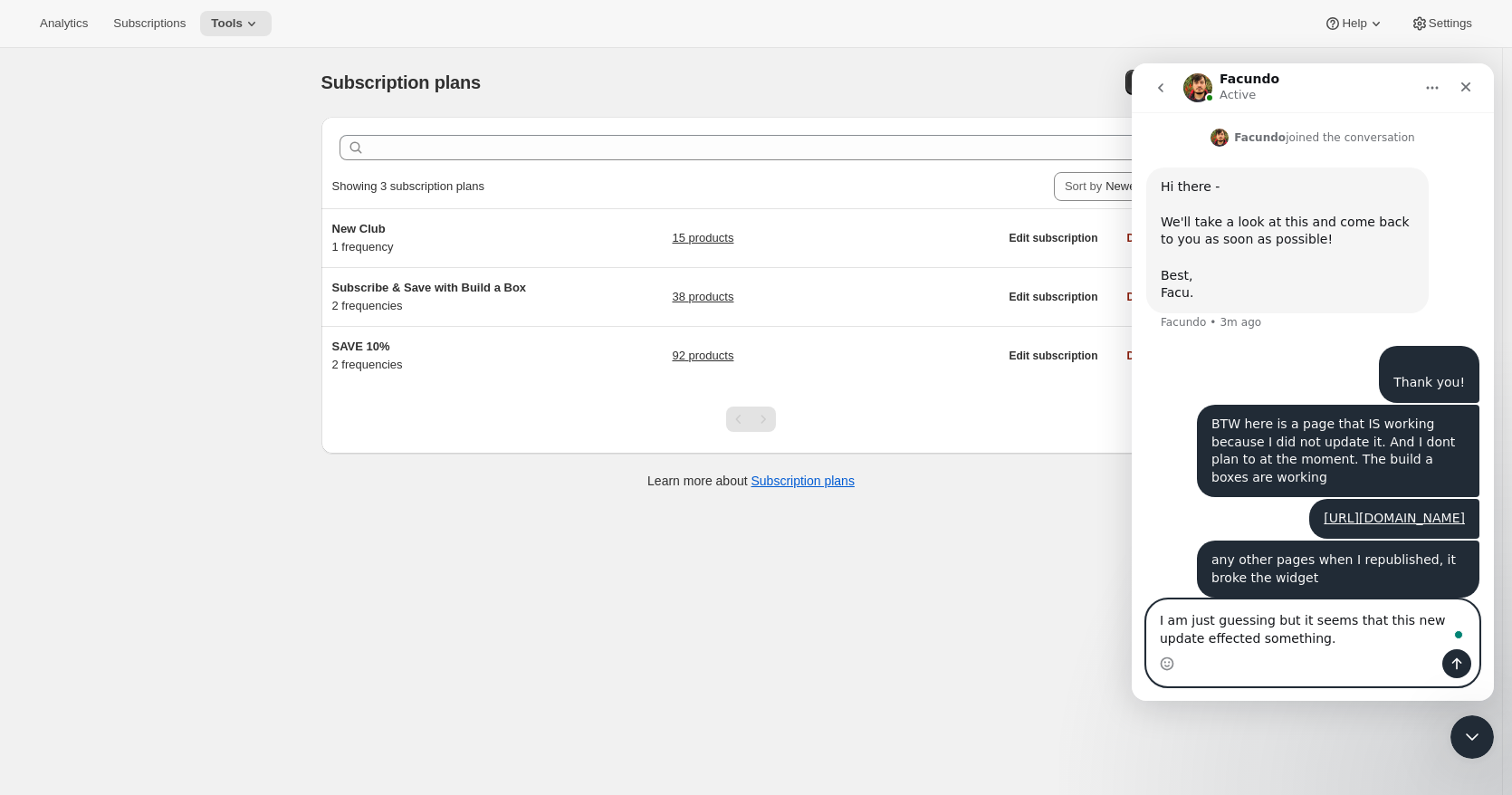
type textarea "I am just guessing but it seems that this new update effected something."
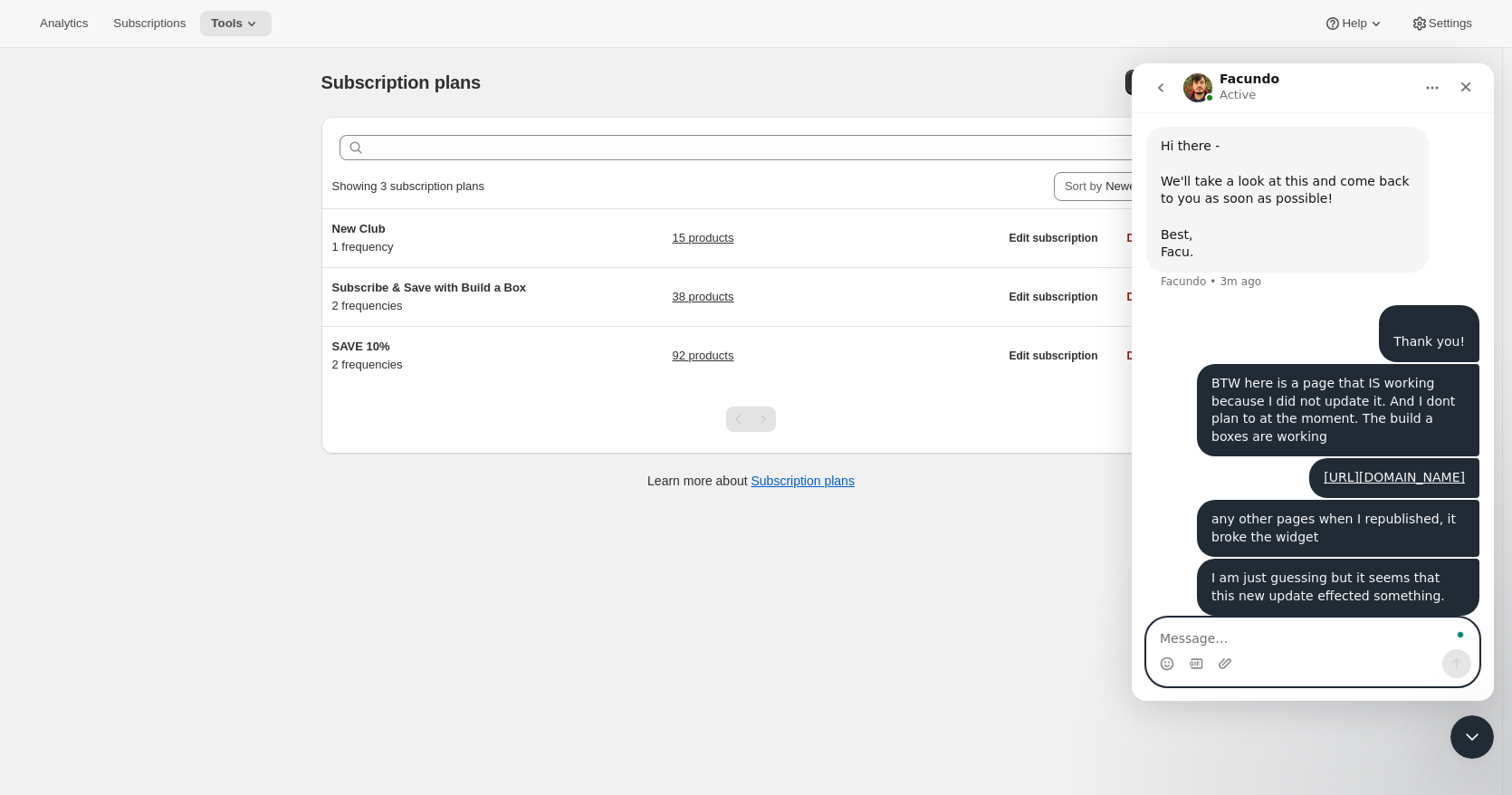
paste textarea "To enrich screen reader interactions, please activate Accessibility in Grammarl…"
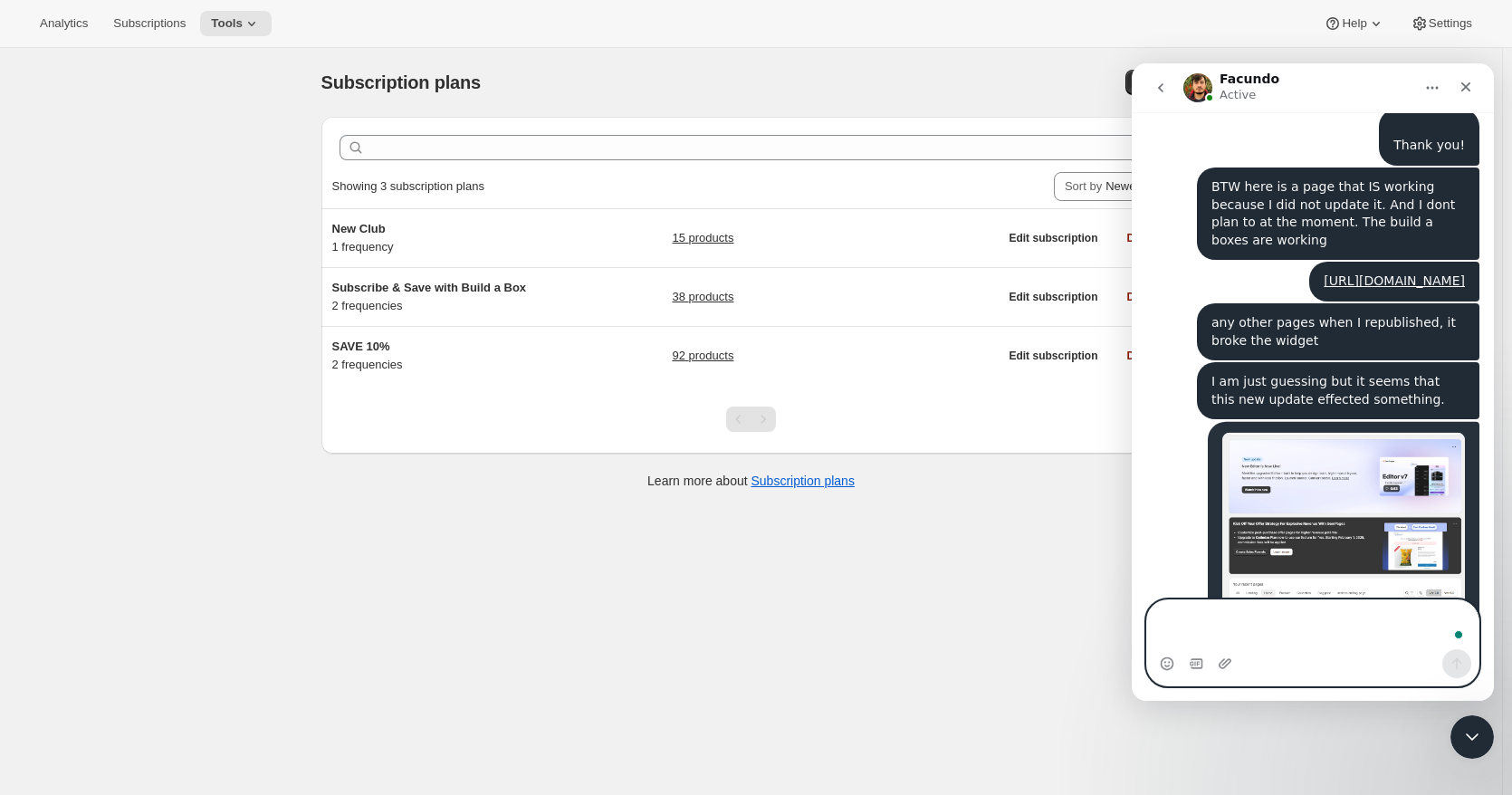
scroll to position [2075, 0]
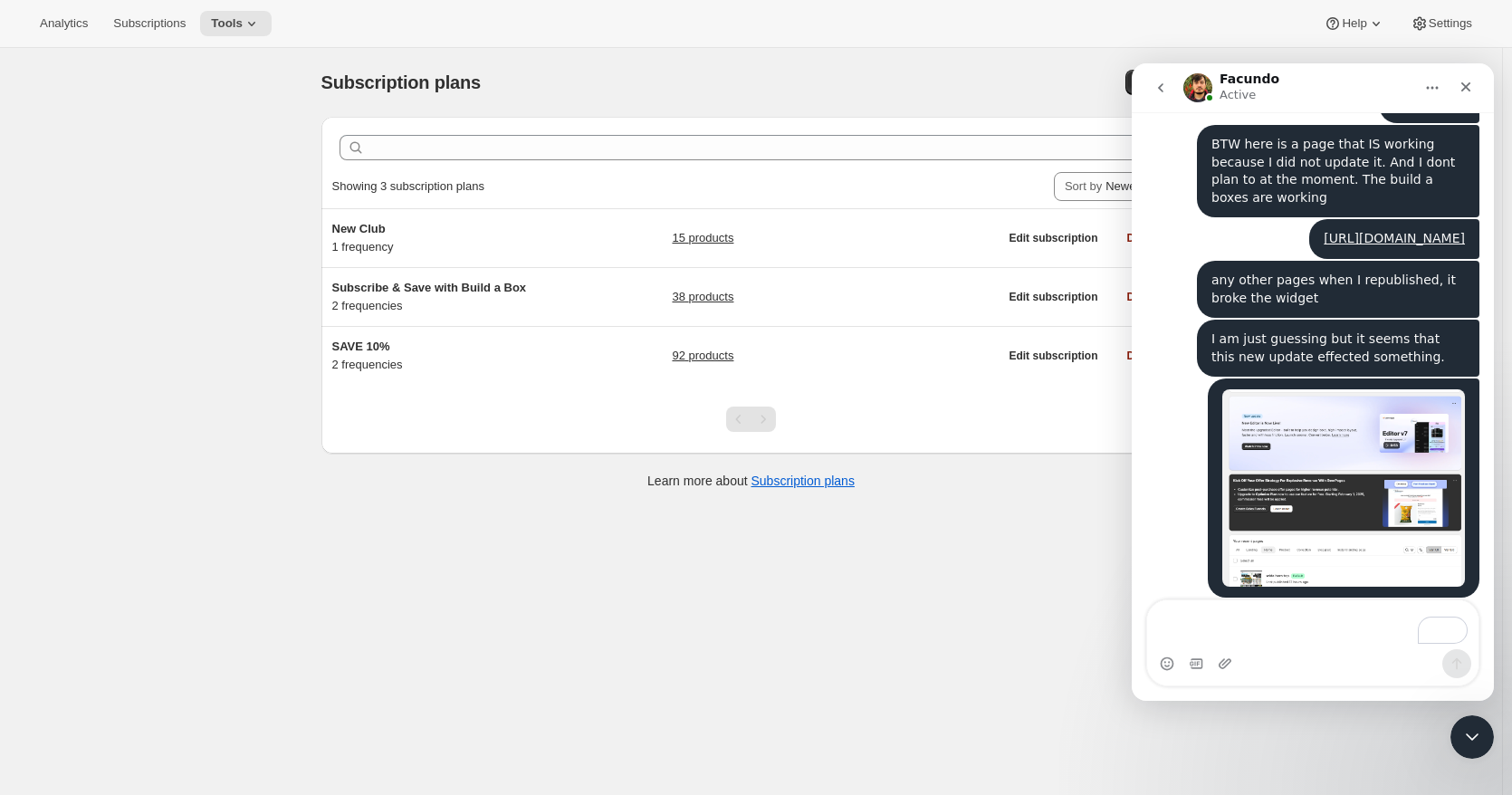
click at [1306, 547] on img "Patrick says…" at bounding box center [1343, 488] width 242 height 198
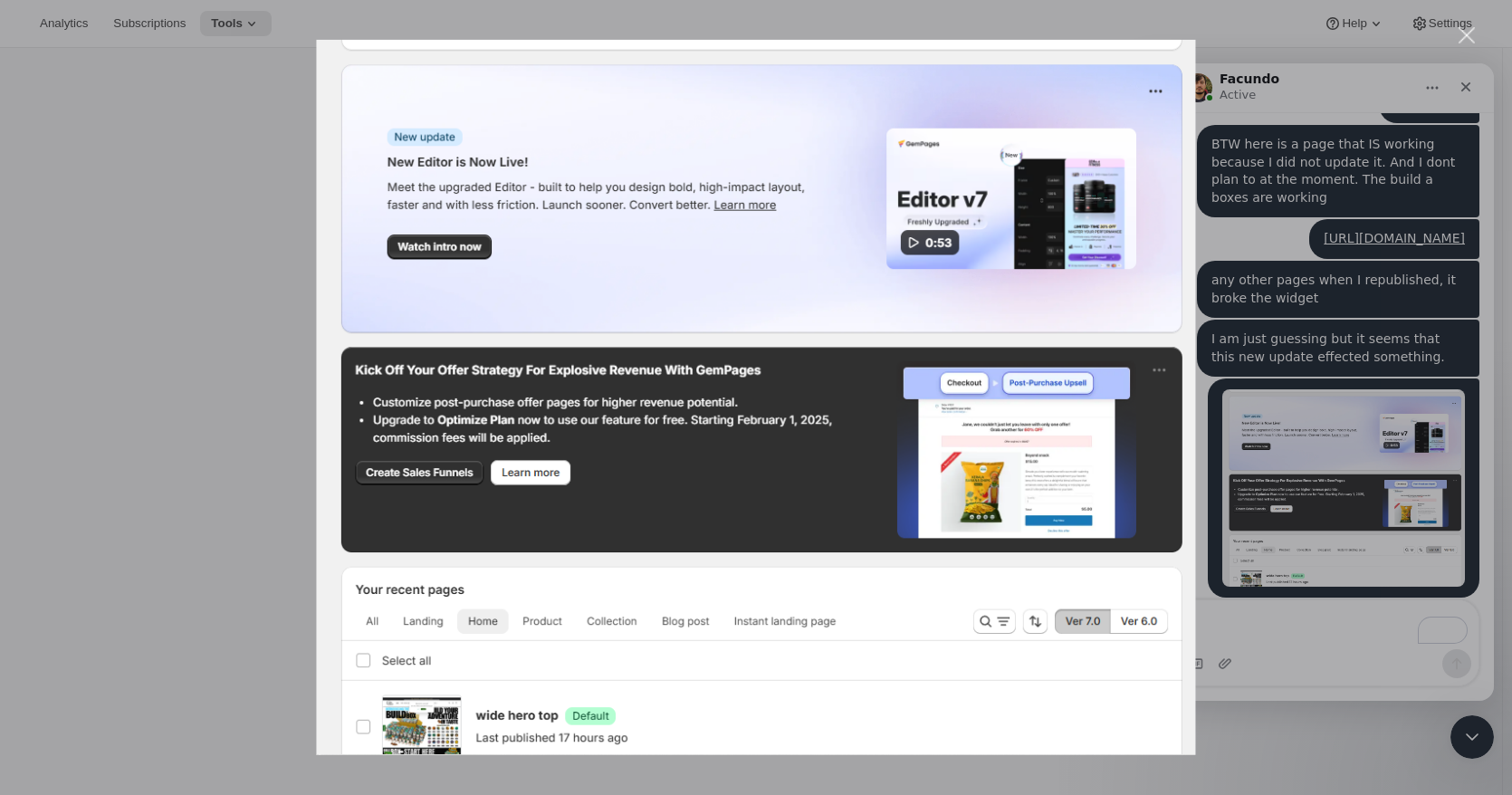
scroll to position [0, 0]
click at [236, 261] on div "Intercom messenger" at bounding box center [756, 397] width 1512 height 795
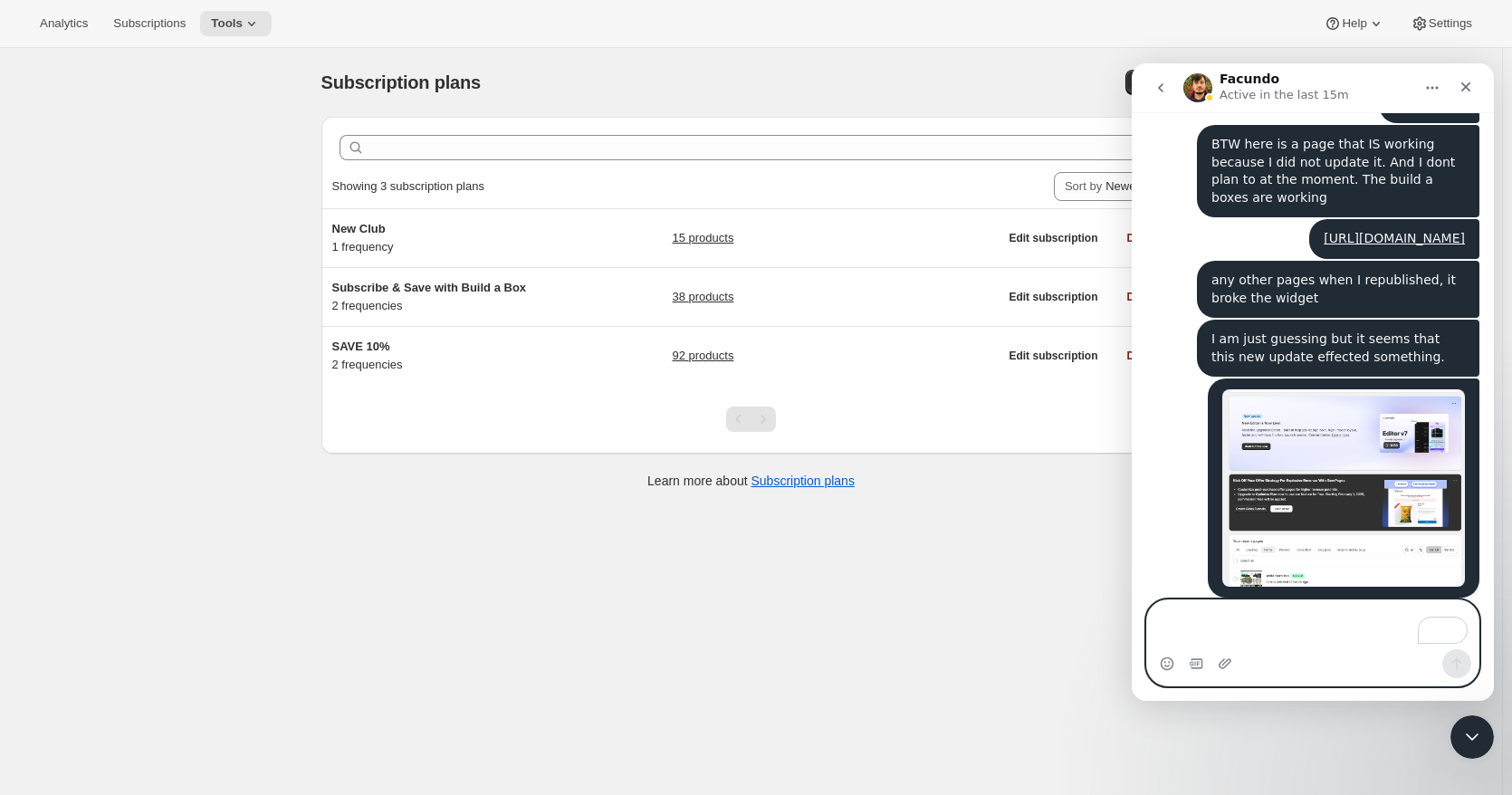
click at [1218, 623] on textarea "To enrich screen reader interactions, please activate Accessibility in Grammarl…" at bounding box center [1312, 624] width 332 height 48
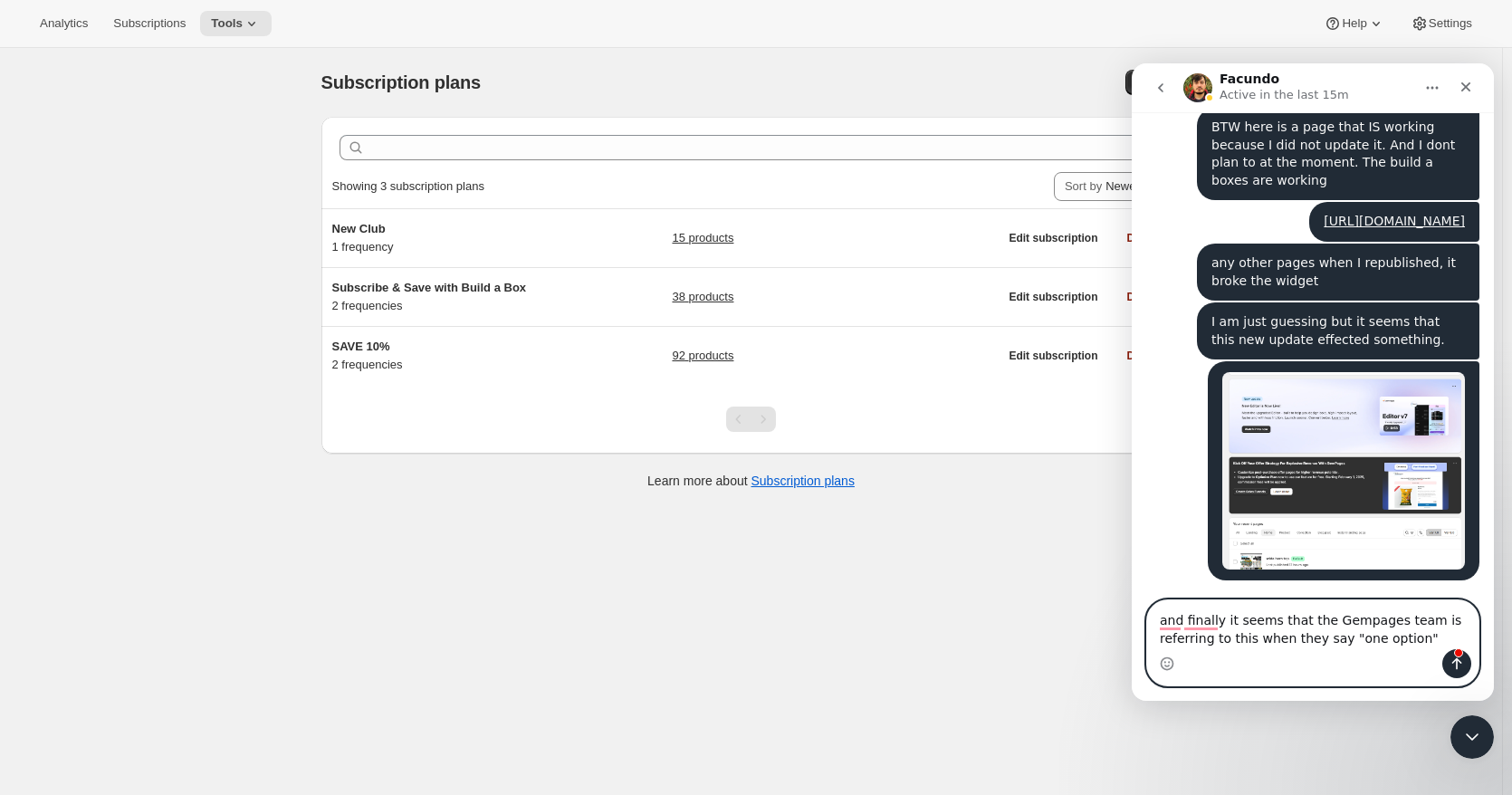
type textarea "and finally it seems that the Gempages team is referring to this when they say …"
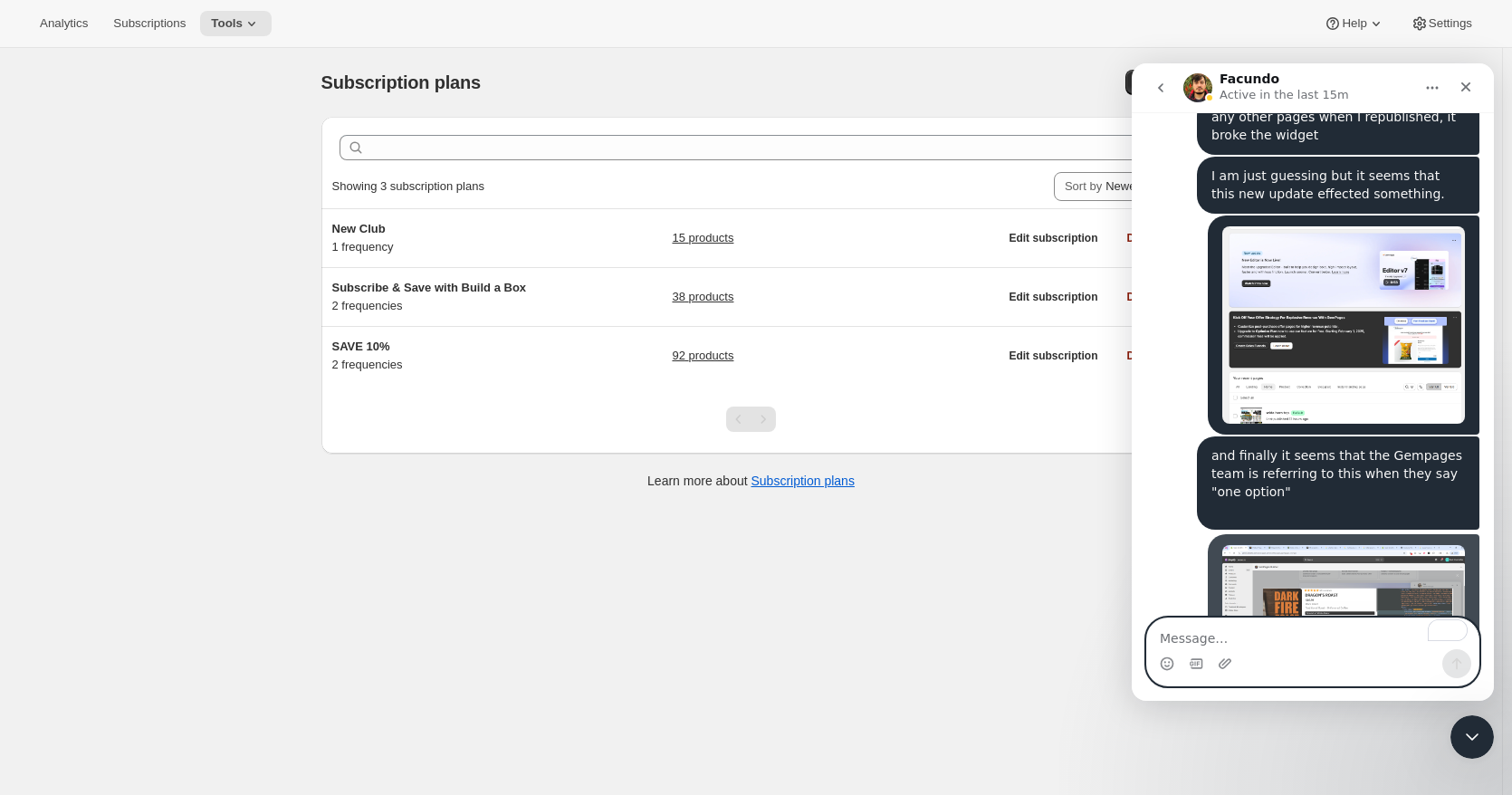
scroll to position [2312, 0]
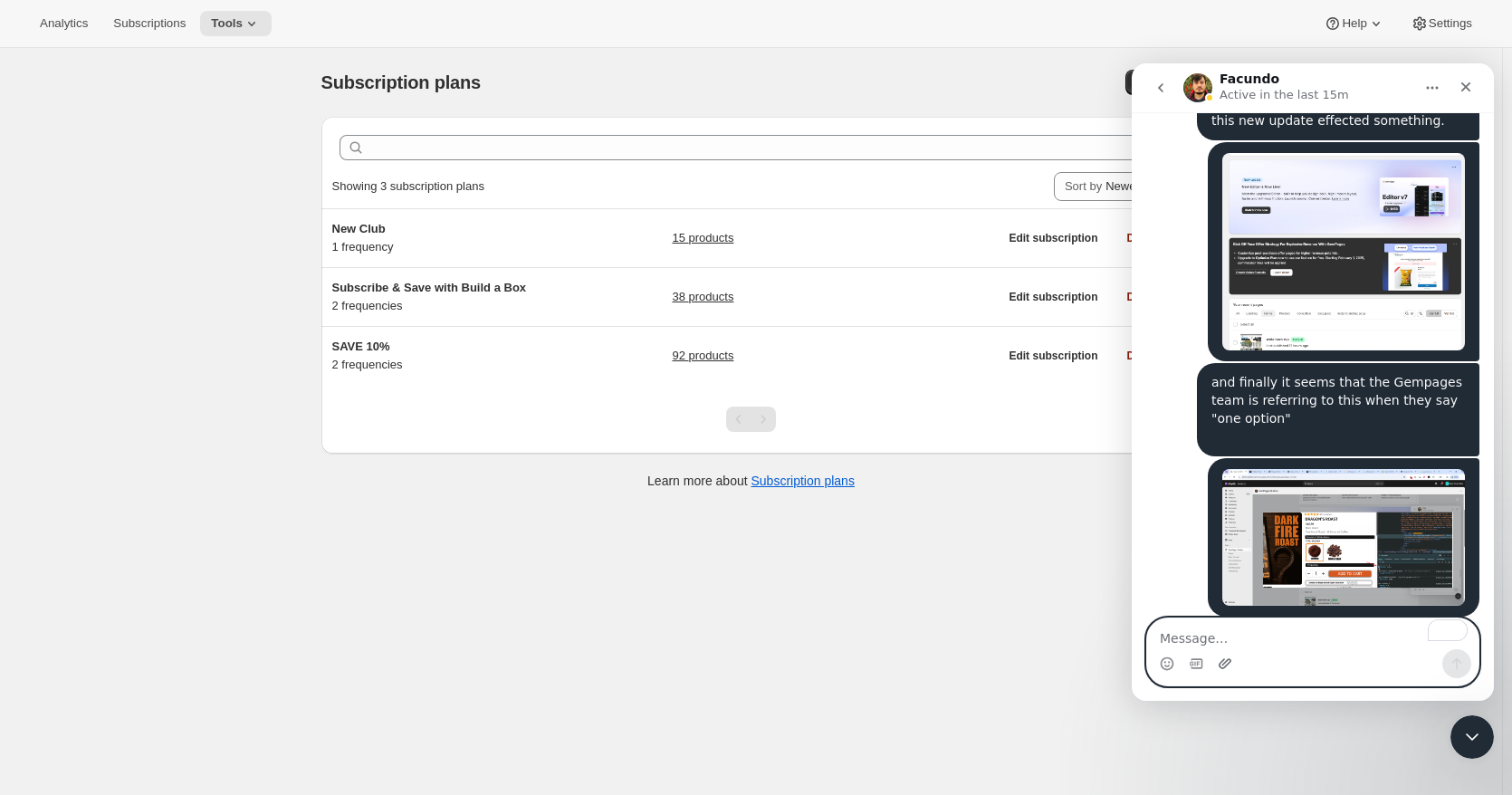
click at [1228, 656] on icon "Upload attachment" at bounding box center [1225, 663] width 14 height 14
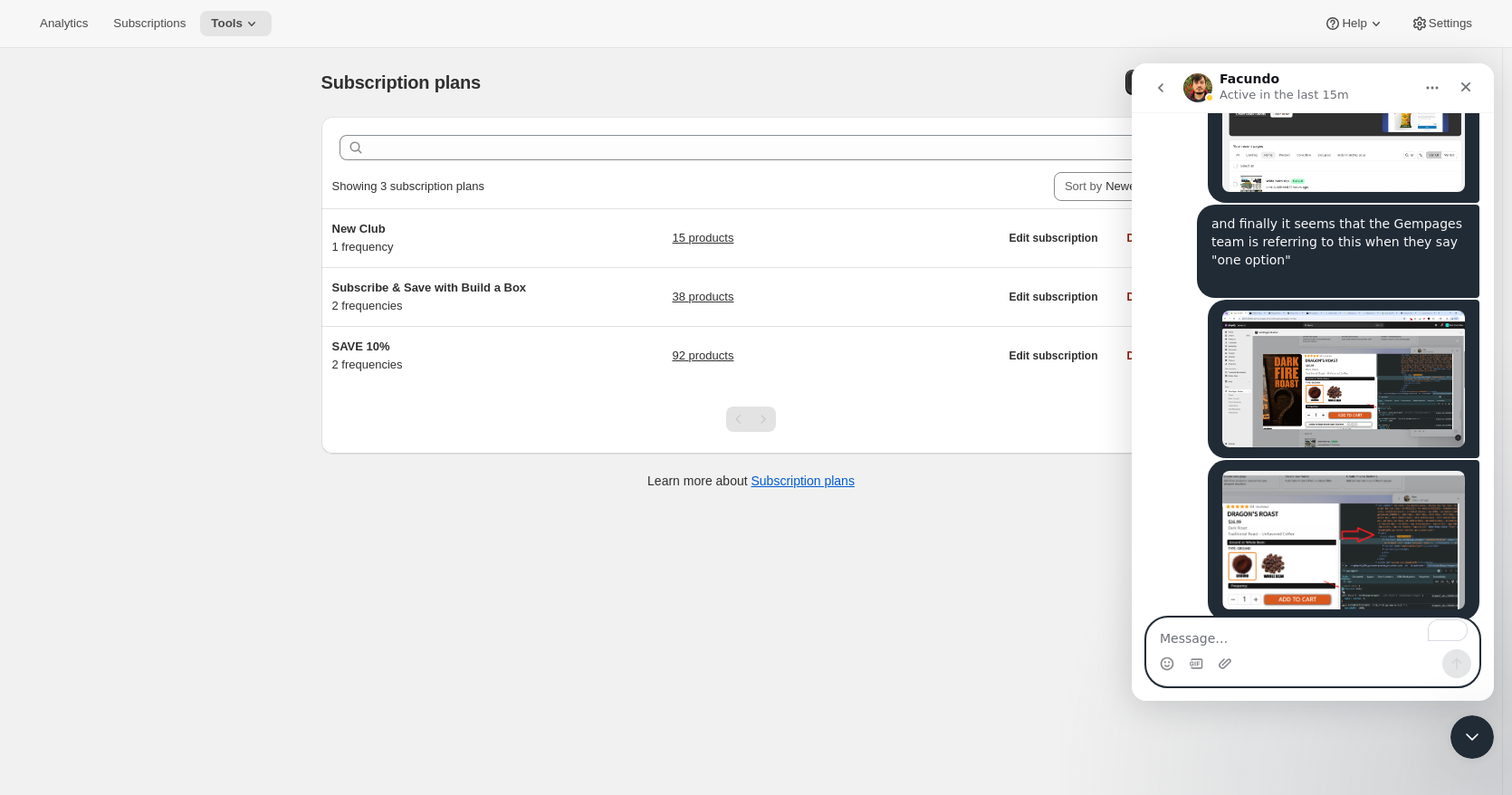
scroll to position [2473, 0]
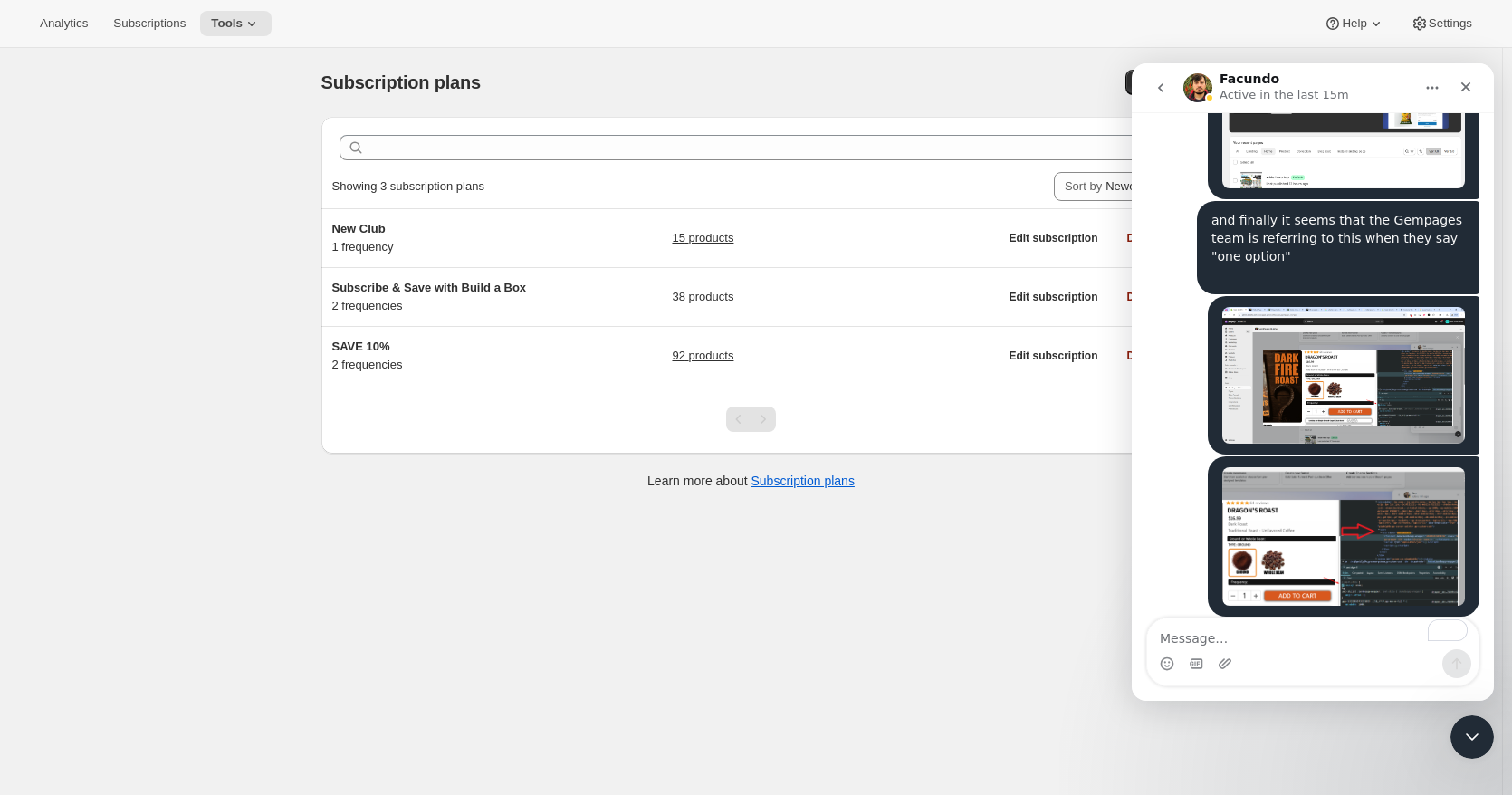
drag, startPoint x: 1496, startPoint y: 361, endPoint x: 919, endPoint y: 619, distance: 632.1
click at [919, 619] on div "Subscription plans. This page is ready Subscription plans Create Clear Showing …" at bounding box center [751, 445] width 1502 height 795
click at [1433, 85] on icon "Home" at bounding box center [1432, 87] width 14 height 14
click at [835, 4] on div "Analytics Subscriptions Tools Help Settings" at bounding box center [756, 24] width 1512 height 47
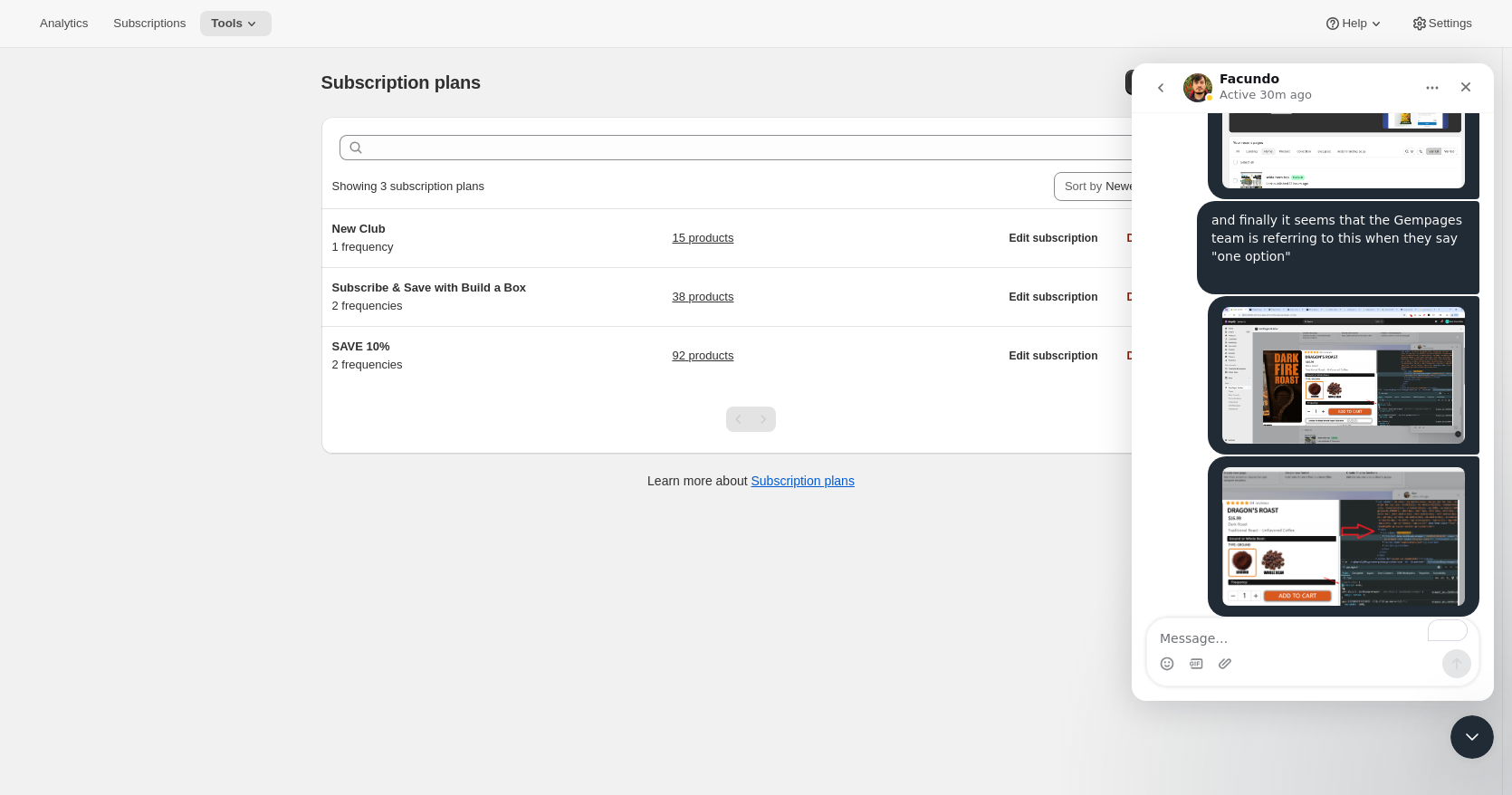
click at [862, 63] on div "Subscription plans. This page is ready Subscription plans Create" at bounding box center [751, 82] width 860 height 68
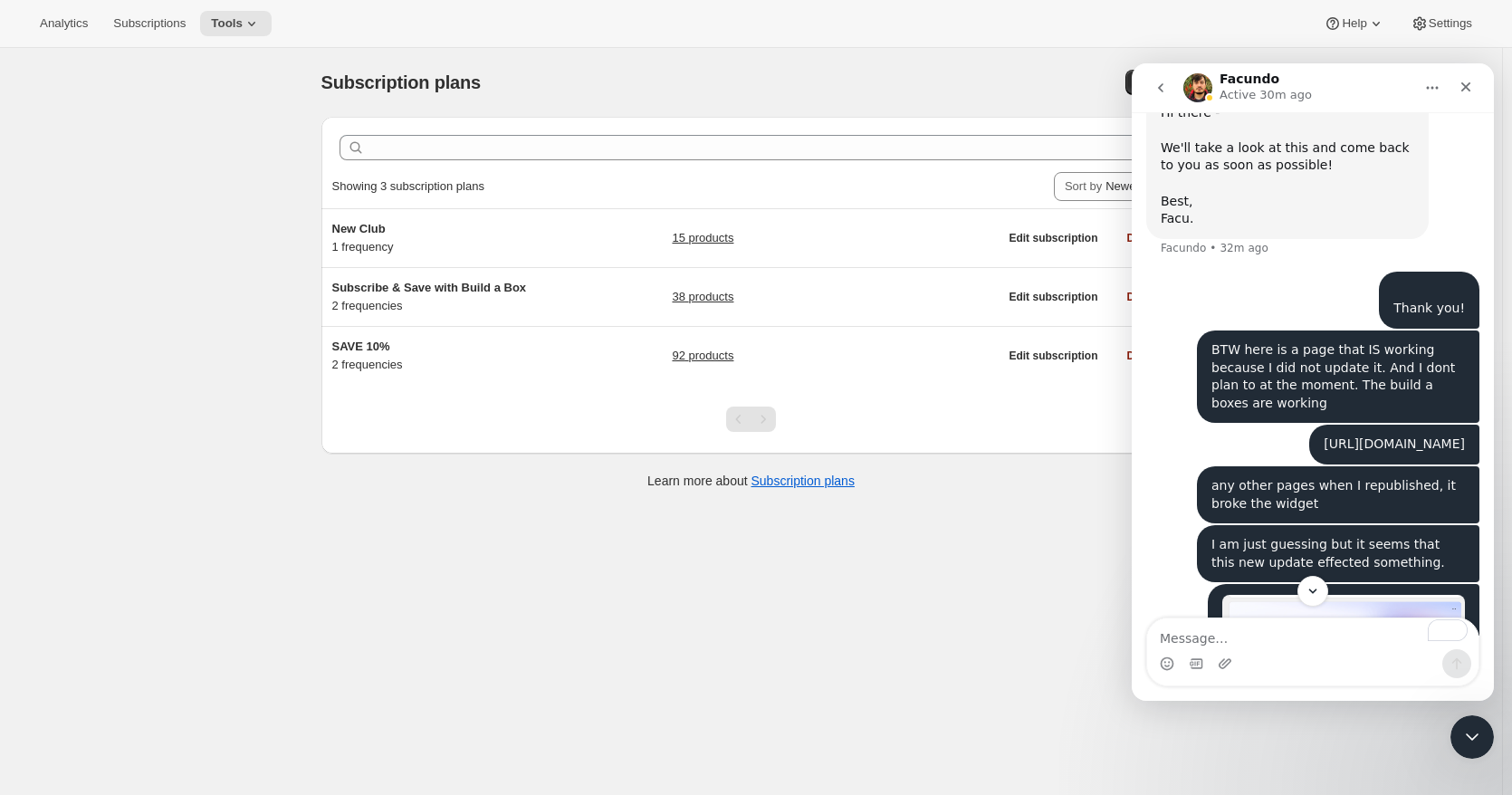
scroll to position [1719, 0]
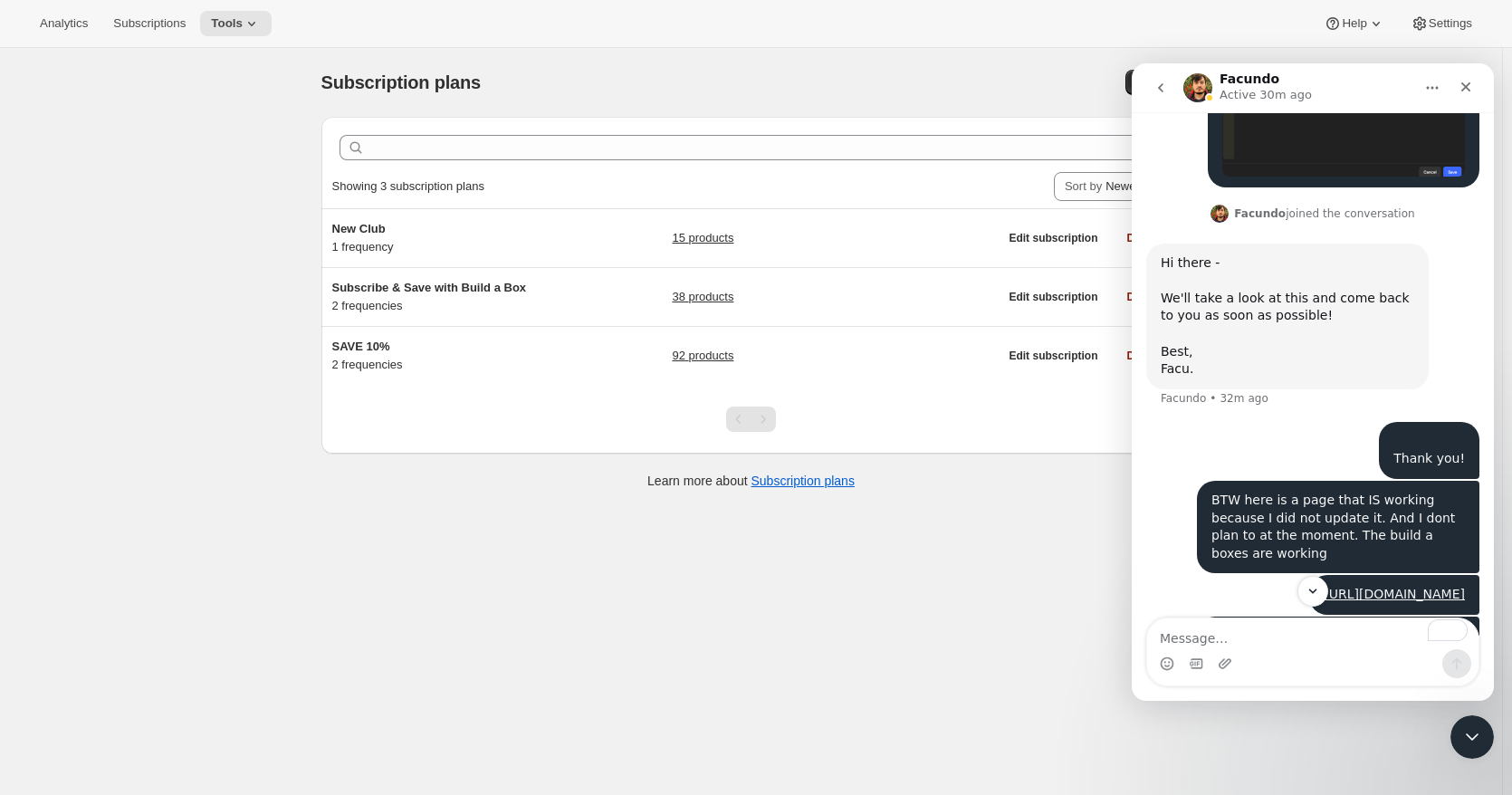
click at [518, 573] on div "Subscription plans. This page is ready Subscription plans Create Clear Showing …" at bounding box center [751, 445] width 1502 height 795
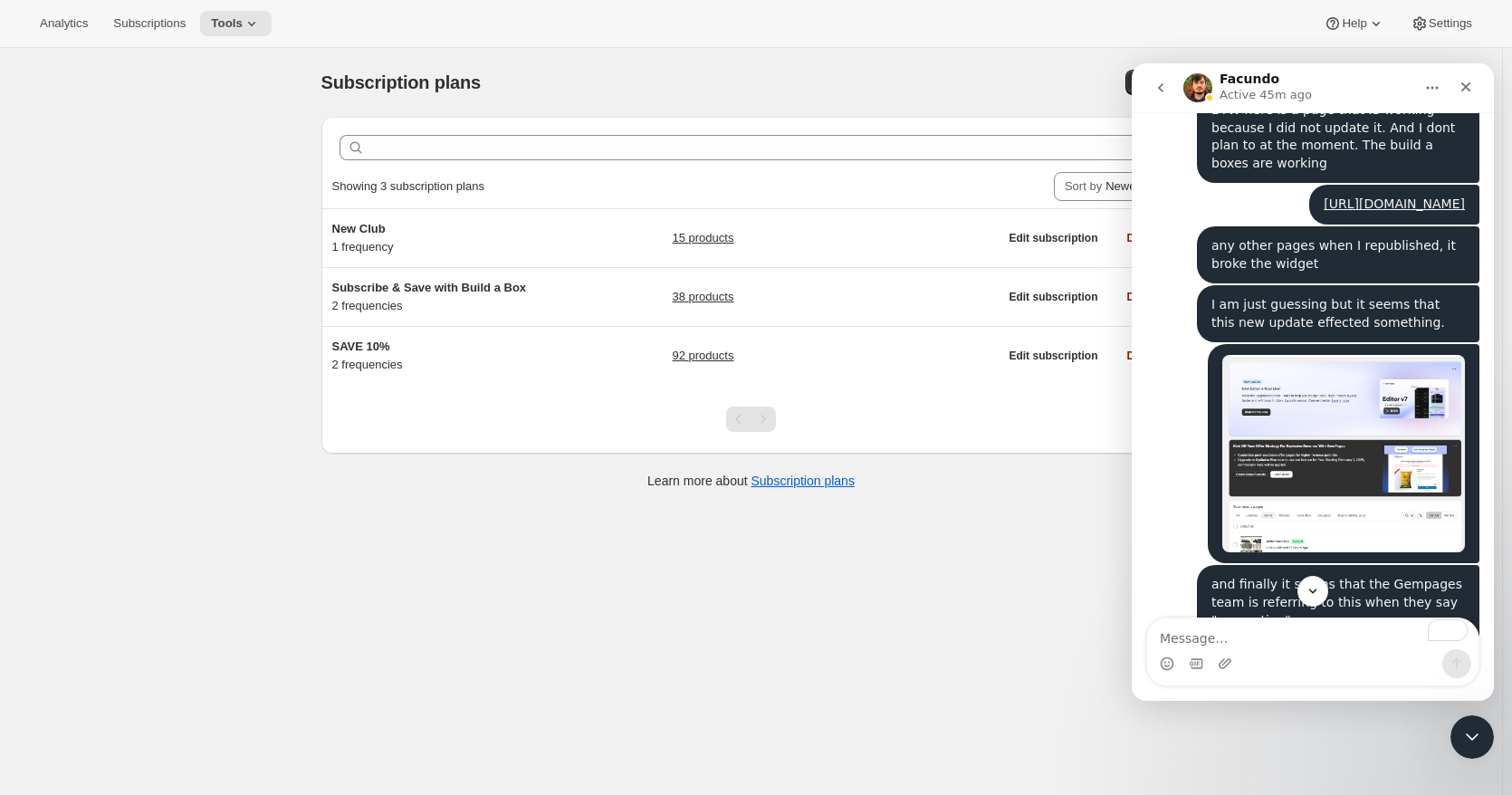
scroll to position [2473, 0]
